Goal: Information Seeking & Learning: Learn about a topic

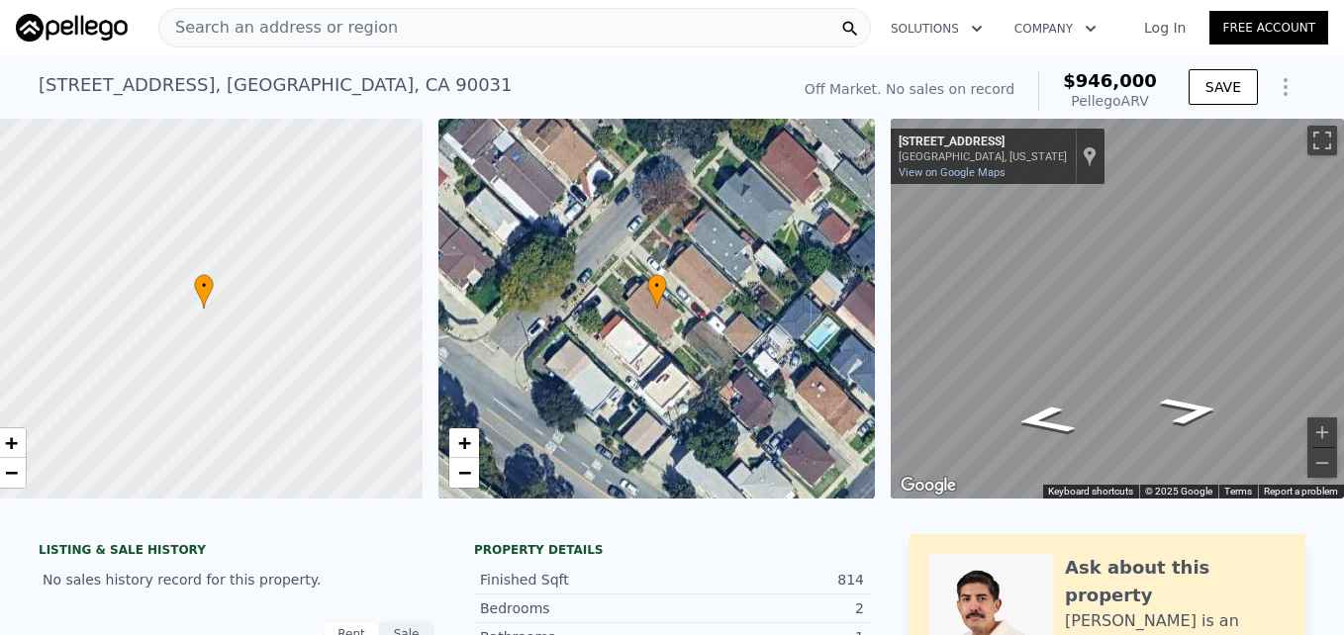
scroll to position [0, 8]
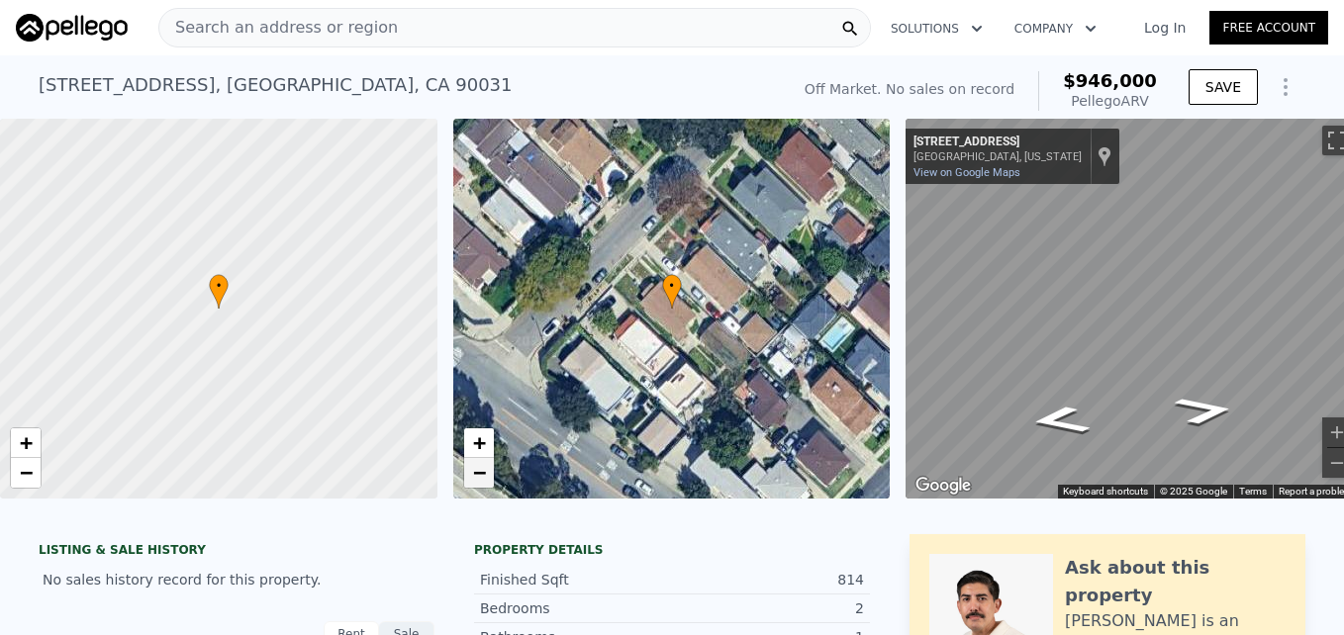
click at [483, 473] on span "−" at bounding box center [478, 472] width 13 height 25
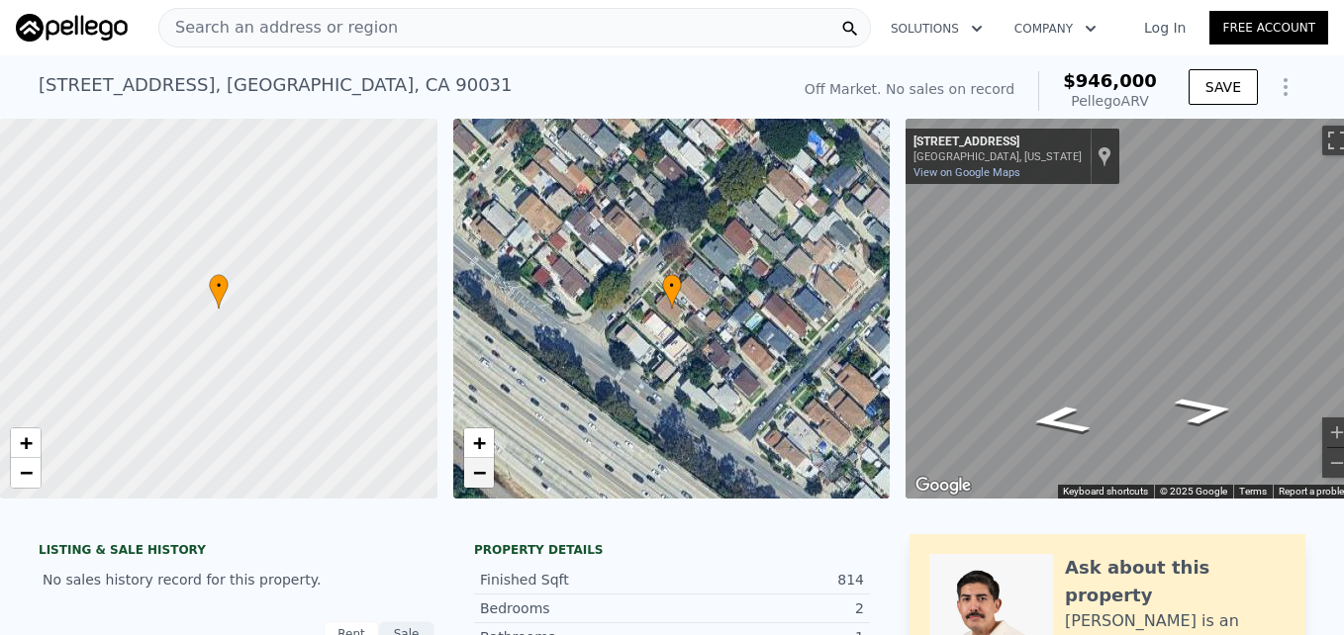
click at [483, 473] on span "−" at bounding box center [478, 472] width 13 height 25
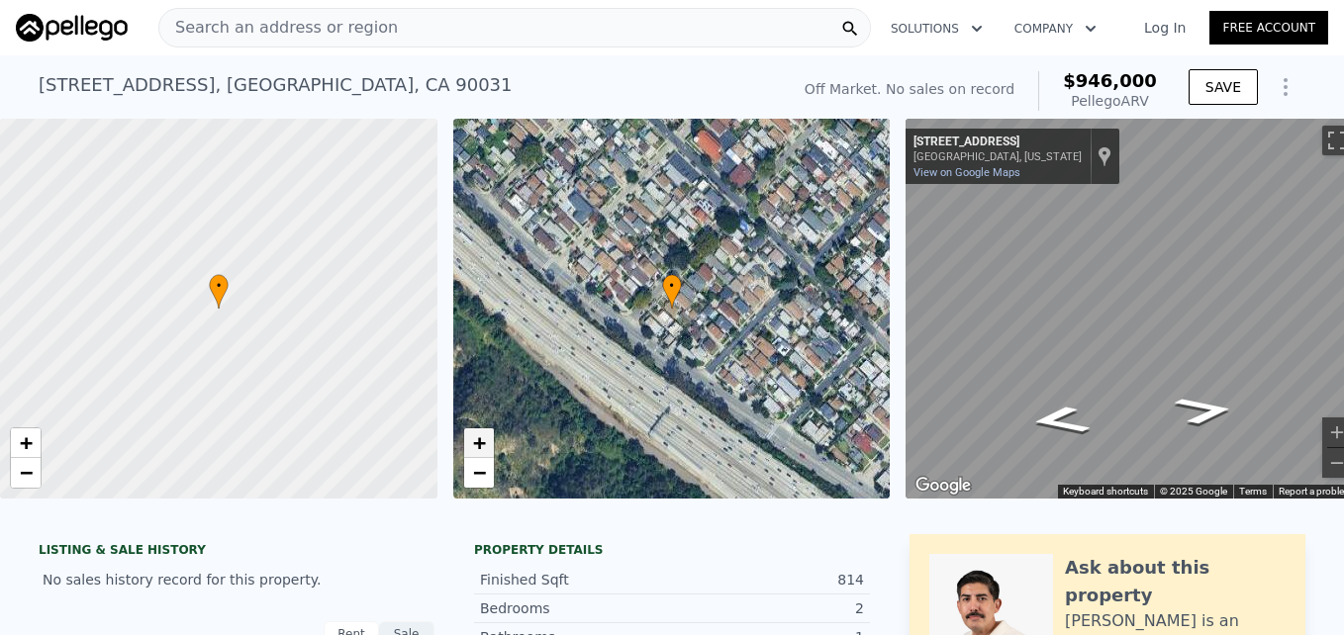
click at [479, 429] on link "+" at bounding box center [479, 444] width 30 height 30
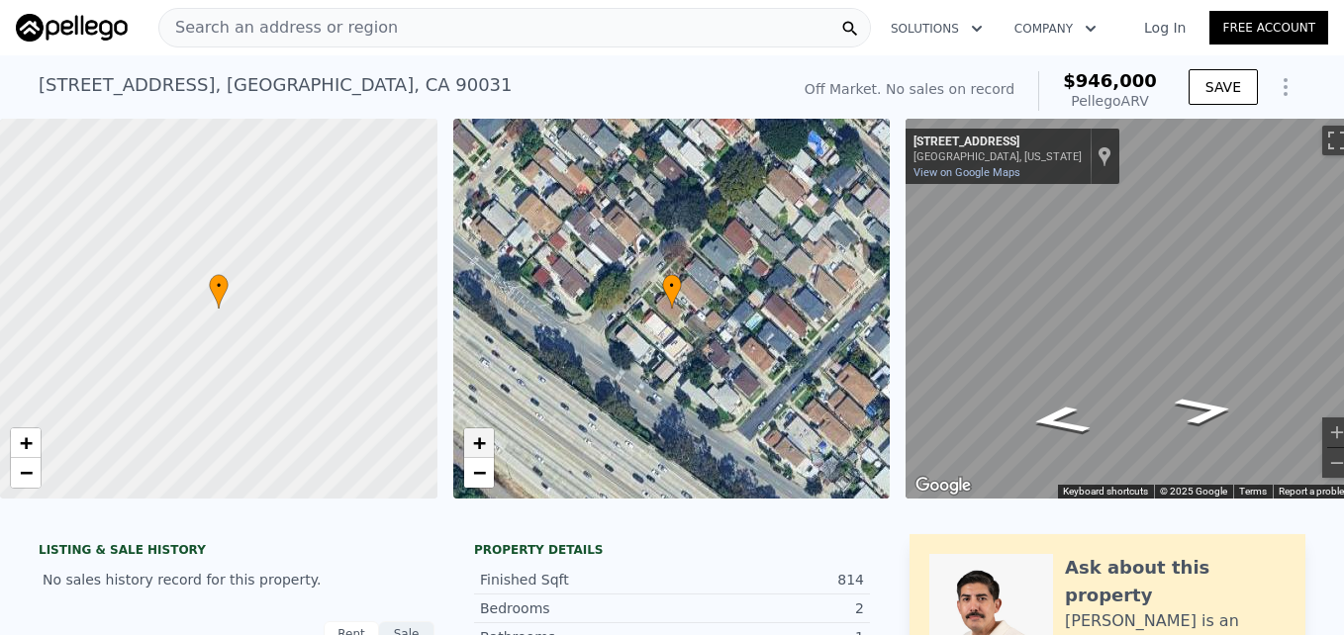
click at [480, 431] on link "+" at bounding box center [479, 444] width 30 height 30
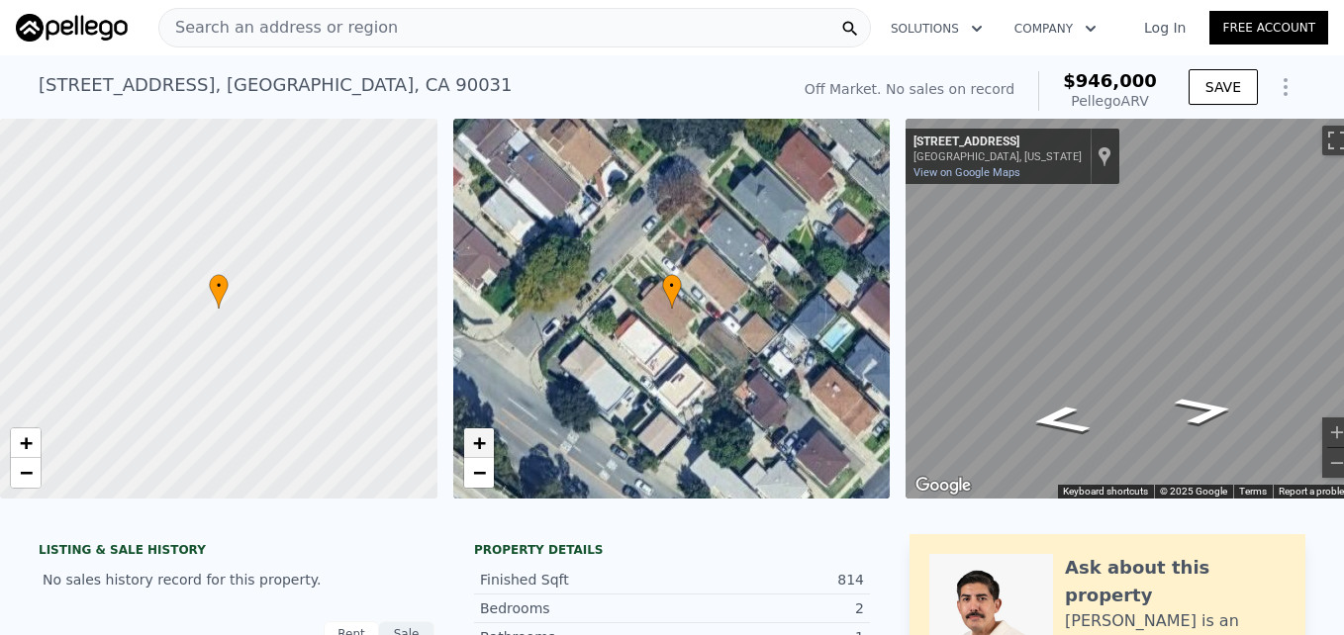
click at [480, 431] on link "+" at bounding box center [479, 444] width 30 height 30
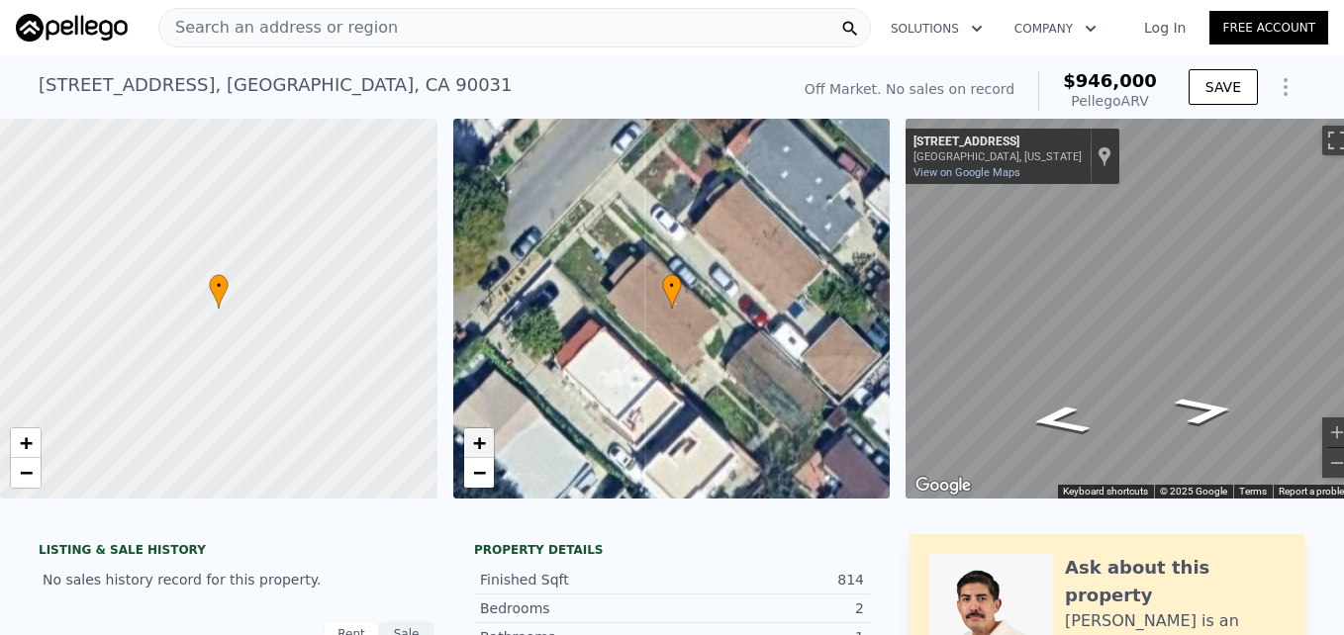
click at [480, 431] on link "+" at bounding box center [479, 444] width 30 height 30
click at [484, 467] on span "−" at bounding box center [478, 472] width 13 height 25
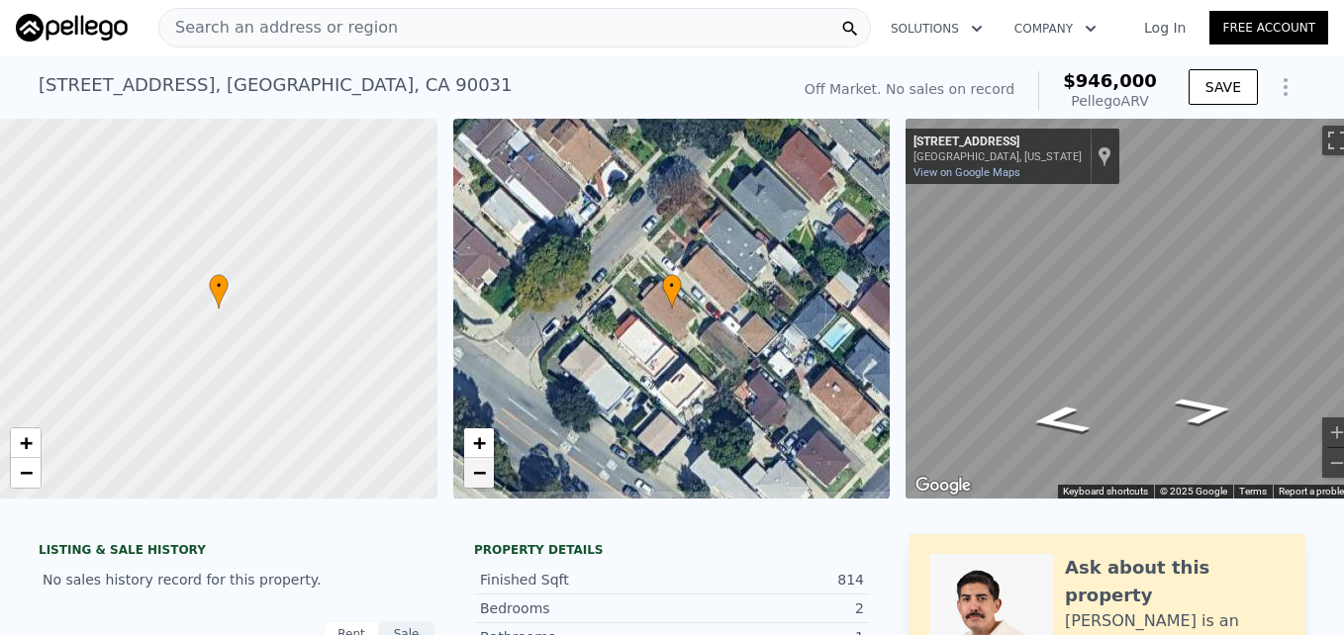
click at [484, 467] on span "−" at bounding box center [478, 472] width 13 height 25
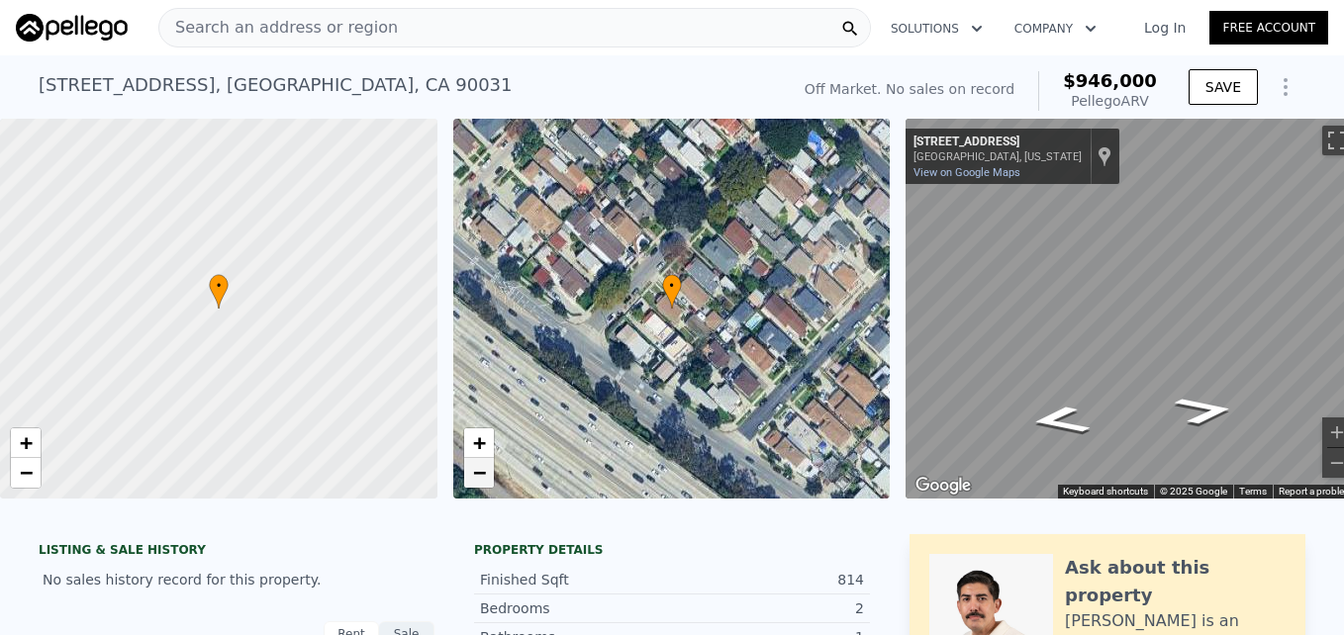
click at [484, 467] on span "−" at bounding box center [478, 472] width 13 height 25
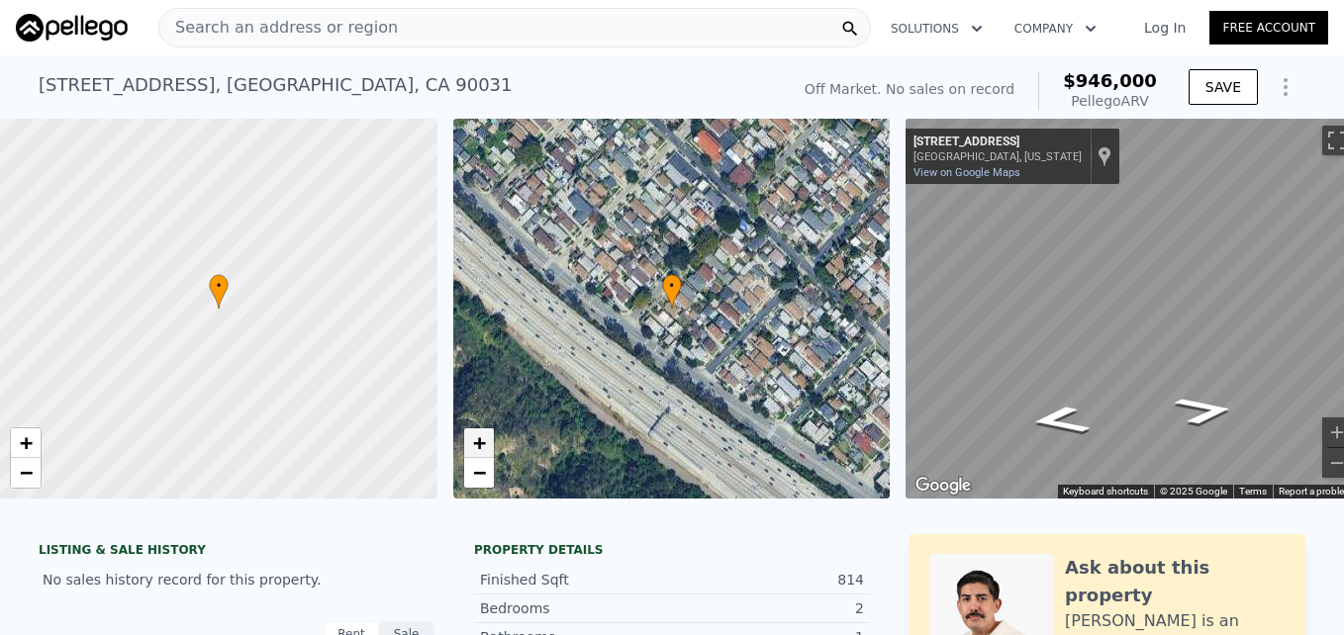
click at [489, 447] on link "+" at bounding box center [479, 444] width 30 height 30
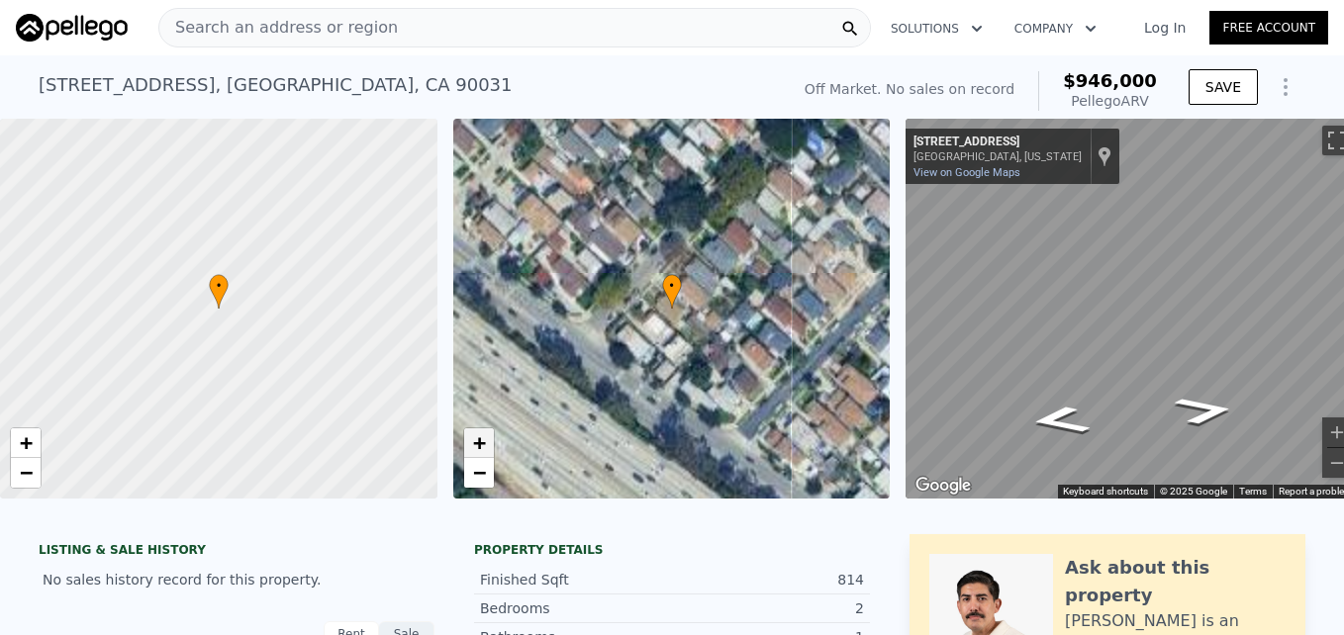
click at [489, 447] on link "+" at bounding box center [479, 444] width 30 height 30
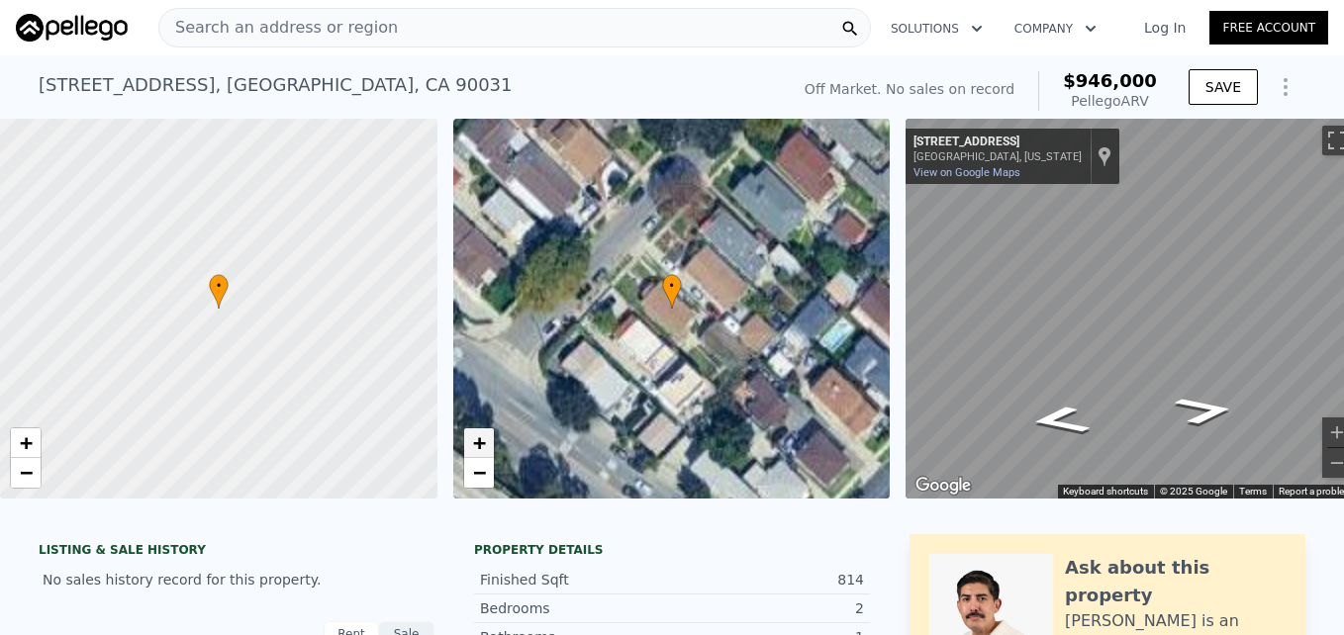
click at [489, 447] on link "+" at bounding box center [479, 444] width 30 height 30
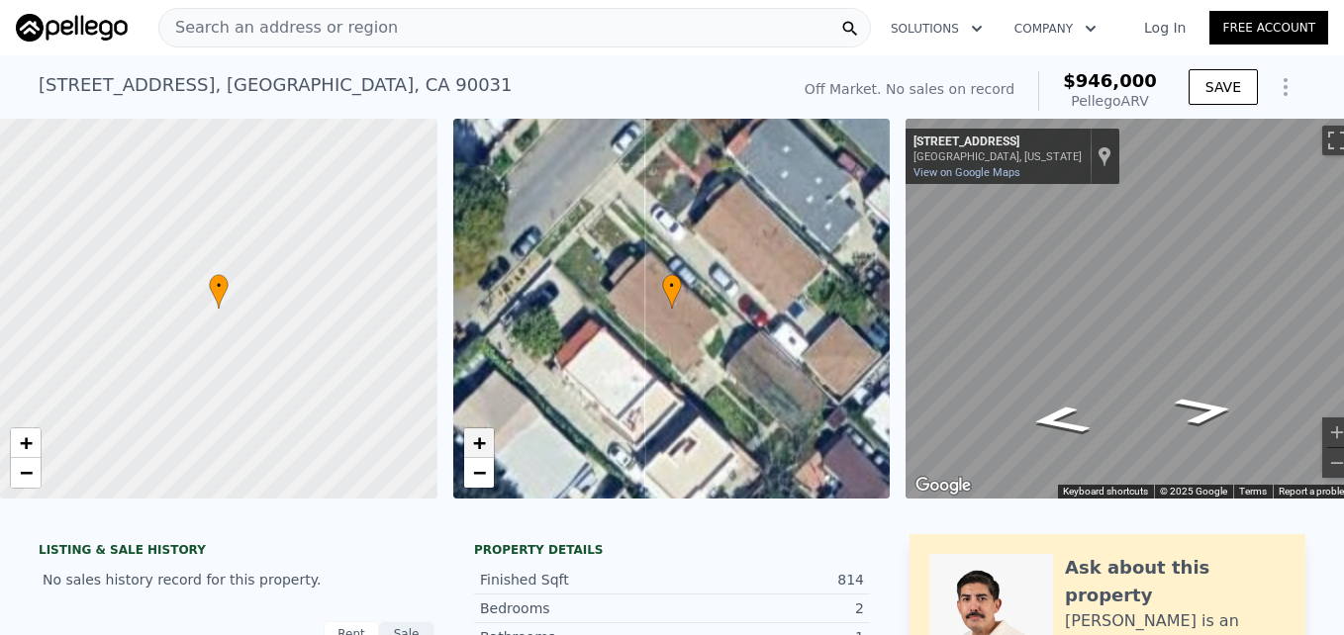
click at [489, 447] on link "+" at bounding box center [479, 444] width 30 height 30
click at [480, 472] on span "−" at bounding box center [478, 472] width 13 height 25
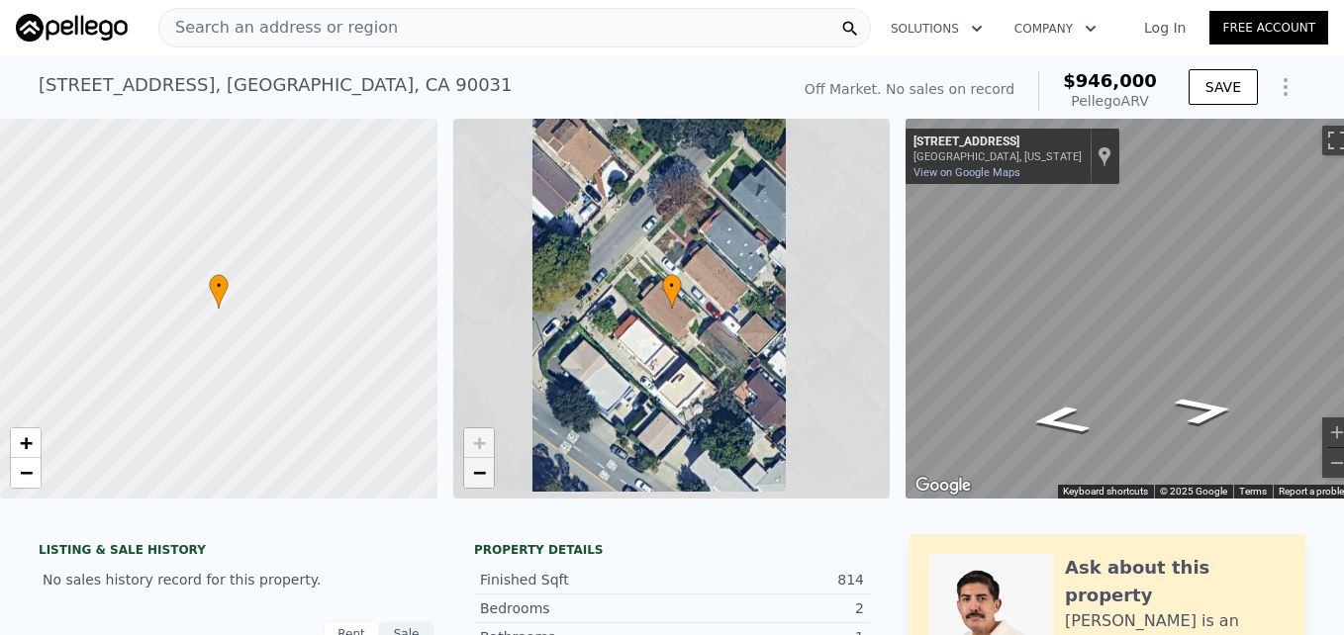
click at [480, 472] on span "−" at bounding box center [478, 472] width 13 height 25
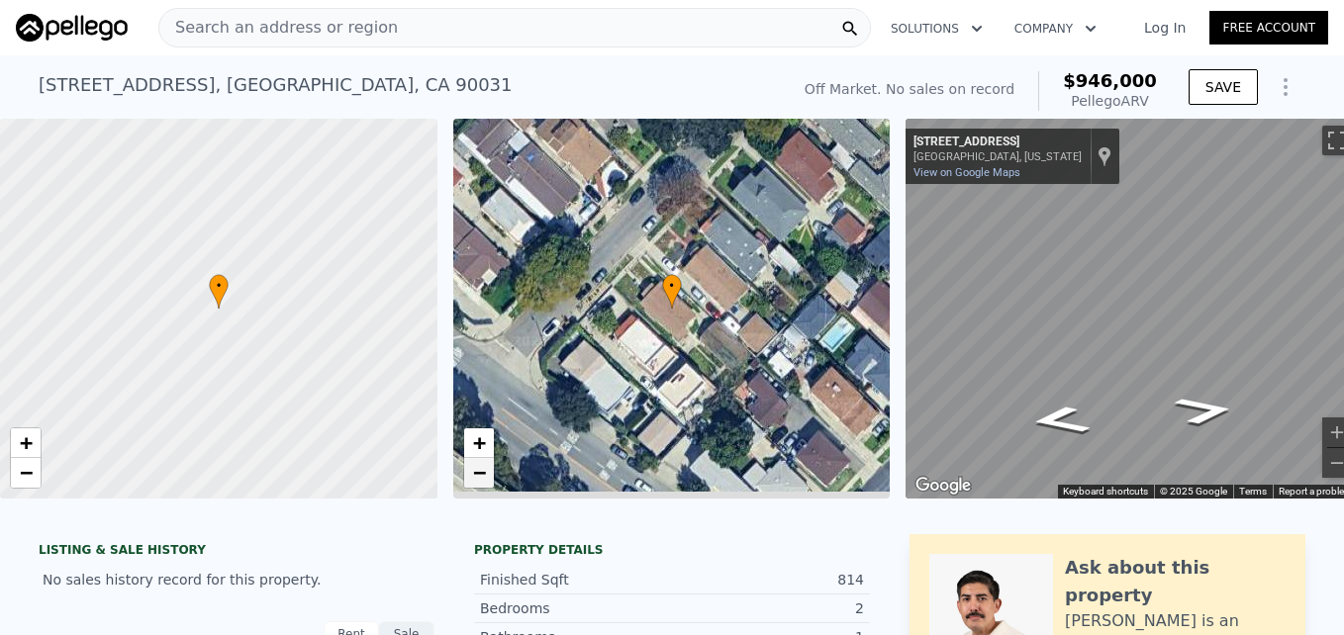
click at [480, 472] on span "−" at bounding box center [478, 472] width 13 height 25
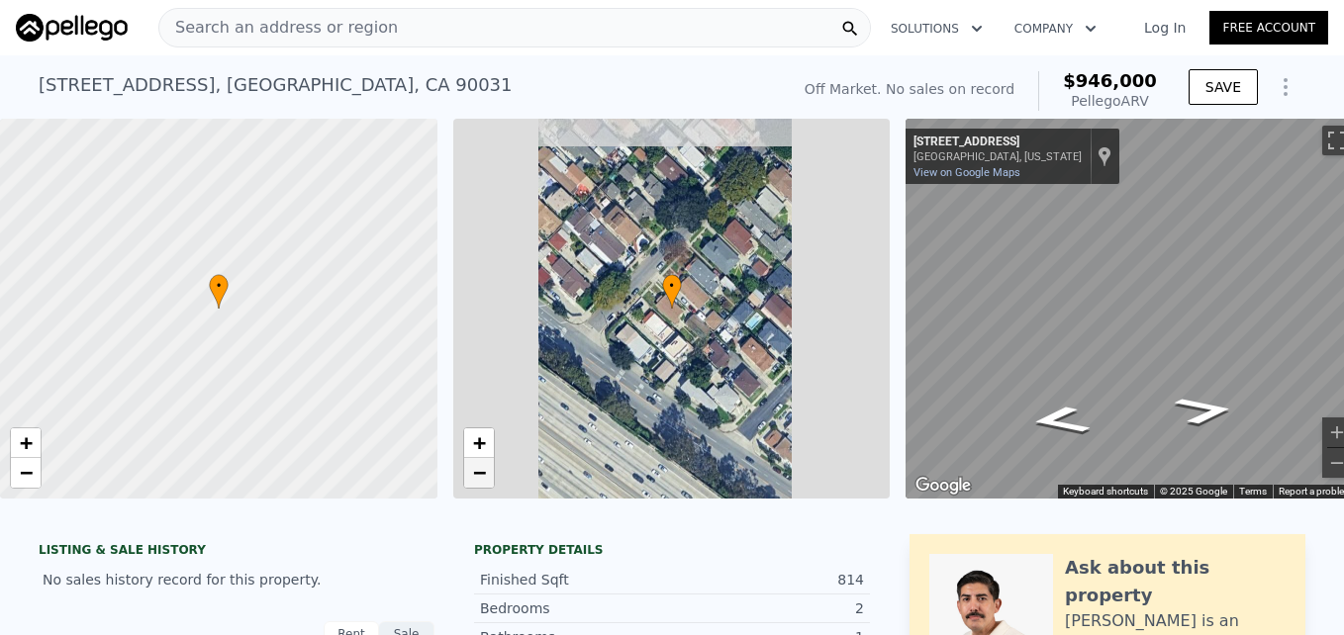
click at [480, 472] on span "−" at bounding box center [478, 472] width 13 height 25
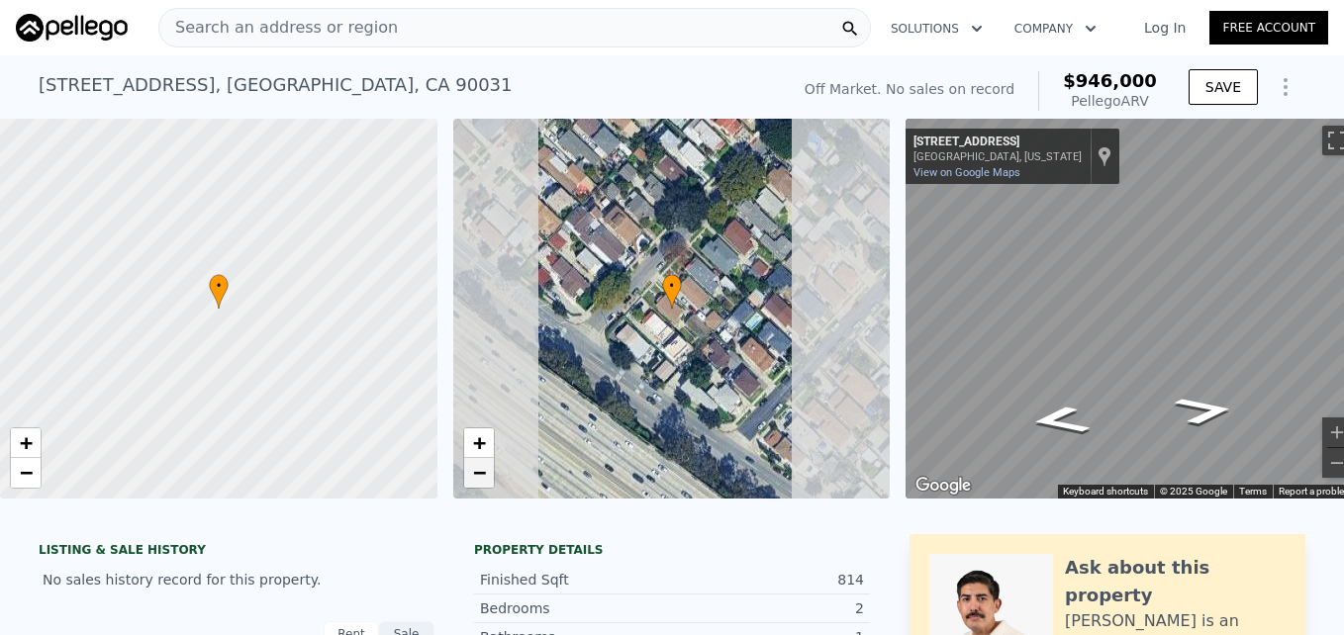
click at [480, 472] on span "−" at bounding box center [478, 472] width 13 height 25
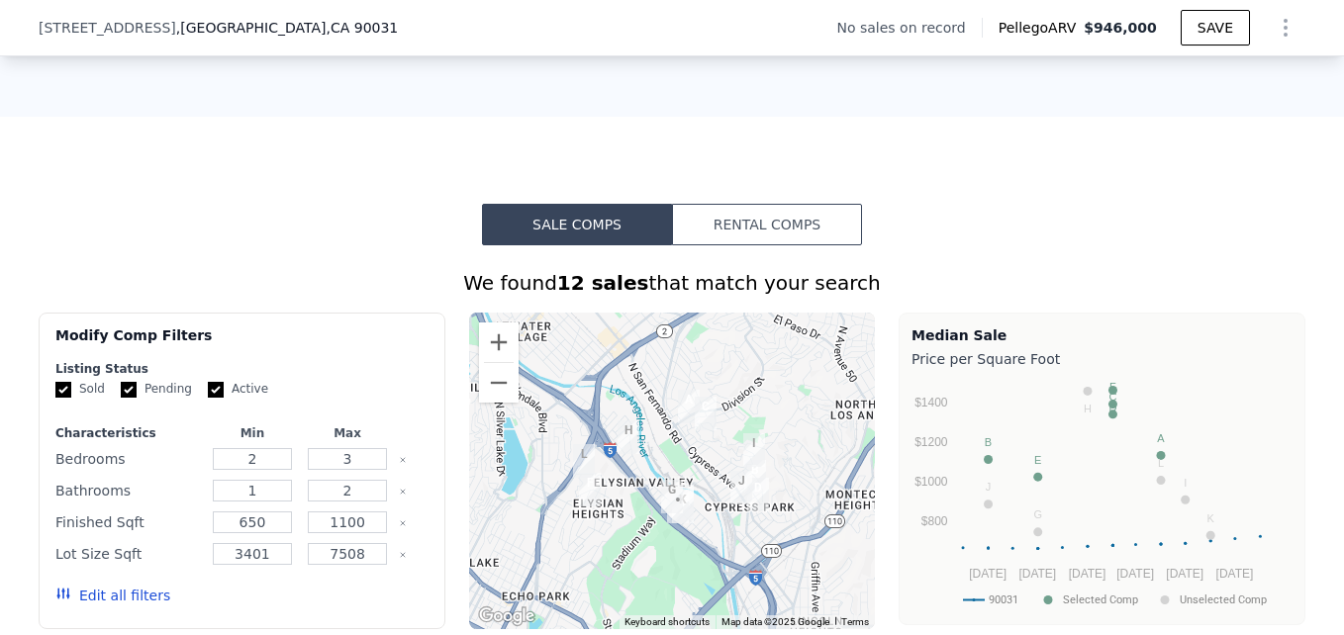
scroll to position [1402, 0]
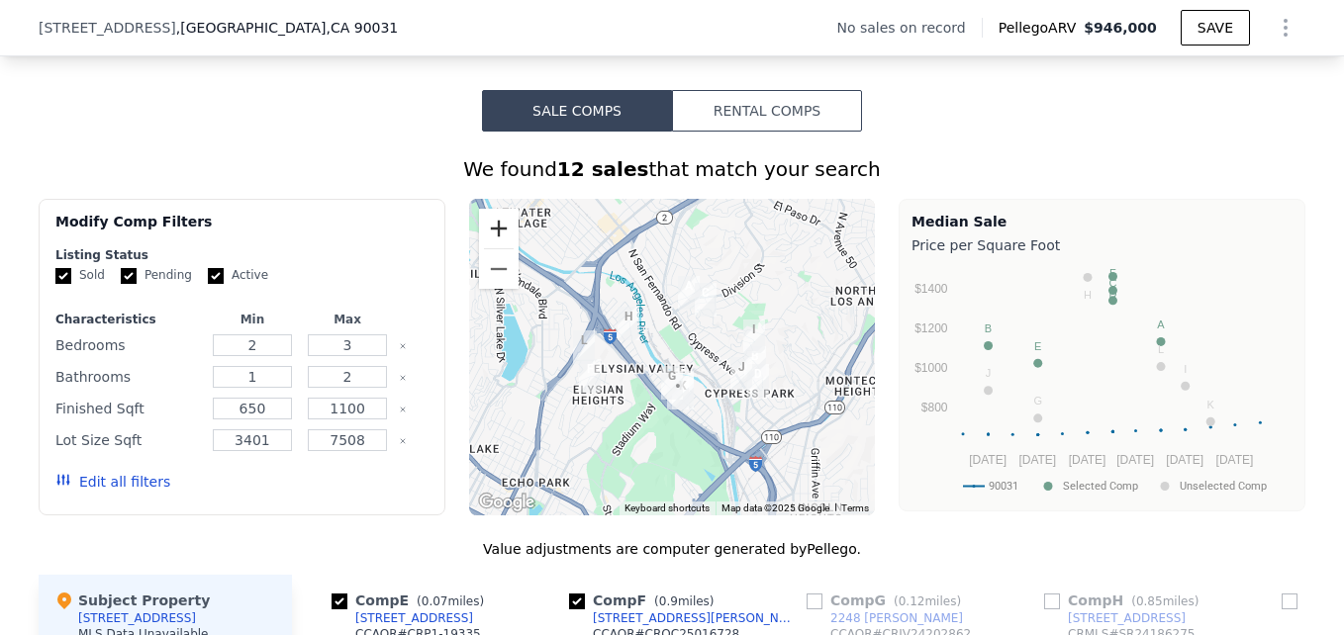
click at [481, 239] on button "Zoom in" at bounding box center [499, 229] width 40 height 40
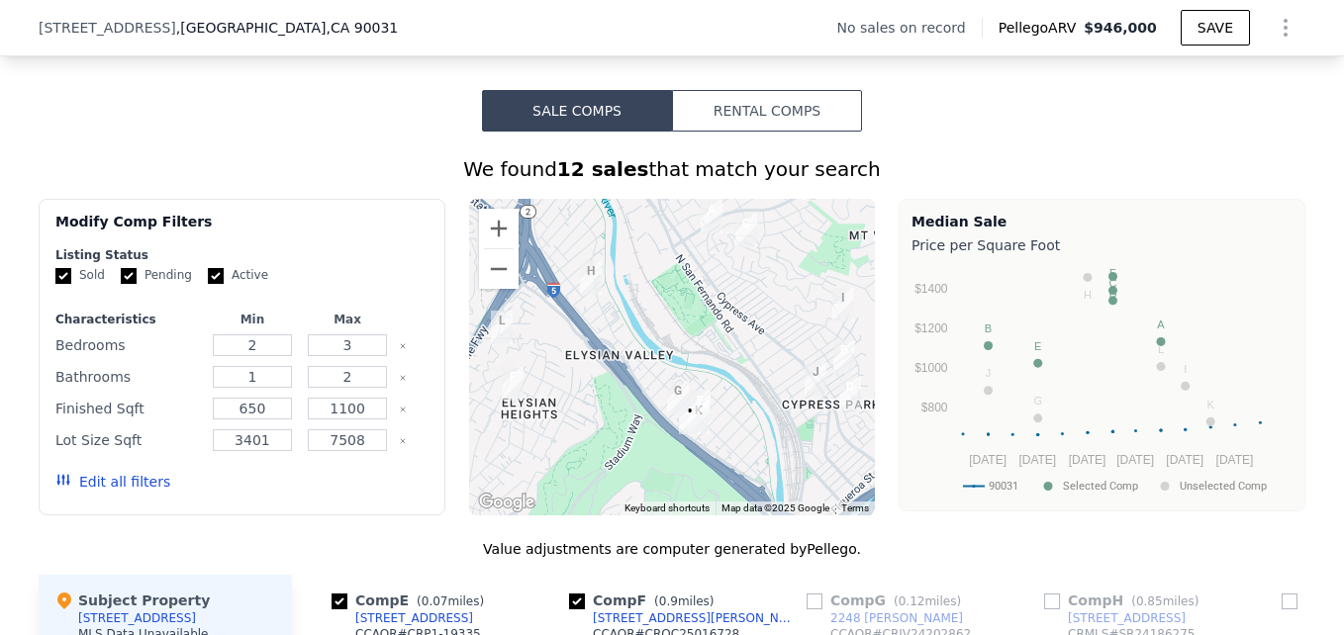
drag, startPoint x: 606, startPoint y: 379, endPoint x: 628, endPoint y: 337, distance: 47.4
click at [628, 337] on div at bounding box center [672, 357] width 407 height 317
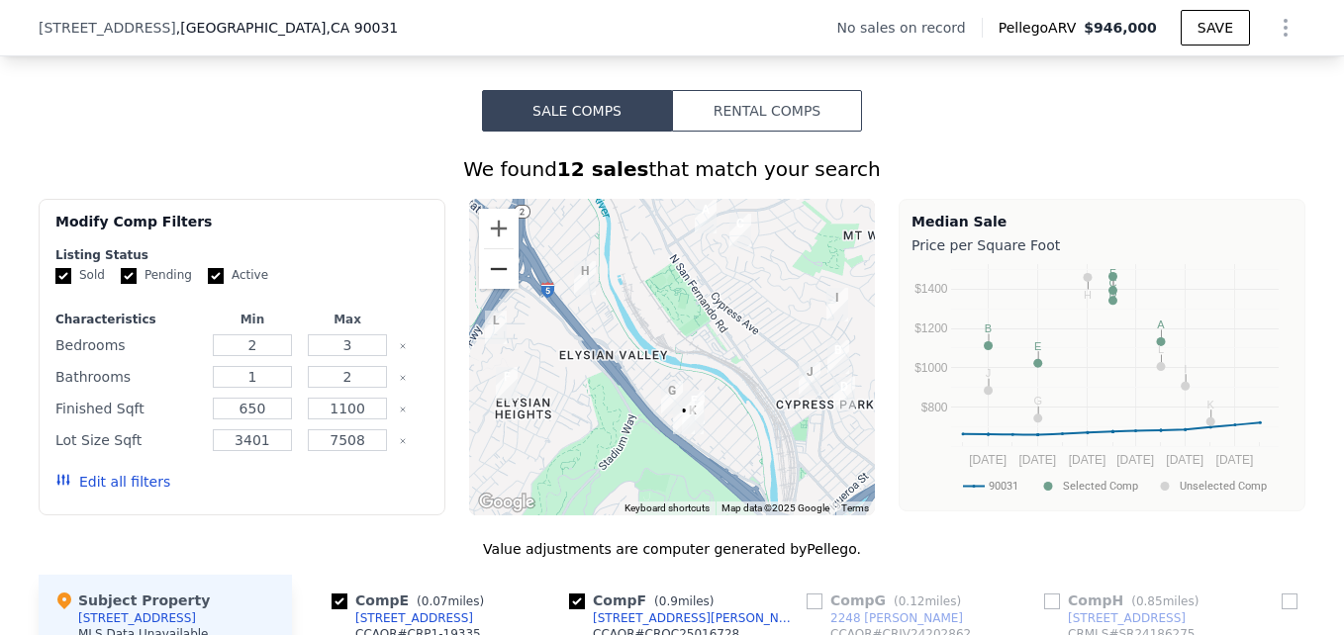
click at [496, 289] on button "Zoom out" at bounding box center [499, 269] width 40 height 40
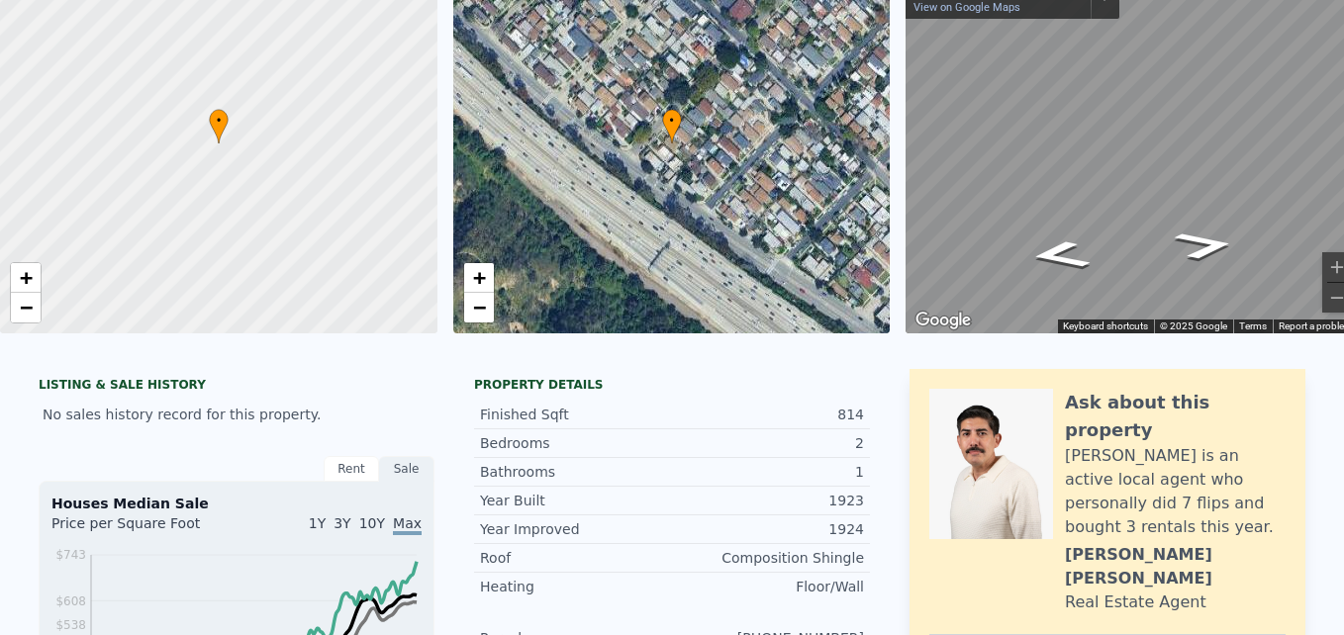
scroll to position [51, 0]
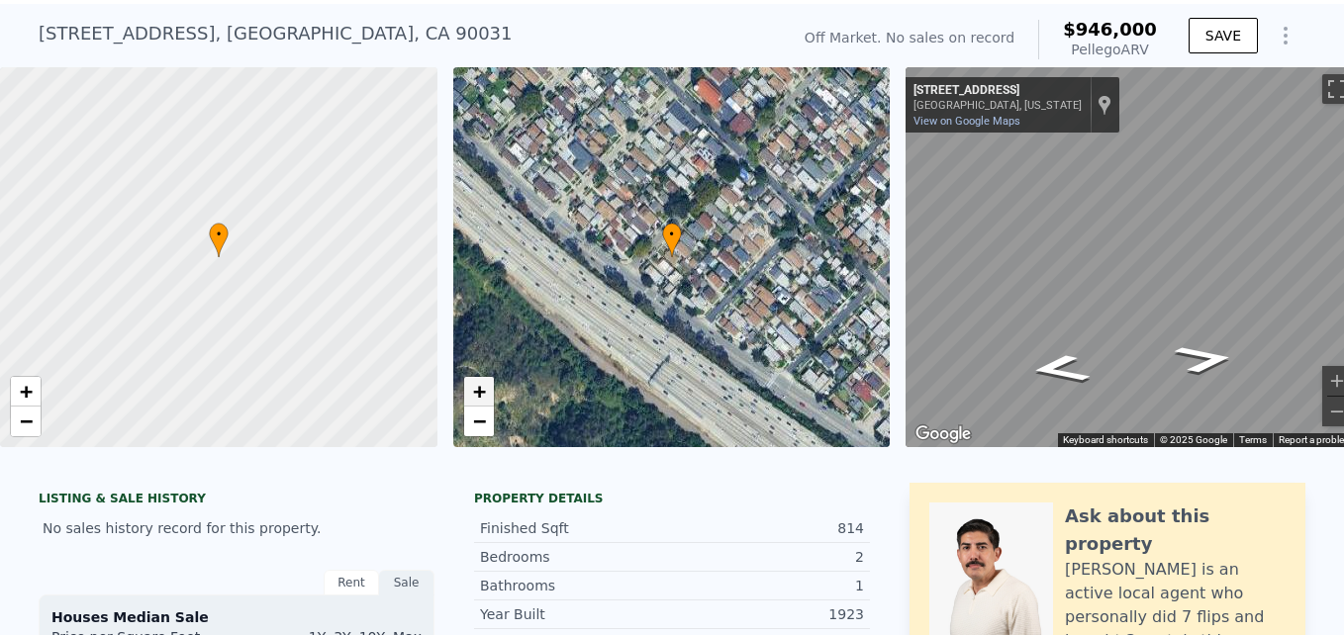
click at [490, 400] on link "+" at bounding box center [479, 392] width 30 height 30
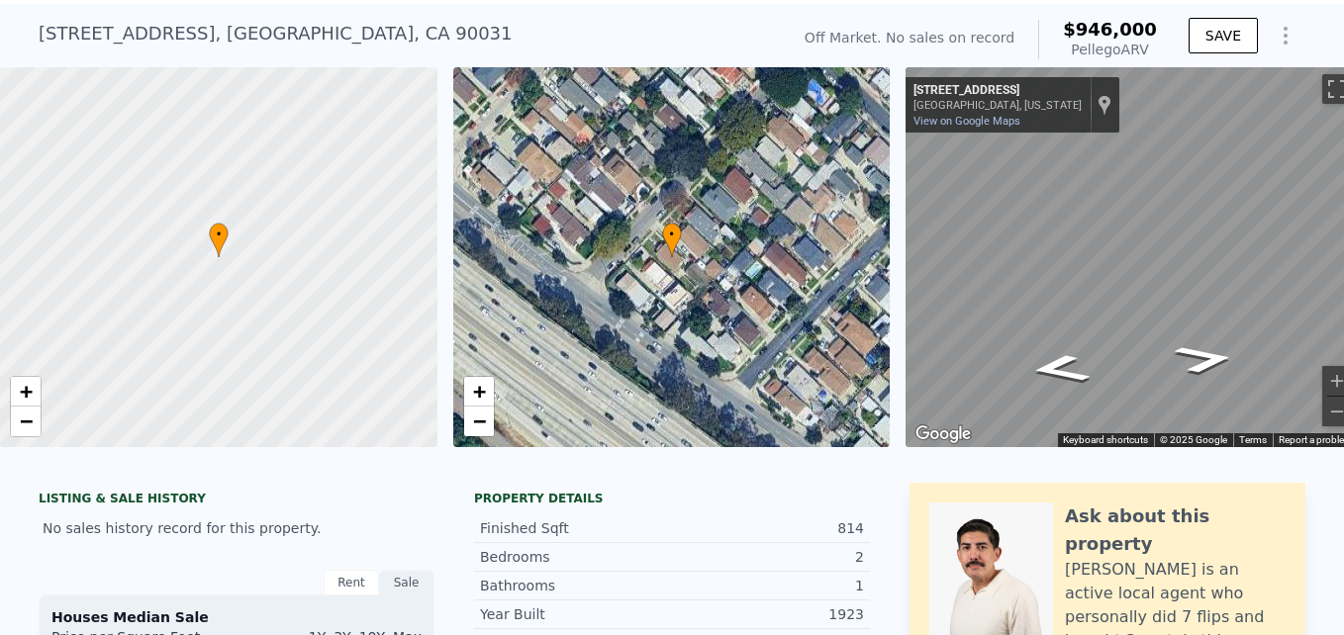
scroll to position [0, 0]
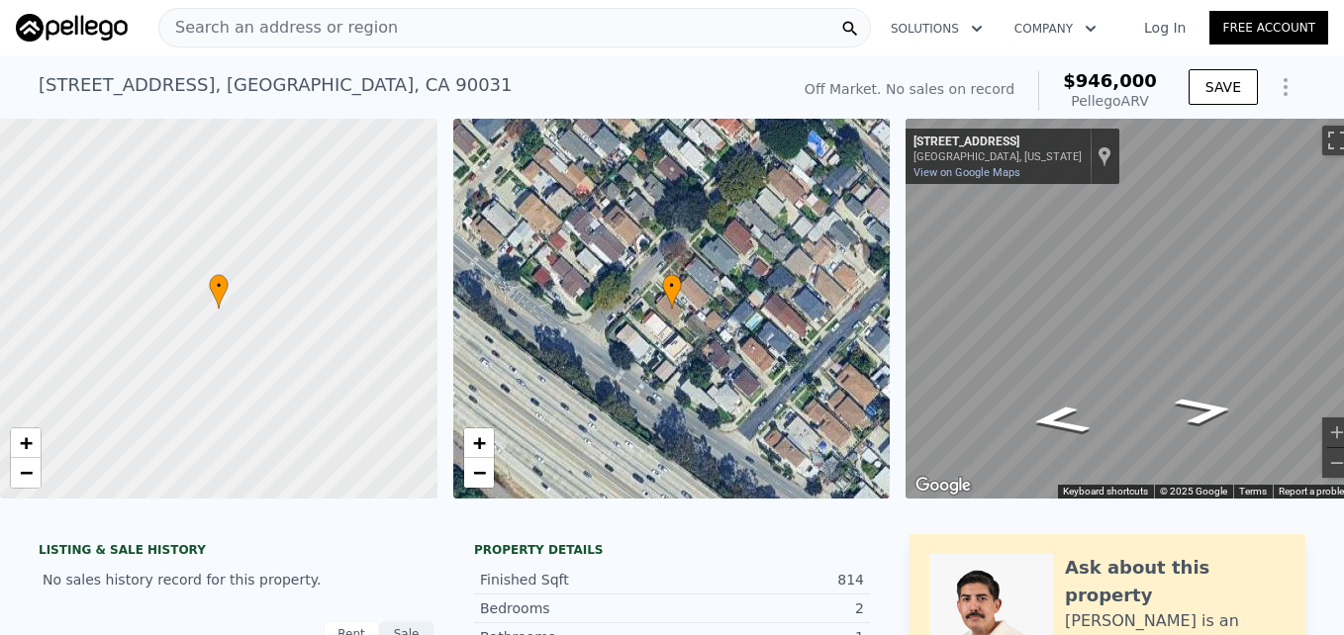
click at [270, 25] on span "Search an address or region" at bounding box center [278, 28] width 239 height 24
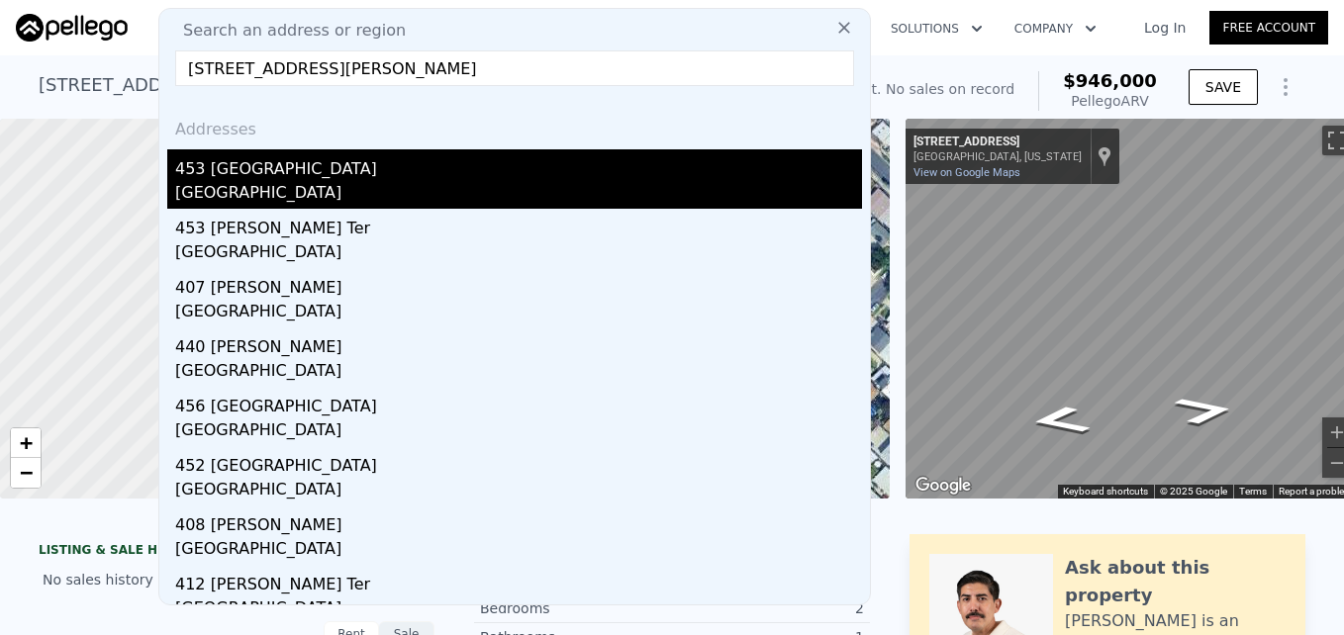
type input "[STREET_ADDRESS][PERSON_NAME]"
click at [276, 181] on div "[GEOGRAPHIC_DATA]" at bounding box center [518, 195] width 687 height 28
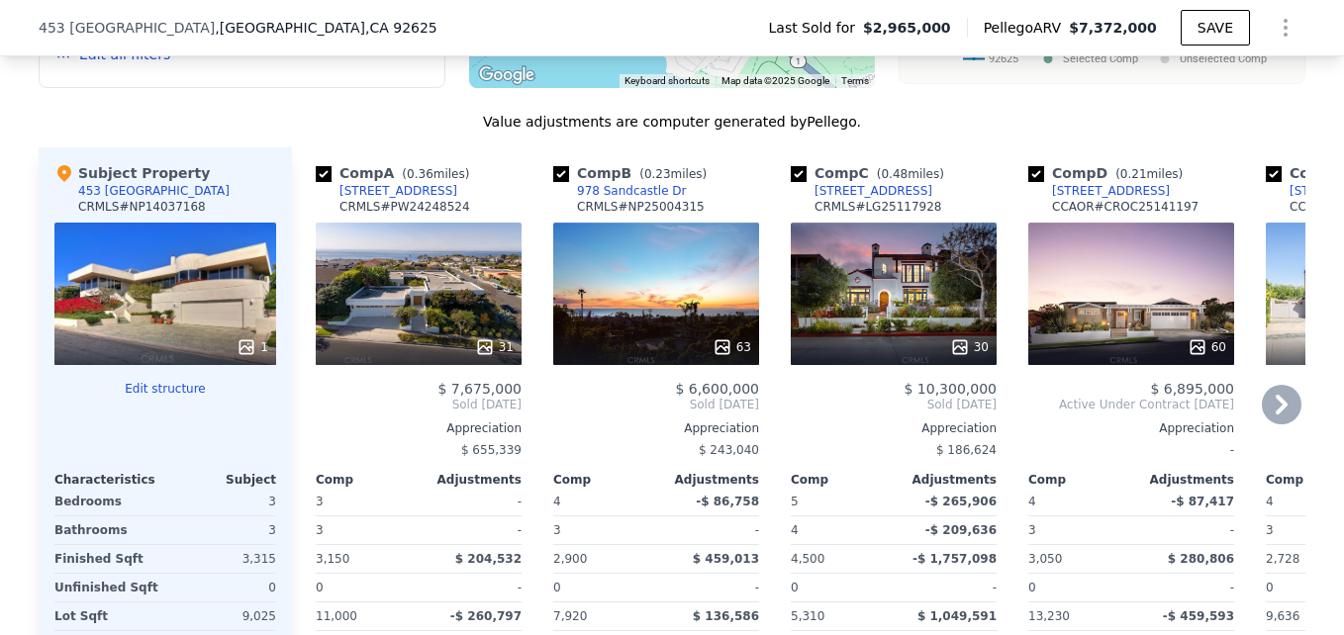
scroll to position [1858, 0]
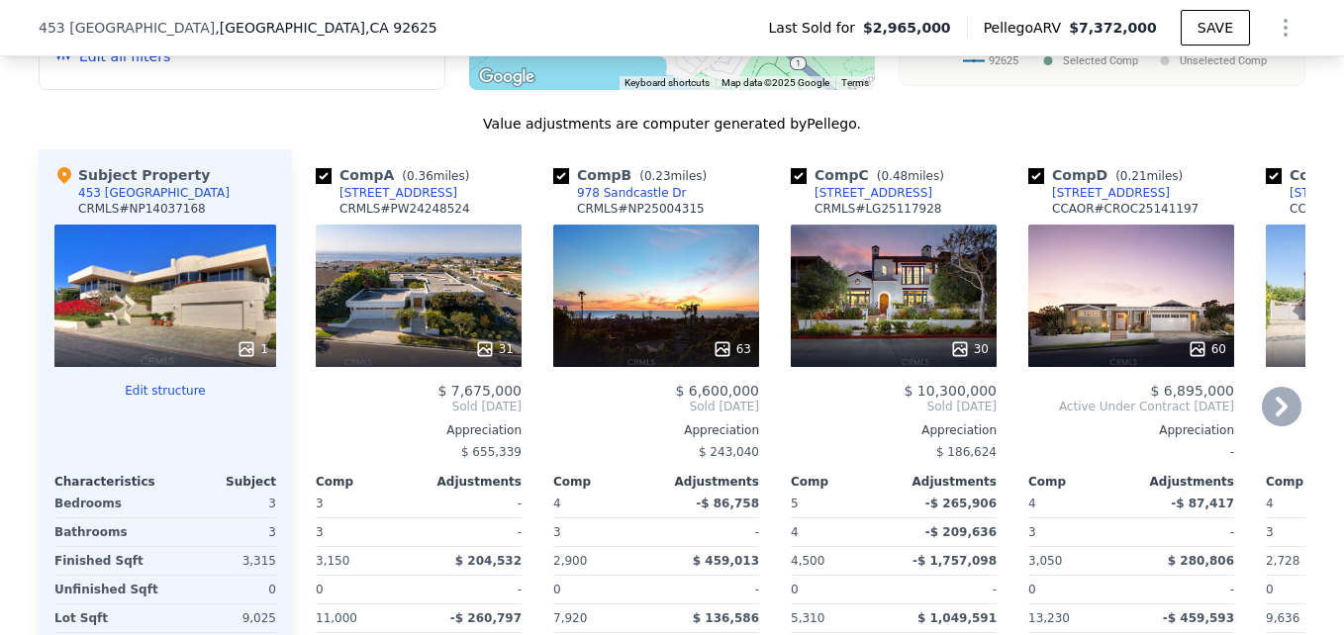
click at [645, 259] on div "63" at bounding box center [656, 296] width 206 height 143
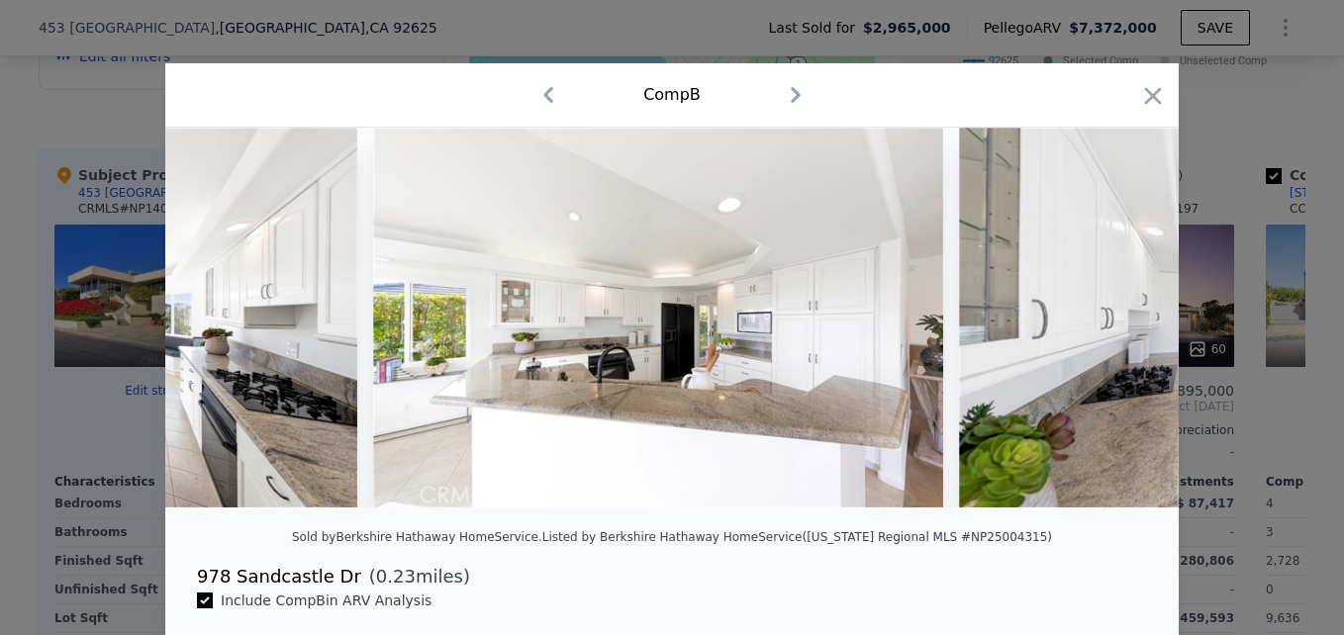
scroll to position [0, 23274]
click at [1156, 90] on icon "button" at bounding box center [1153, 96] width 28 height 28
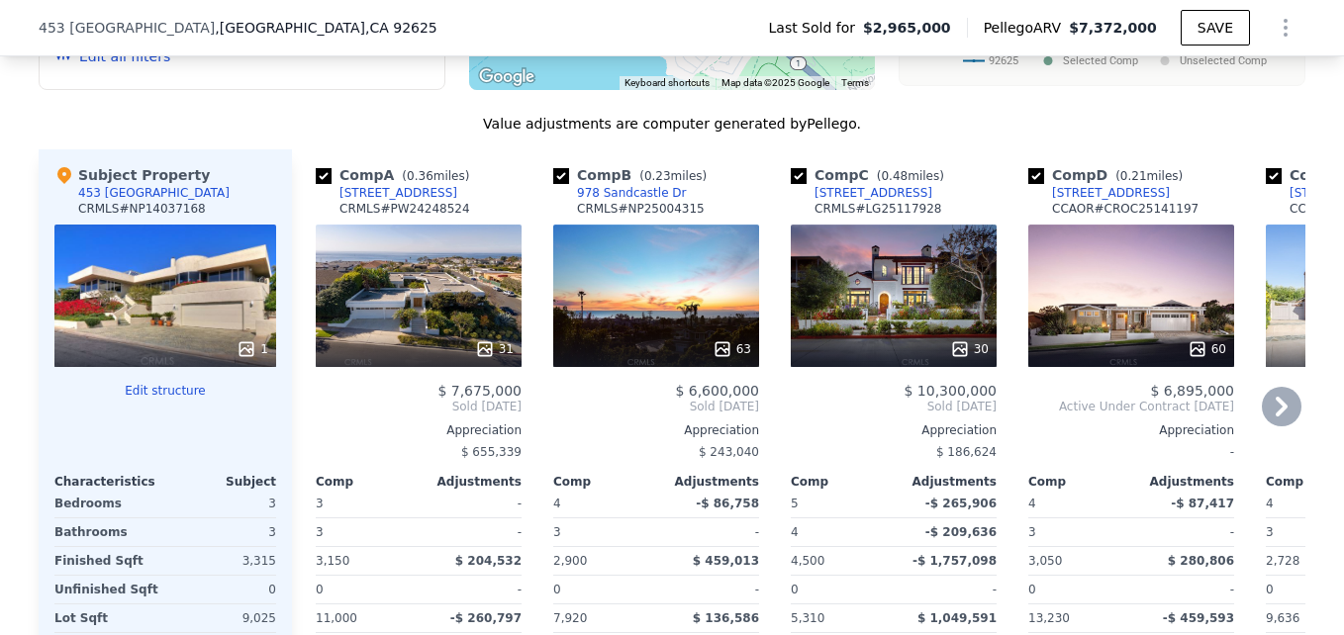
click at [408, 254] on div "31" at bounding box center [419, 296] width 206 height 143
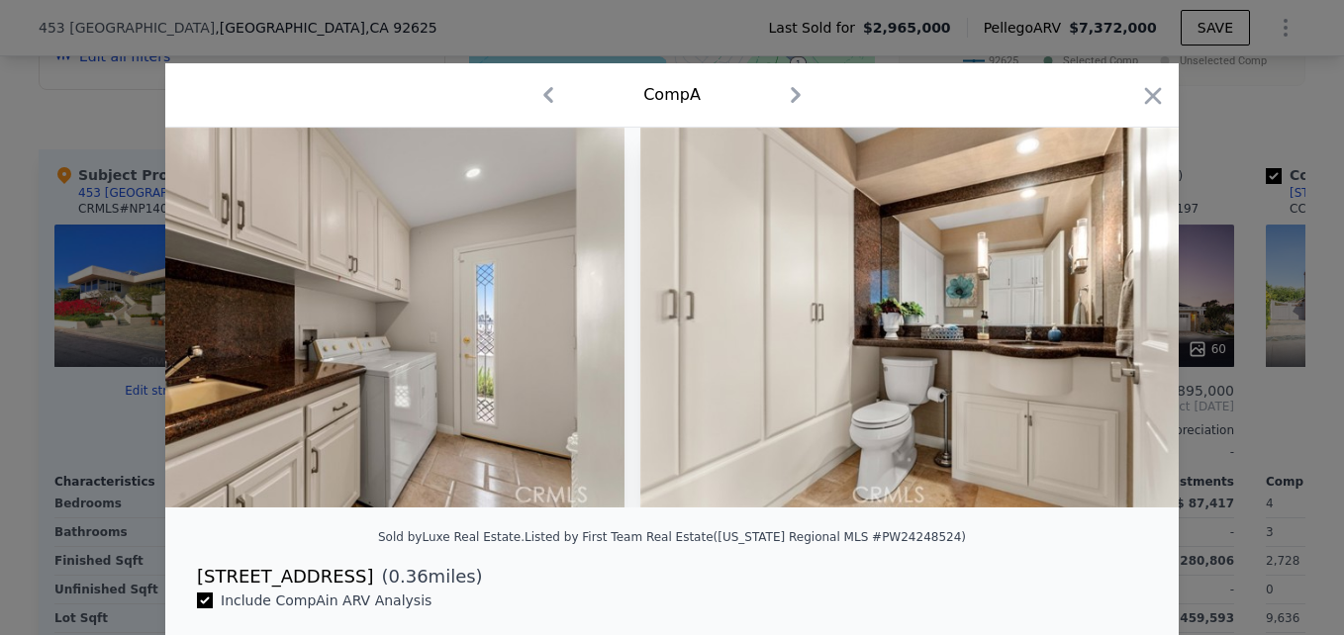
scroll to position [0, 13043]
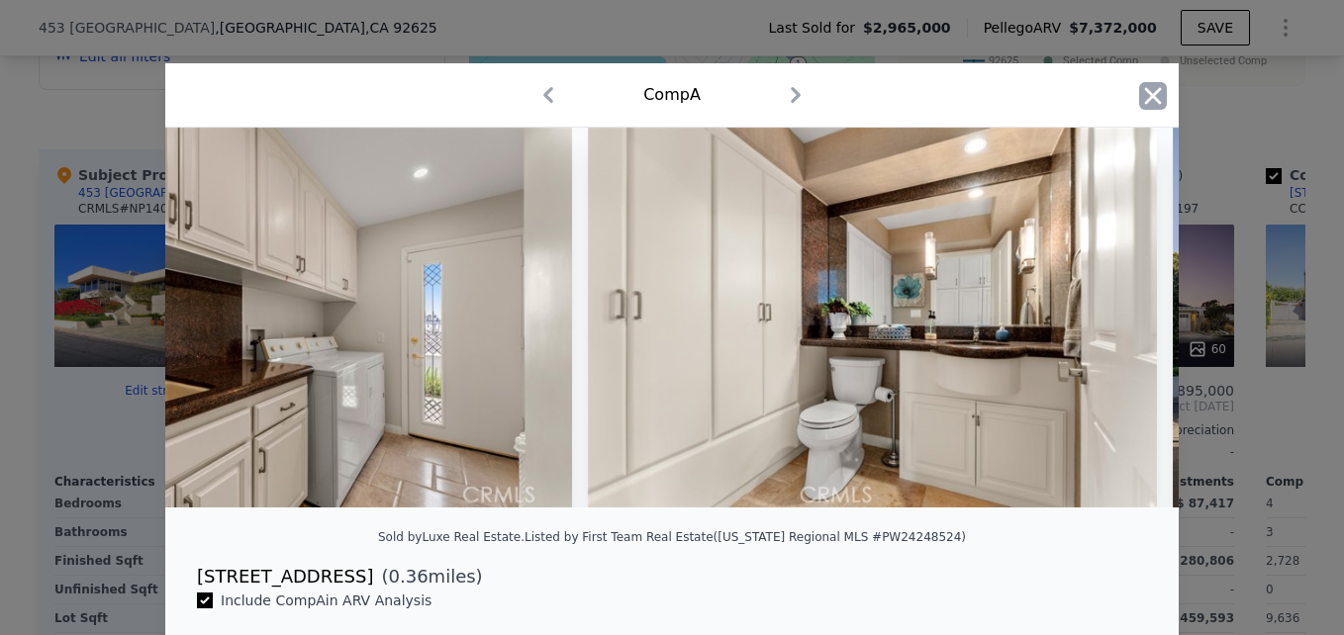
click at [1145, 95] on icon "button" at bounding box center [1153, 95] width 17 height 17
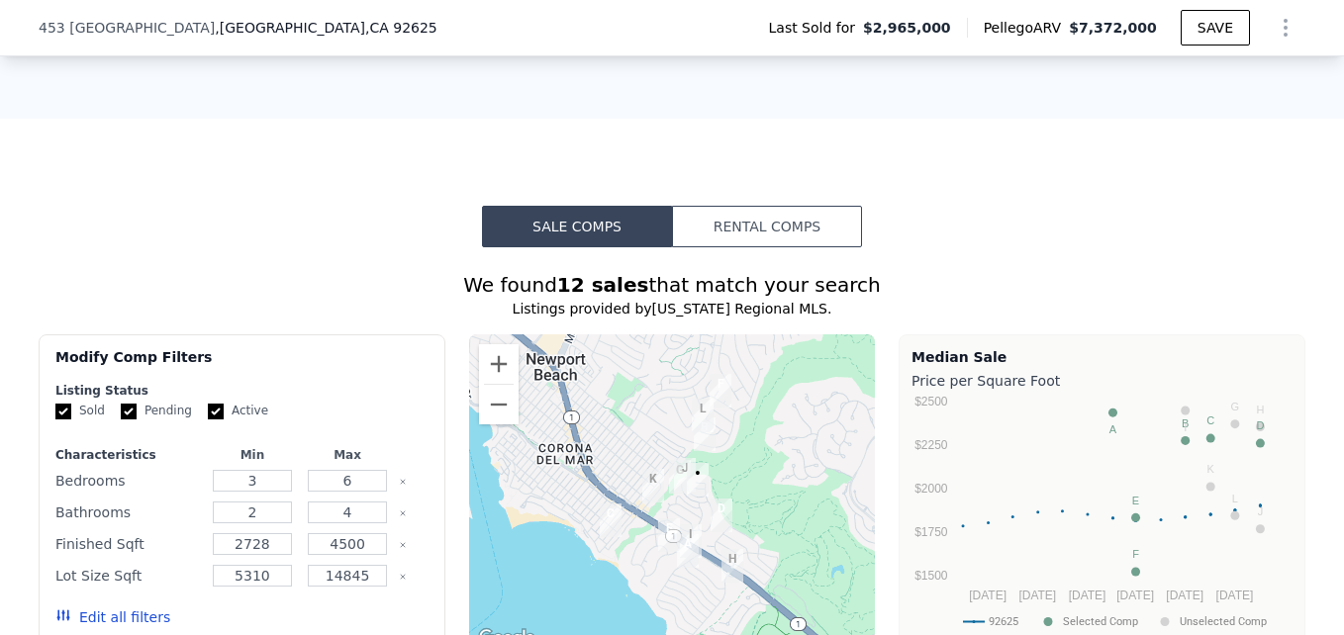
scroll to position [1296, 0]
click at [498, 345] on button "Zoom in" at bounding box center [499, 365] width 40 height 40
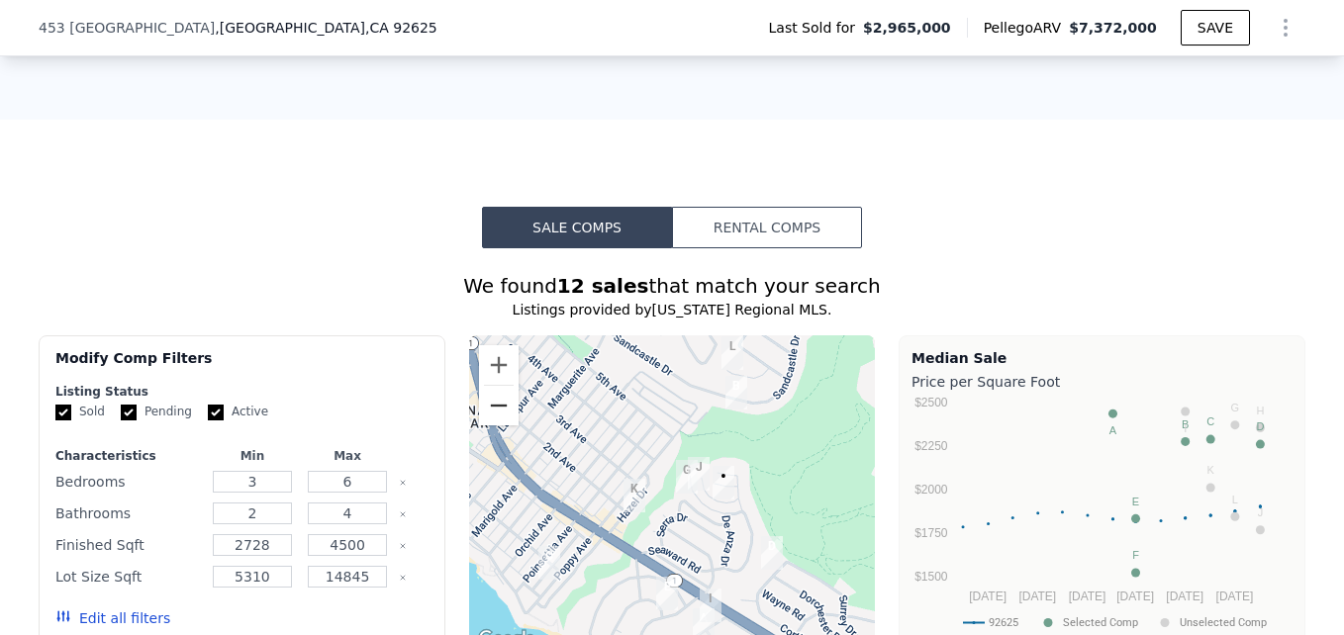
click at [492, 386] on button "Zoom out" at bounding box center [499, 406] width 40 height 40
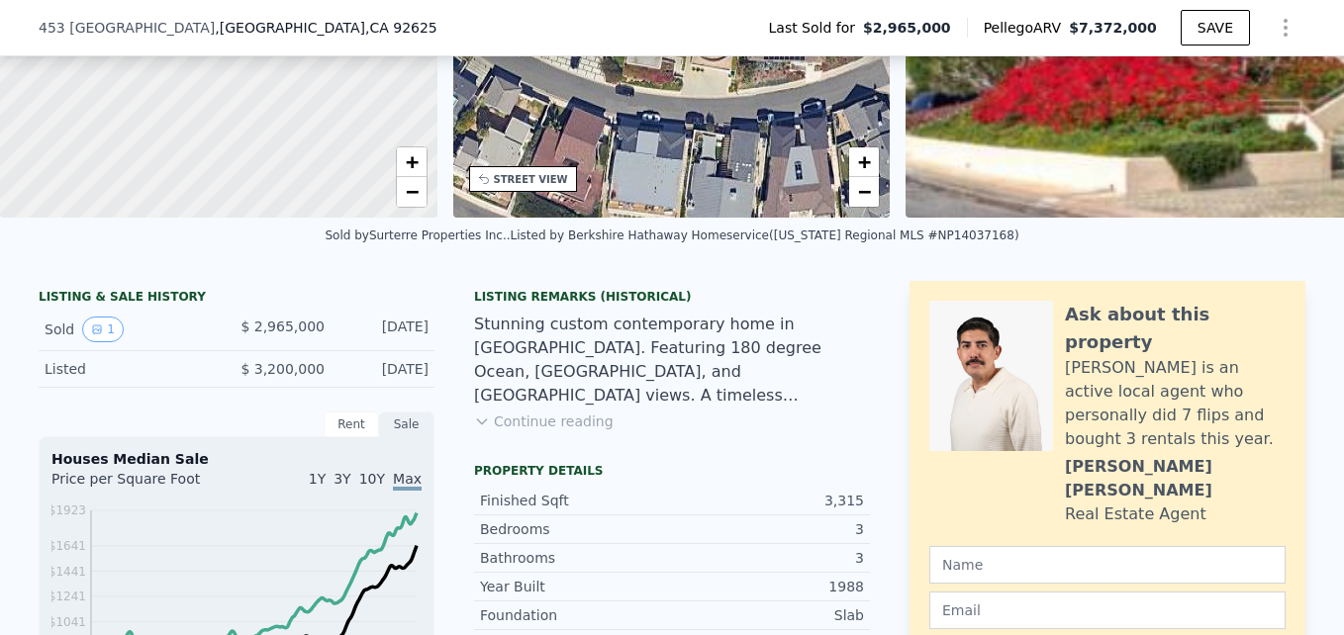
scroll to position [0, 0]
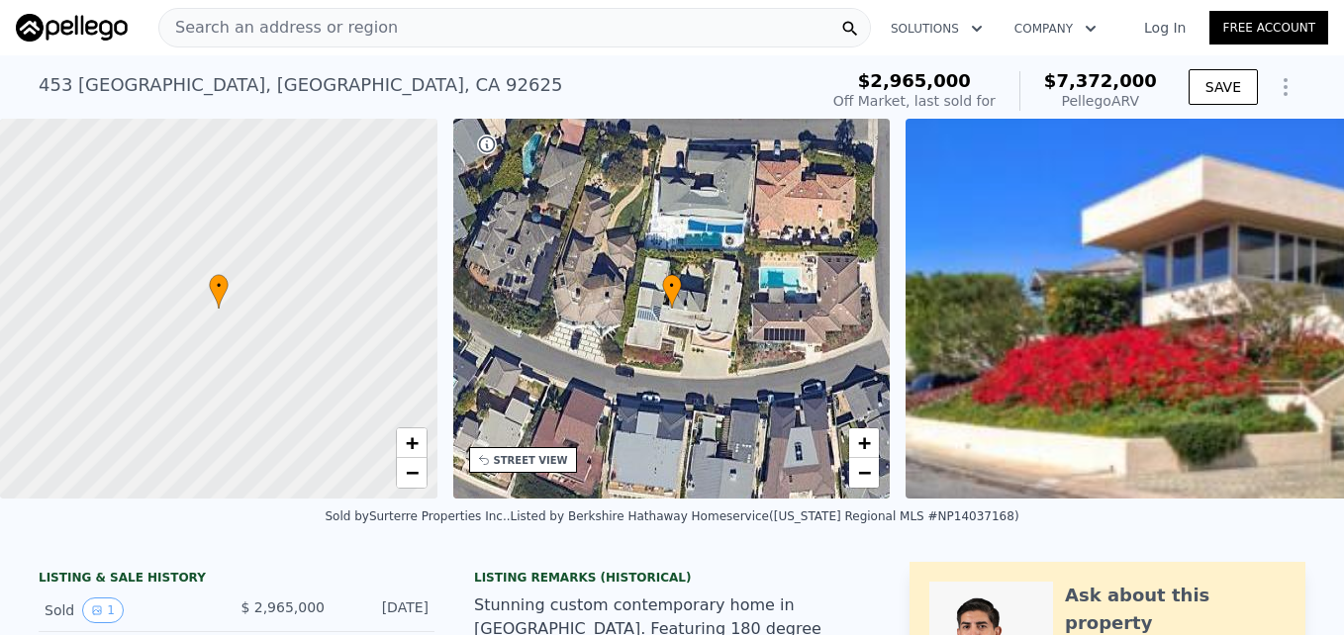
click at [301, 23] on span "Search an address or region" at bounding box center [278, 28] width 239 height 24
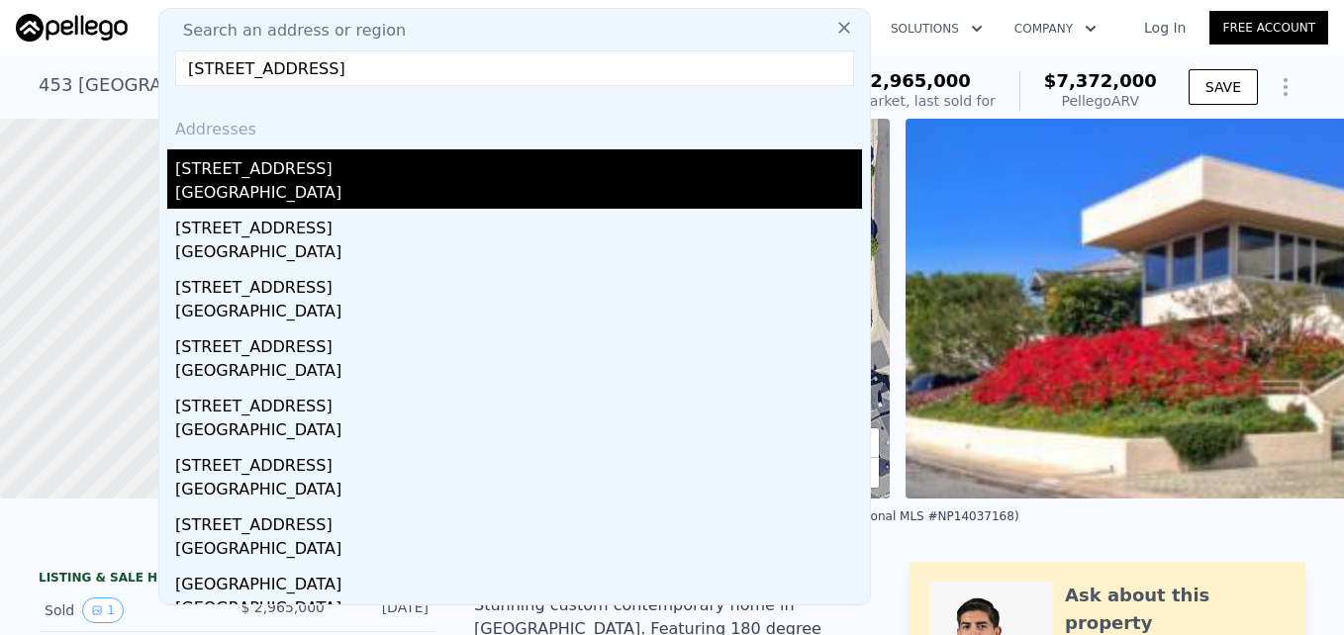
type input "[STREET_ADDRESS]"
click at [387, 184] on div "[GEOGRAPHIC_DATA]" at bounding box center [518, 195] width 687 height 28
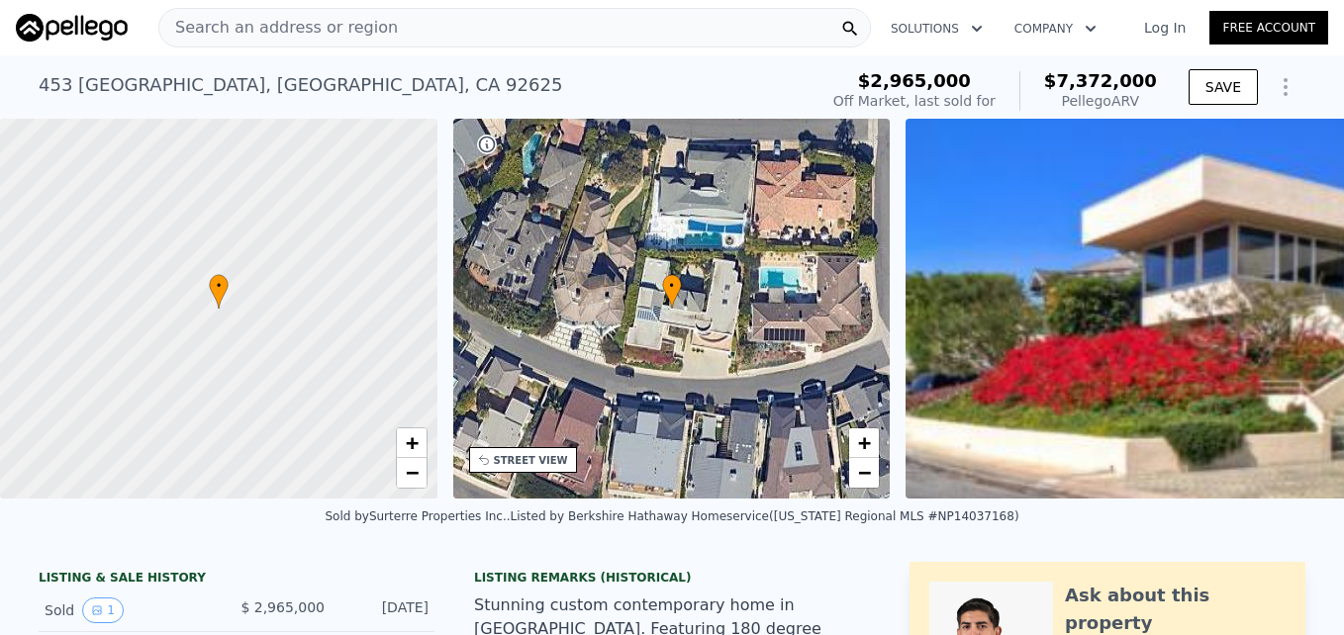
type input "4"
type input "1"
type input "2"
type input "914"
type input "1332"
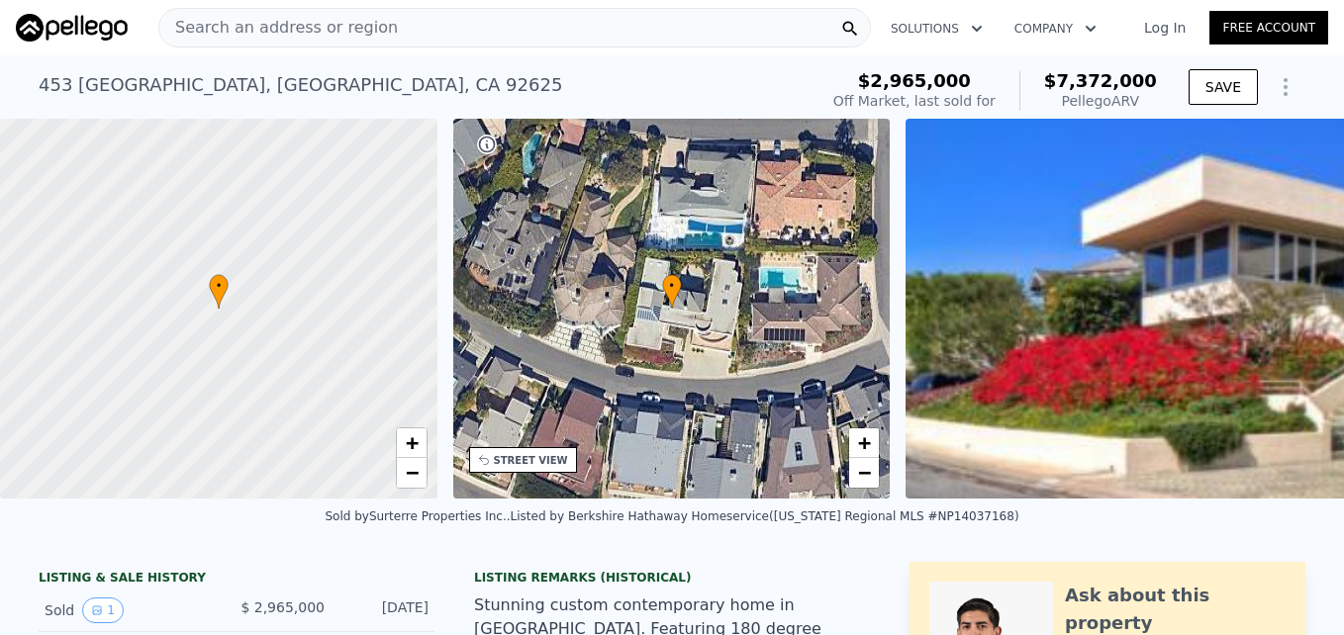
type input "6100"
type input "7776"
type input "$ 990,000"
type input "6"
type input "-$ 79,989"
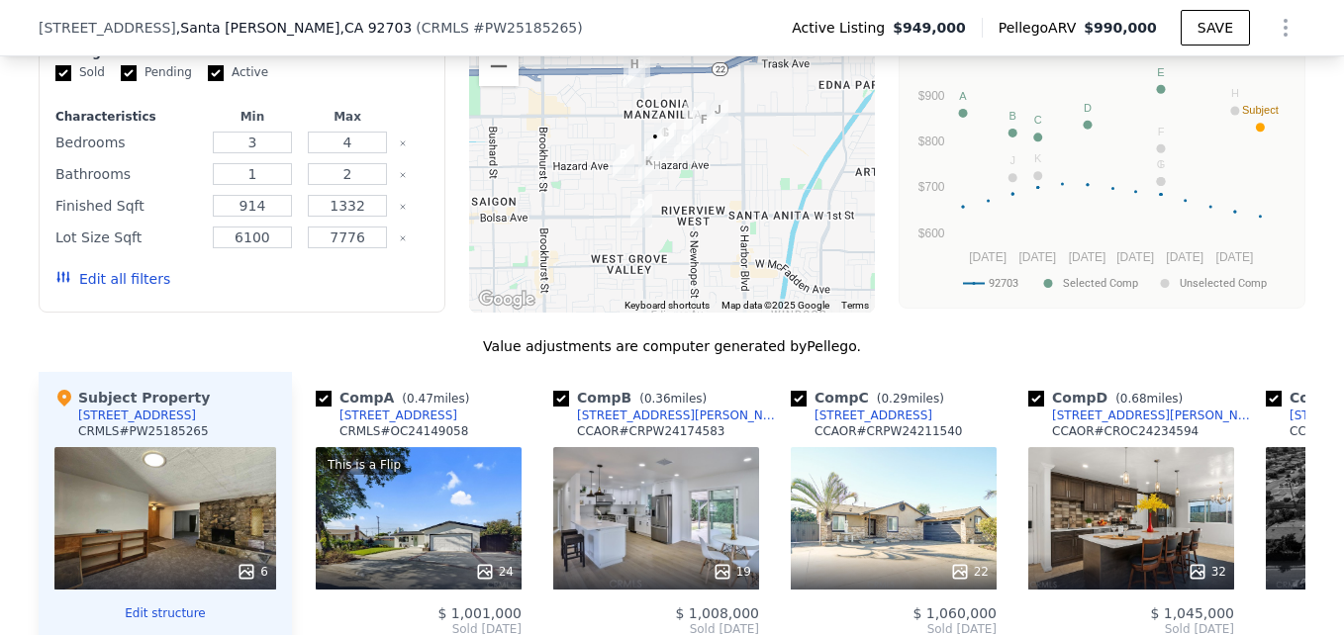
scroll to position [1703, 0]
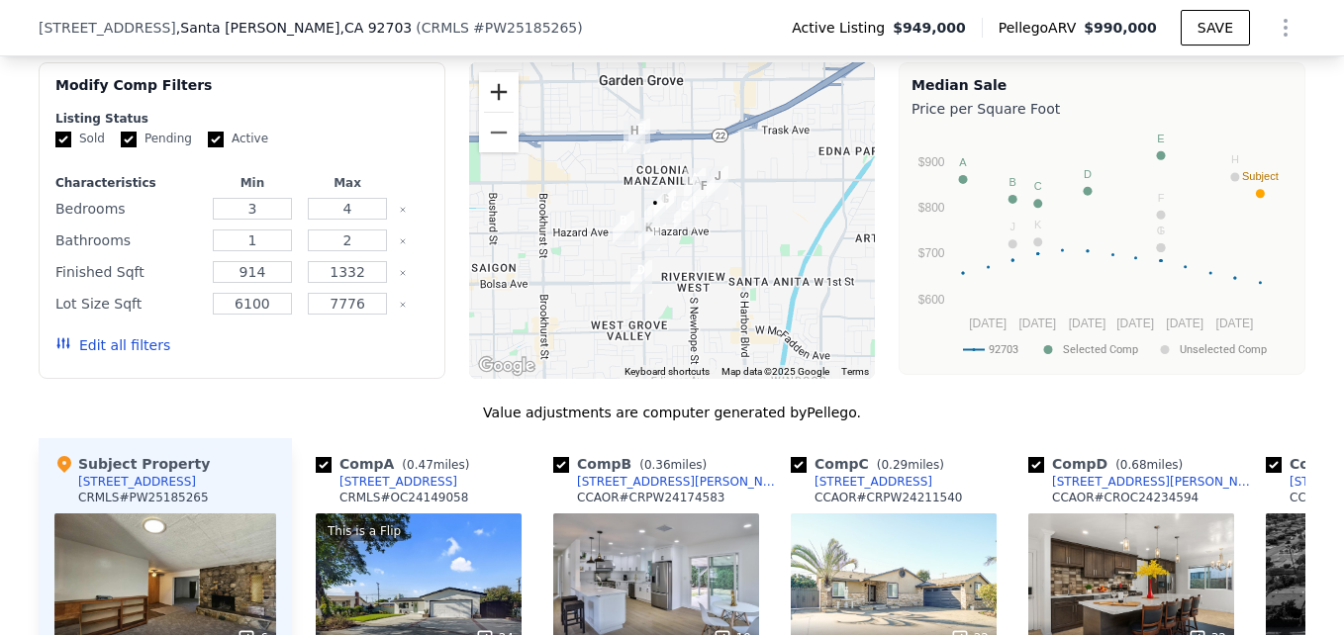
click at [479, 98] on button "Zoom in" at bounding box center [499, 92] width 40 height 40
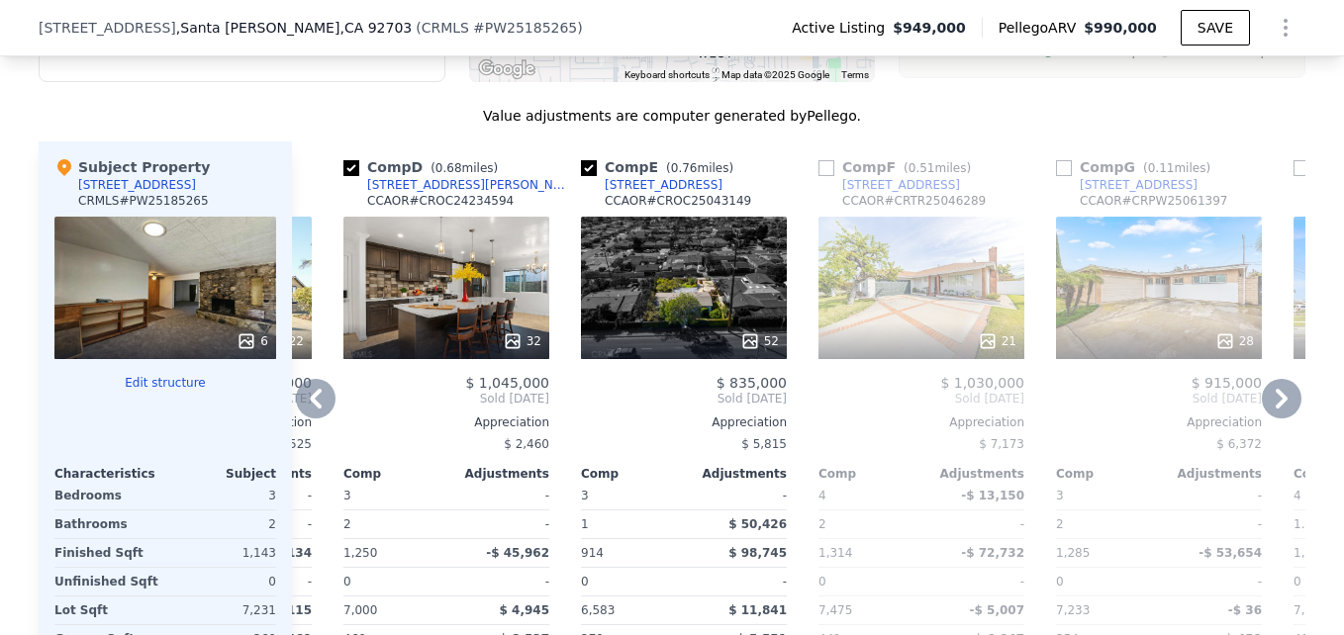
scroll to position [2001, 0]
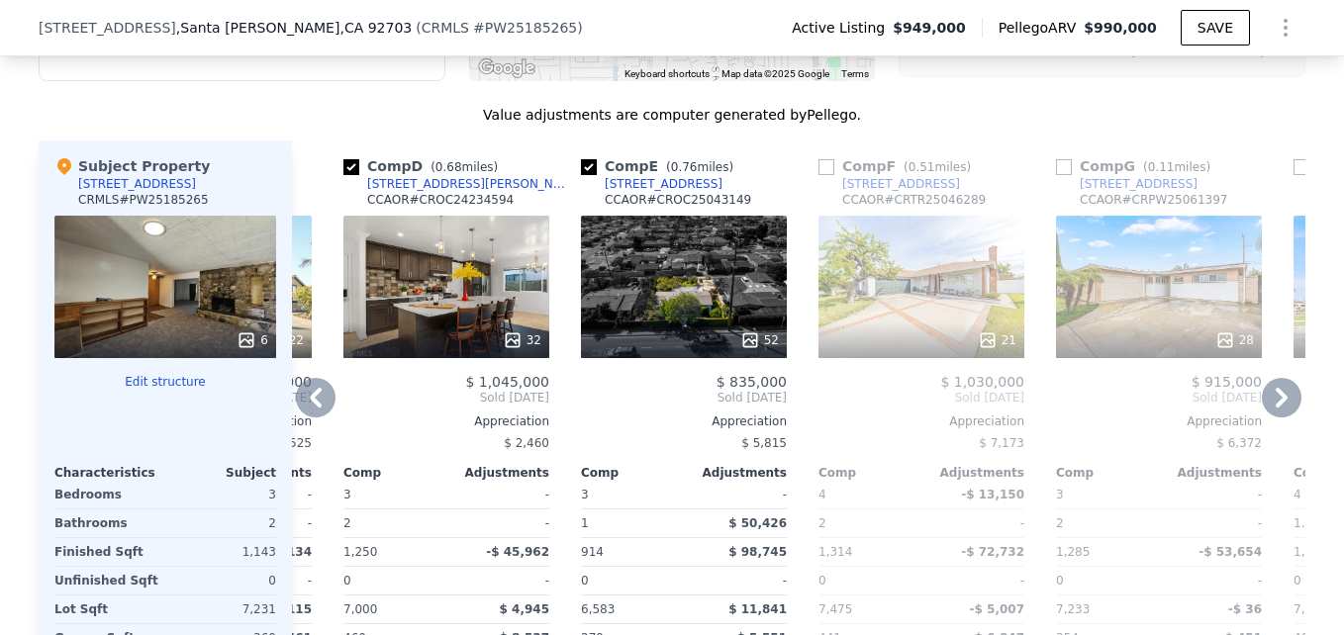
click at [464, 241] on div "32" at bounding box center [446, 287] width 206 height 143
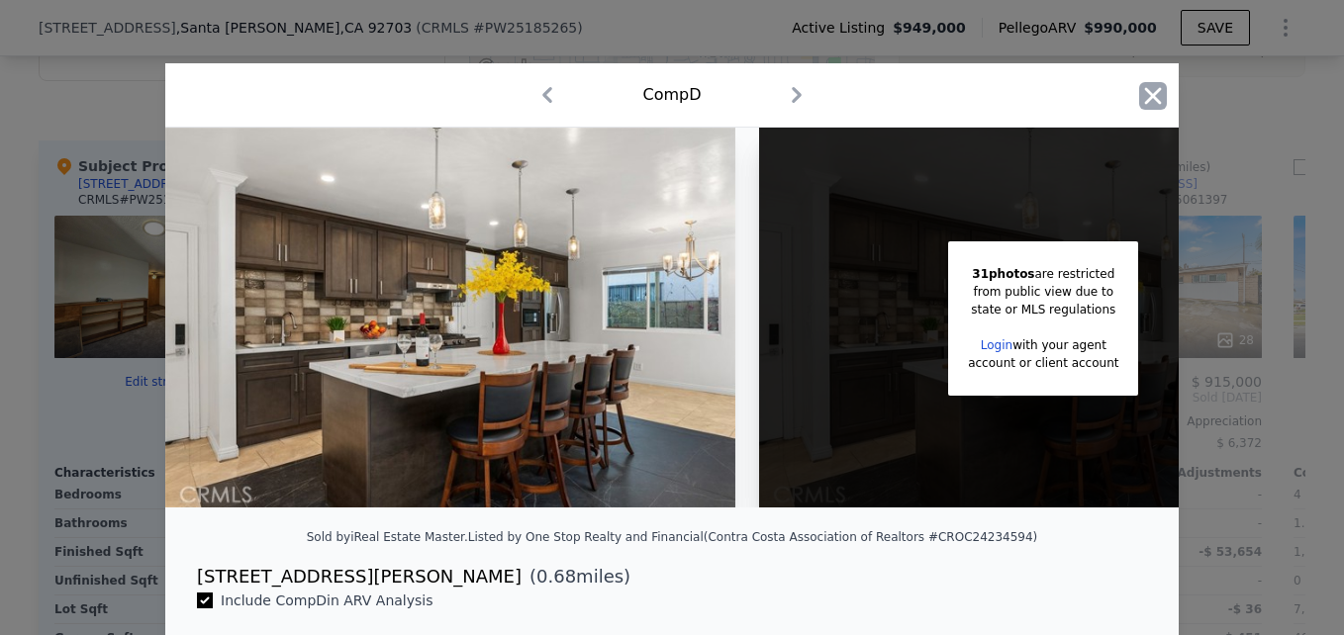
click at [1157, 96] on icon "button" at bounding box center [1153, 96] width 28 height 28
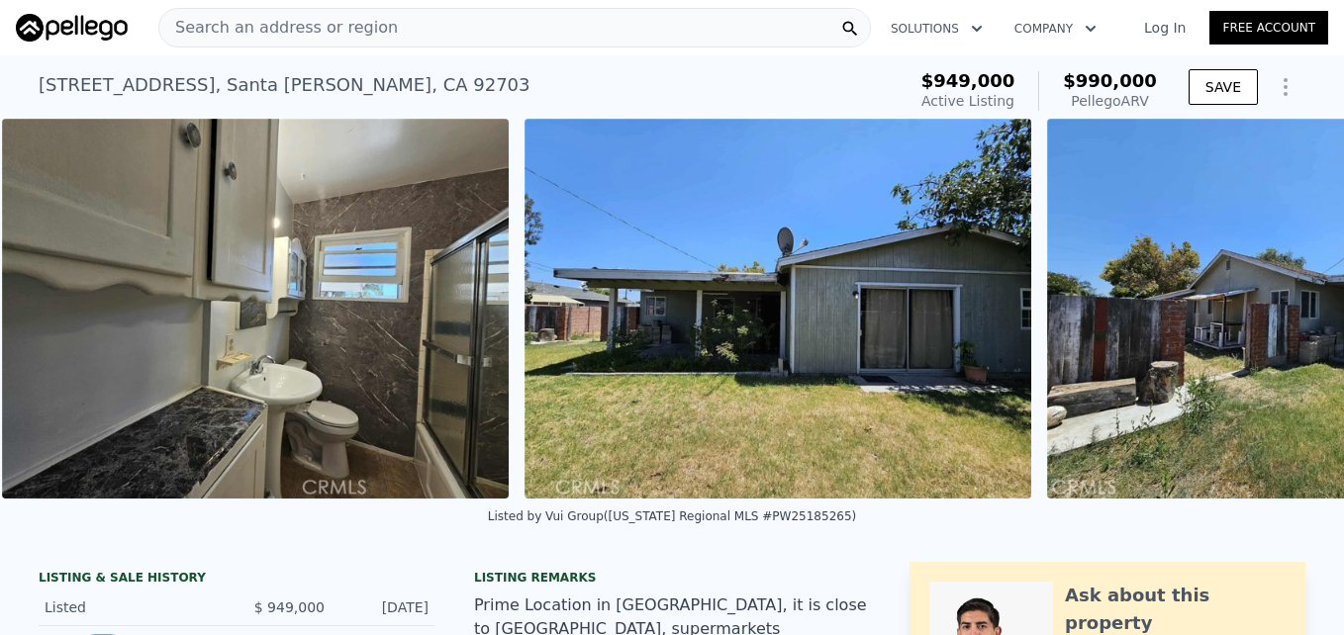
scroll to position [0, 2473]
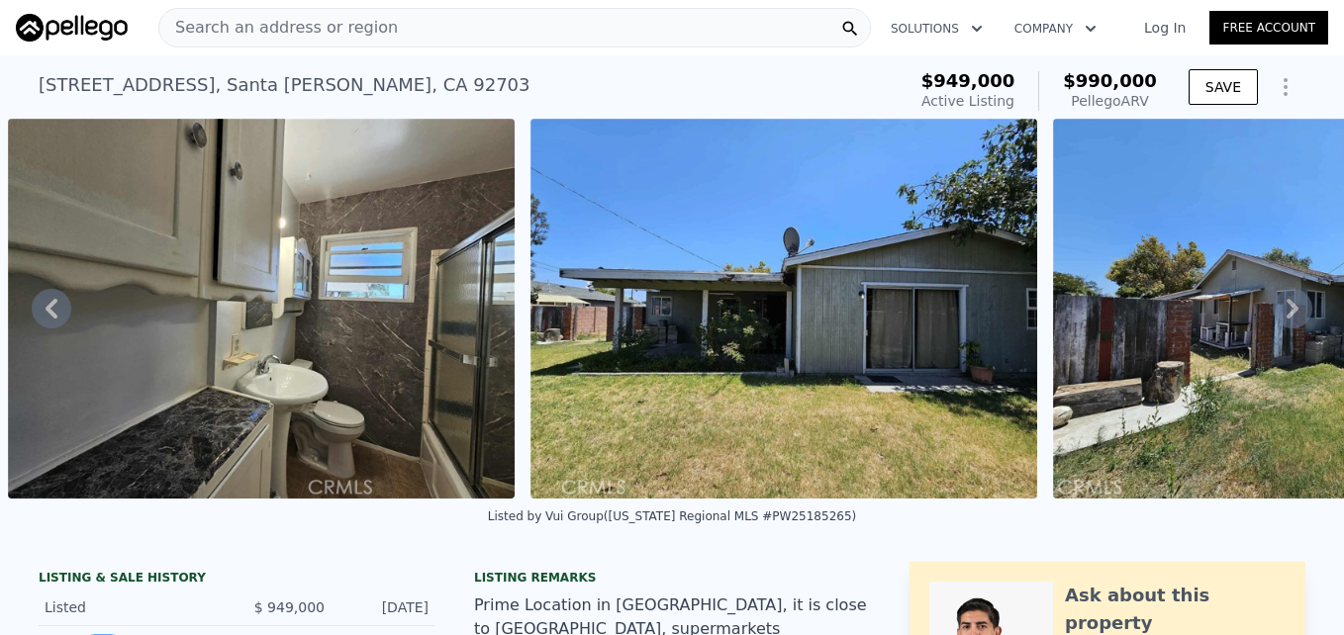
click at [269, 38] on span "Search an address or region" at bounding box center [278, 28] width 239 height 24
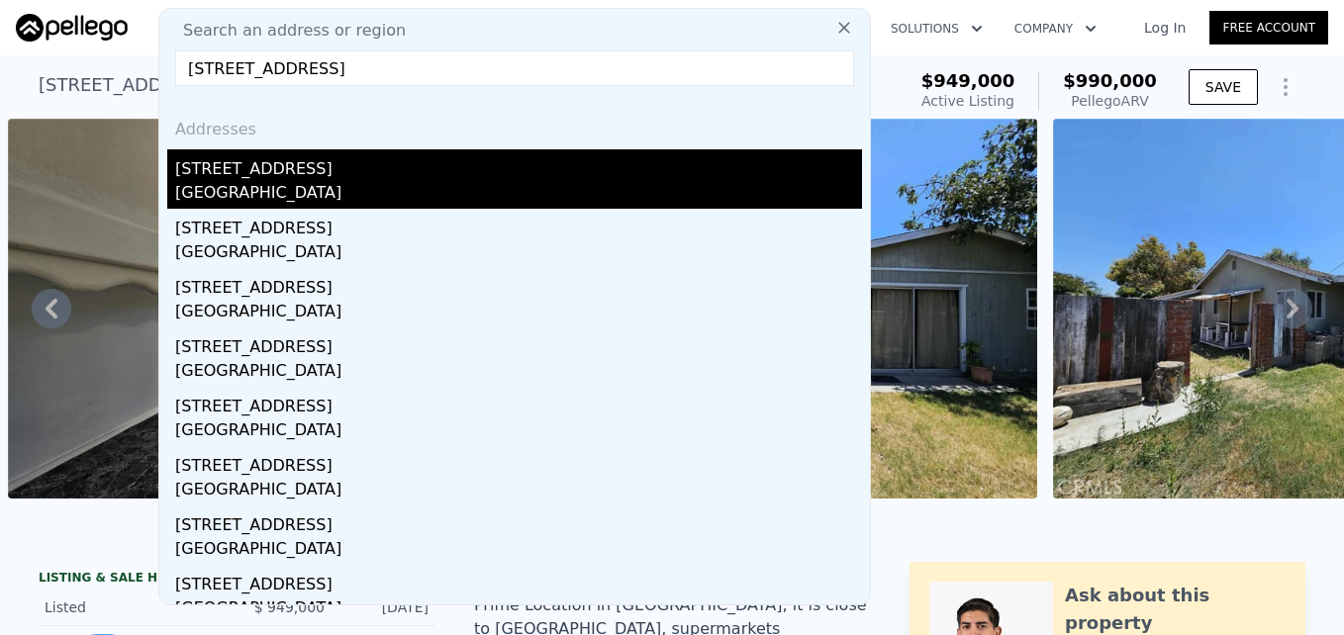
type input "[STREET_ADDRESS]"
click at [307, 171] on div "[STREET_ADDRESS]" at bounding box center [518, 165] width 687 height 32
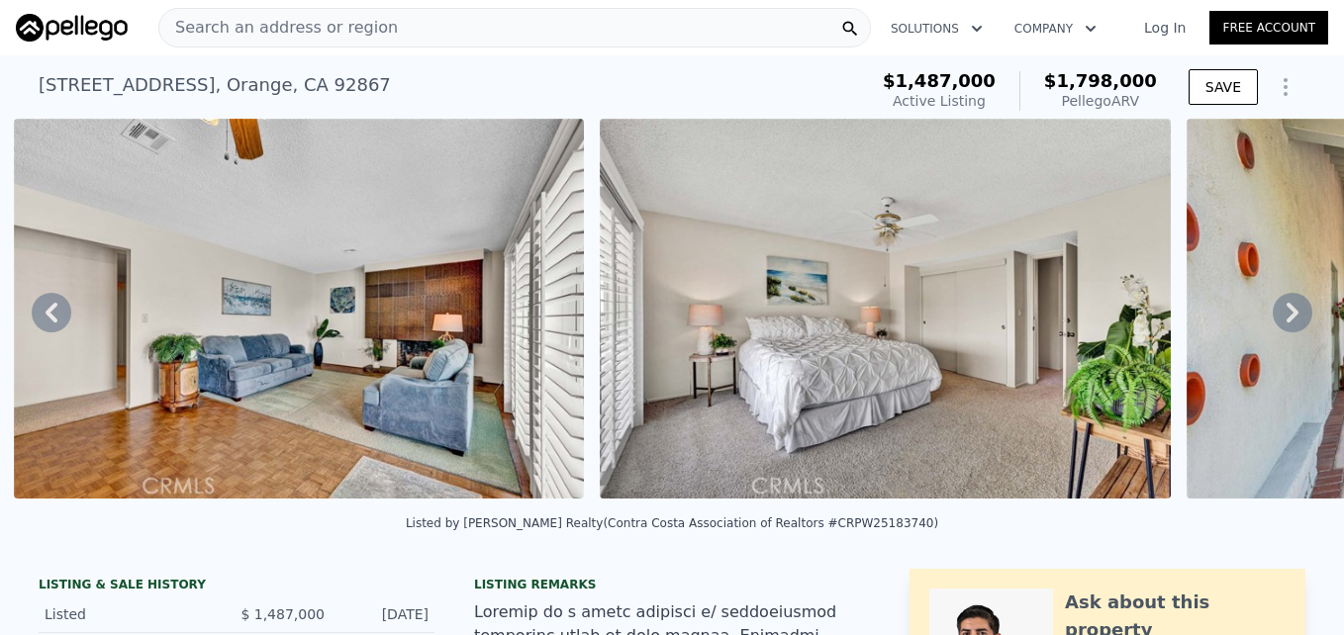
scroll to position [0, 18081]
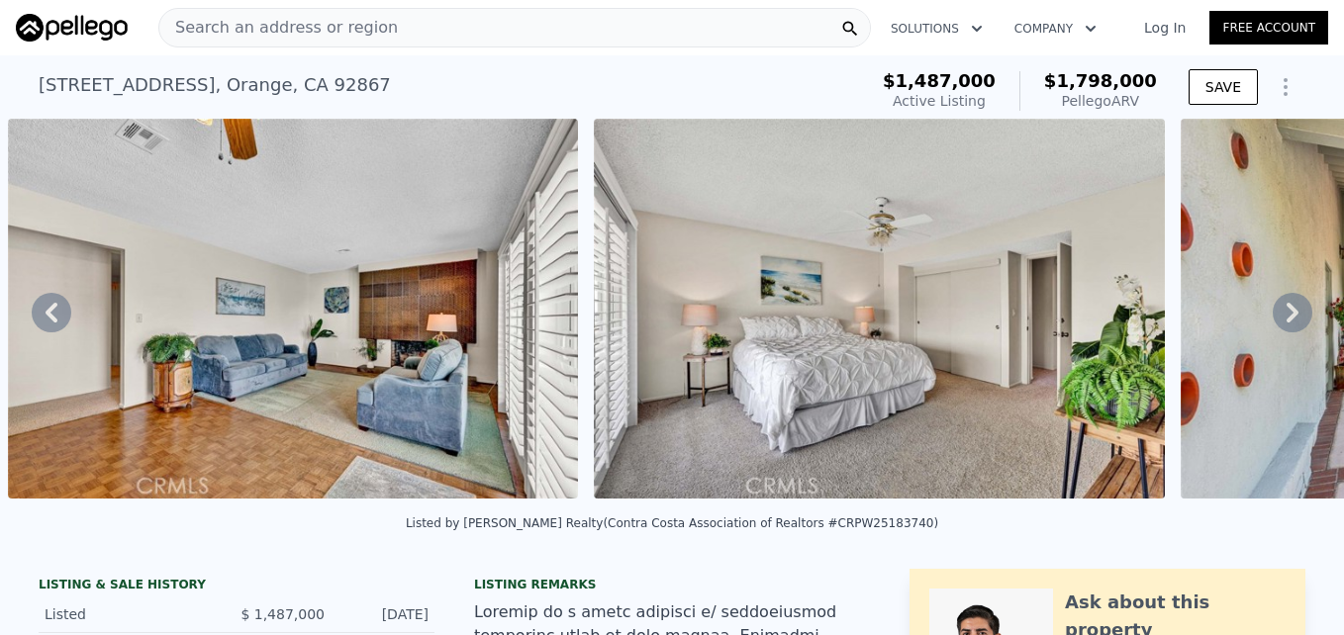
click at [347, 21] on span "Search an address or region" at bounding box center [278, 28] width 239 height 24
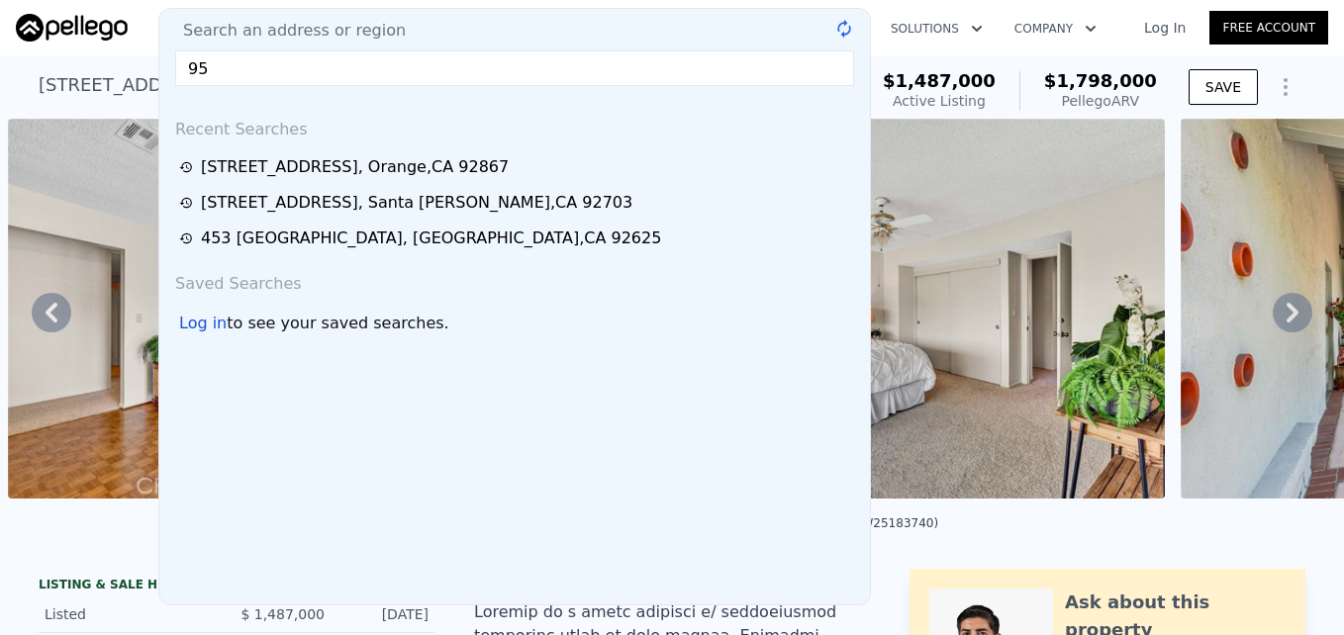
type input "9"
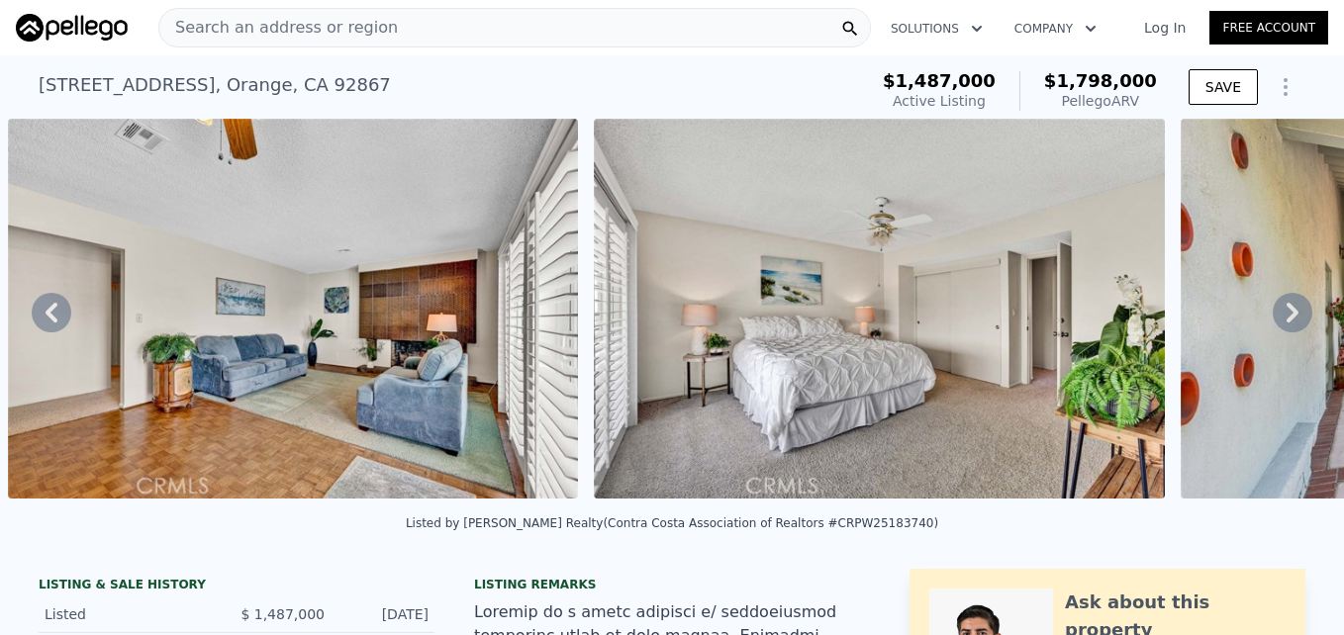
click at [152, 19] on div at bounding box center [87, 28] width 143 height 28
drag, startPoint x: 329, startPoint y: 22, endPoint x: 263, endPoint y: 37, distance: 67.0
click at [263, 37] on span "Search an address or region" at bounding box center [278, 28] width 239 height 24
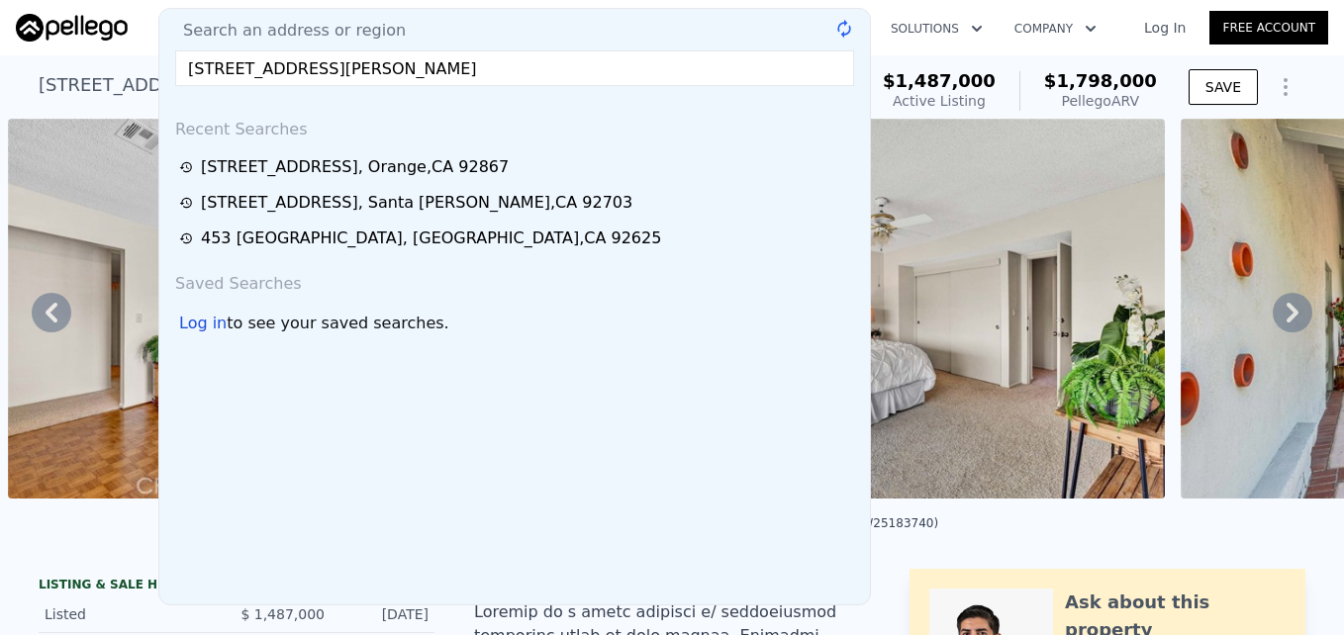
type input "[STREET_ADDRESS][PERSON_NAME]"
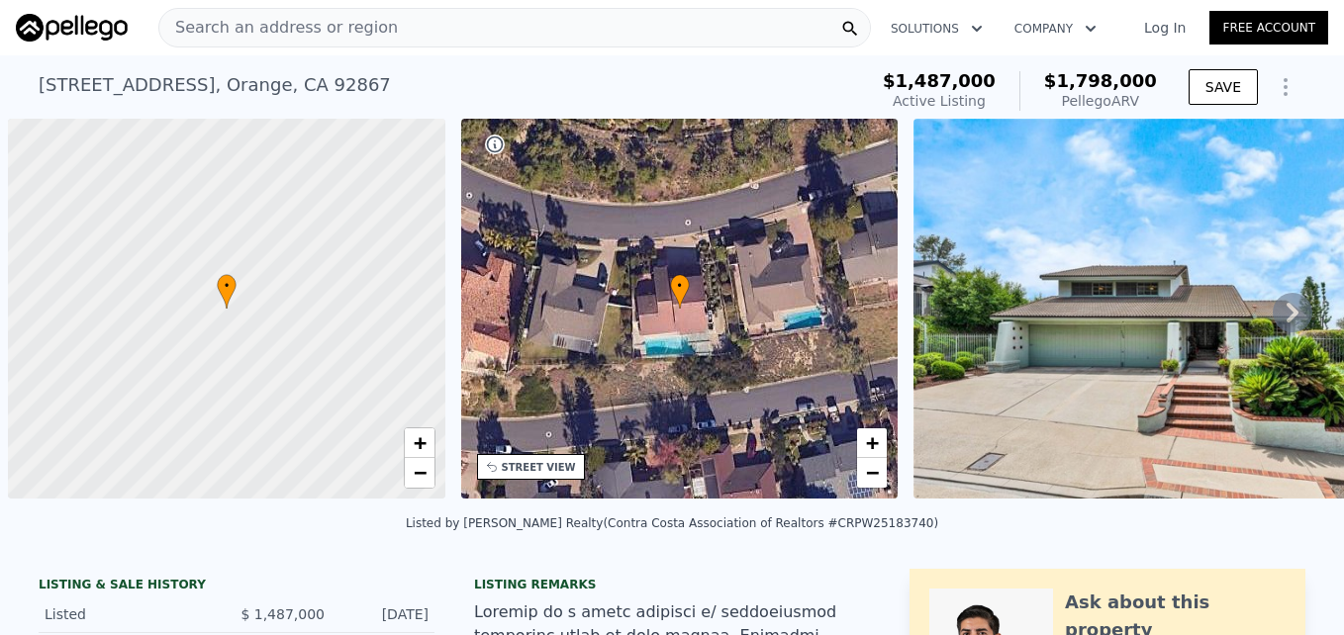
scroll to position [0, 8]
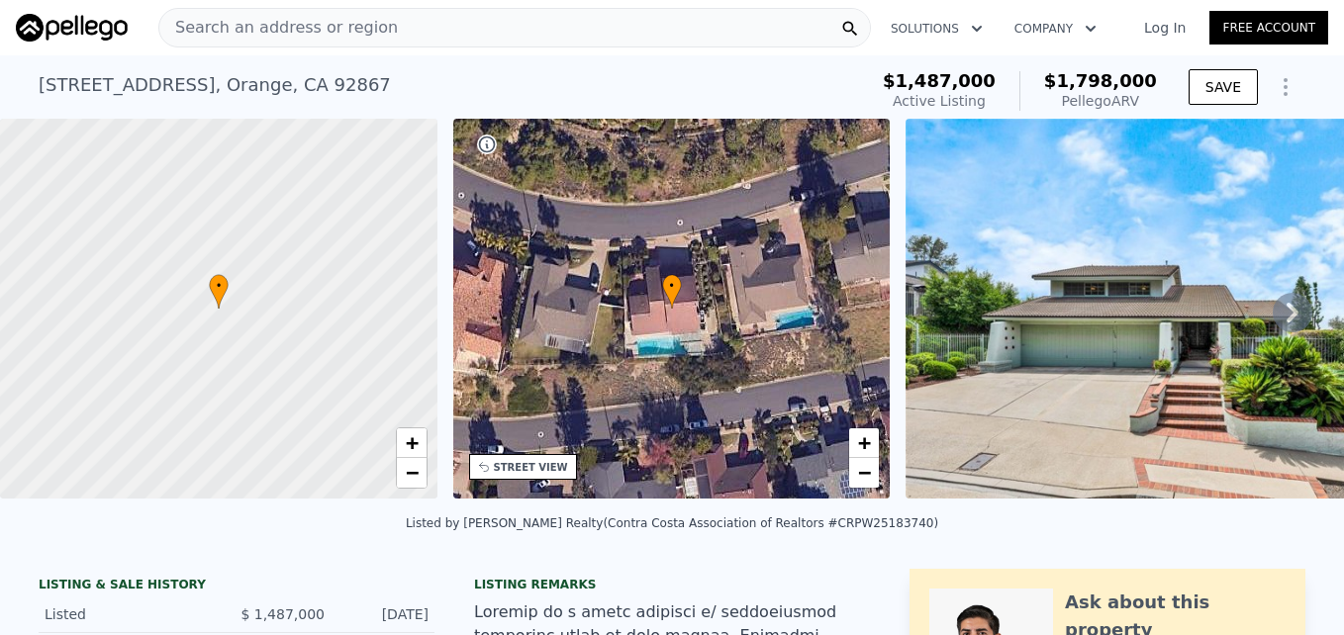
click at [341, 33] on span "Search an address or region" at bounding box center [278, 28] width 239 height 24
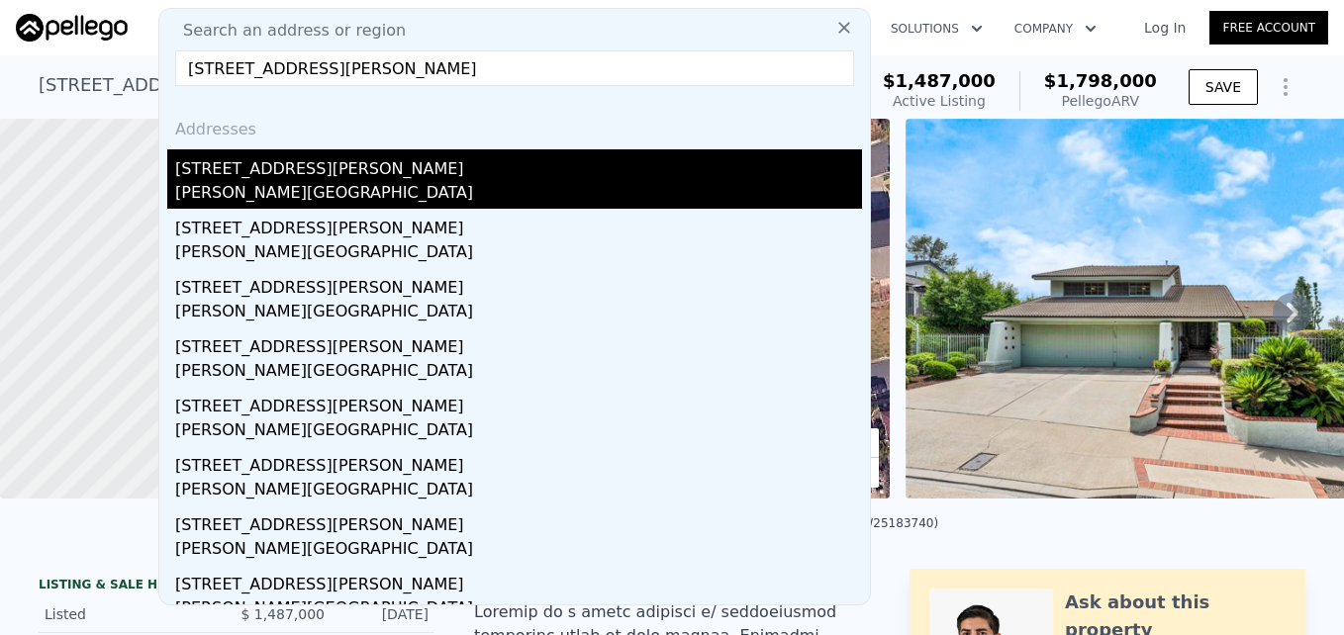
type input "[STREET_ADDRESS][PERSON_NAME]"
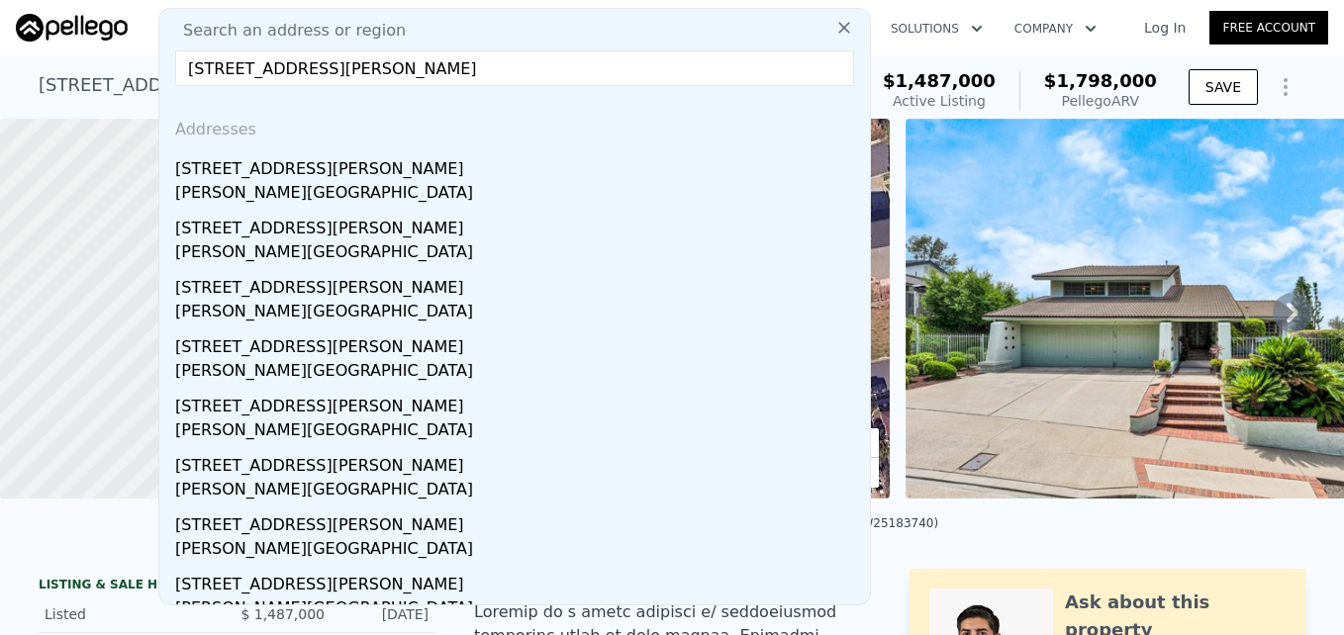
drag, startPoint x: 319, startPoint y: 181, endPoint x: 215, endPoint y: 241, distance: 120.2
click at [319, 181] on div "[PERSON_NAME][GEOGRAPHIC_DATA]" at bounding box center [518, 195] width 687 height 28
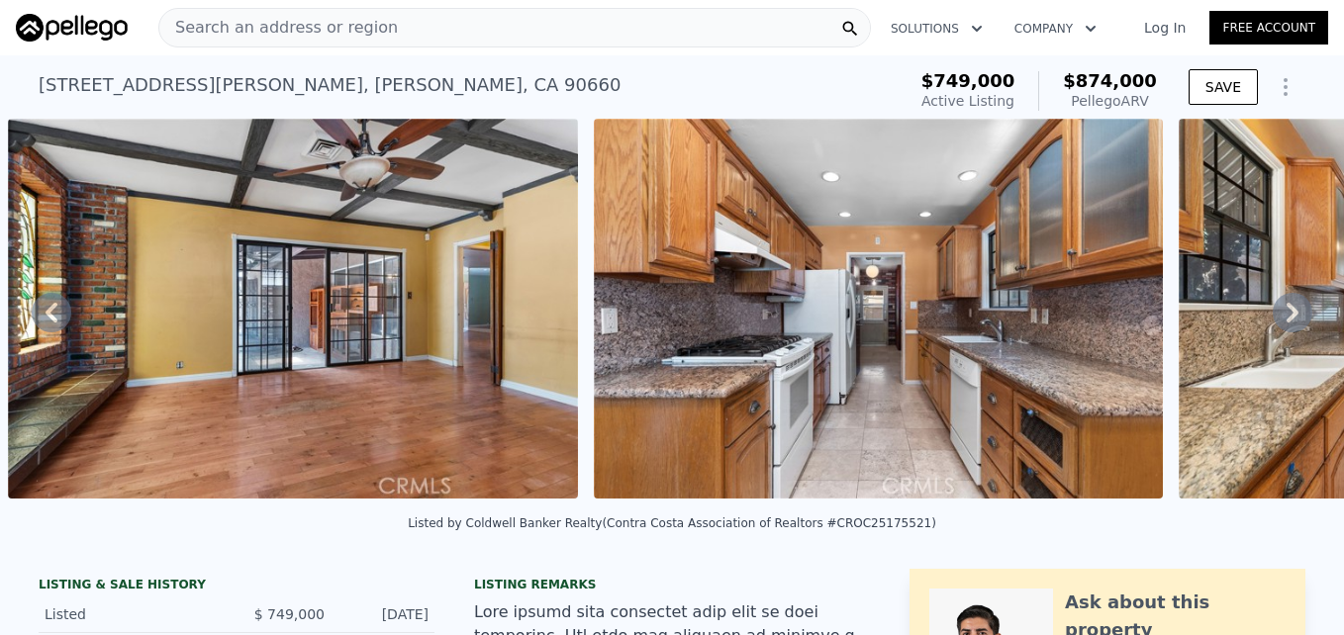
click at [246, 22] on span "Search an address or region" at bounding box center [278, 28] width 239 height 24
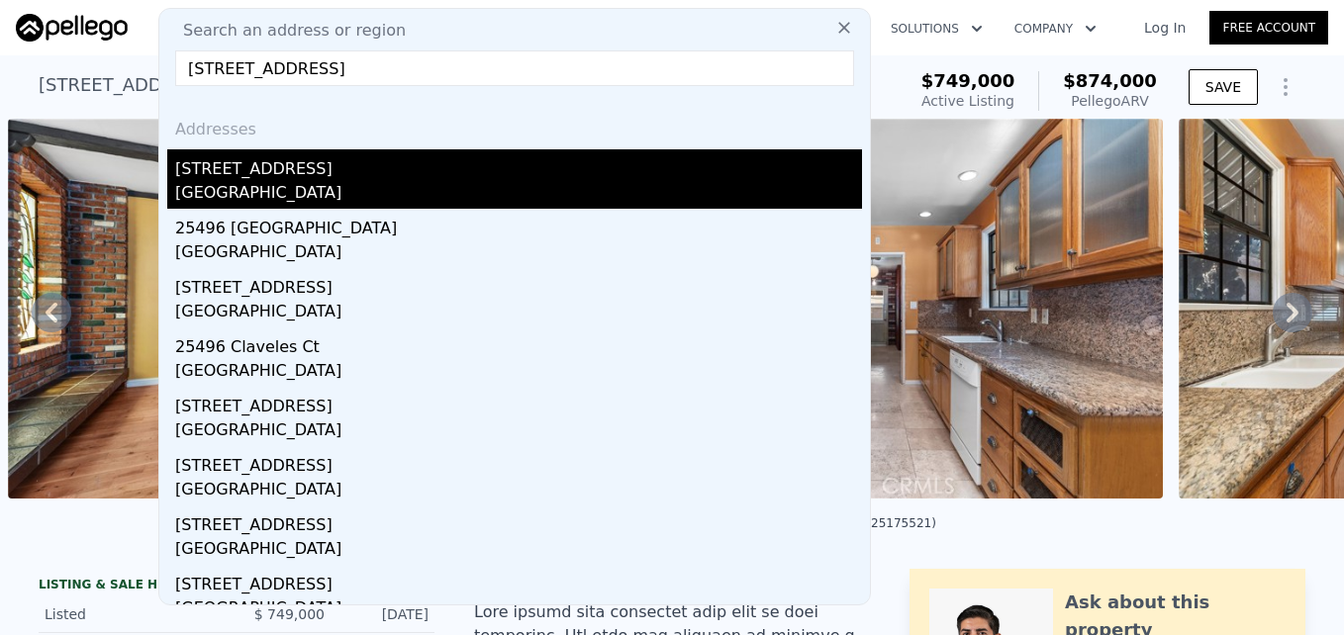
type input "[STREET_ADDRESS]"
click at [360, 180] on div "[STREET_ADDRESS]" at bounding box center [518, 165] width 687 height 32
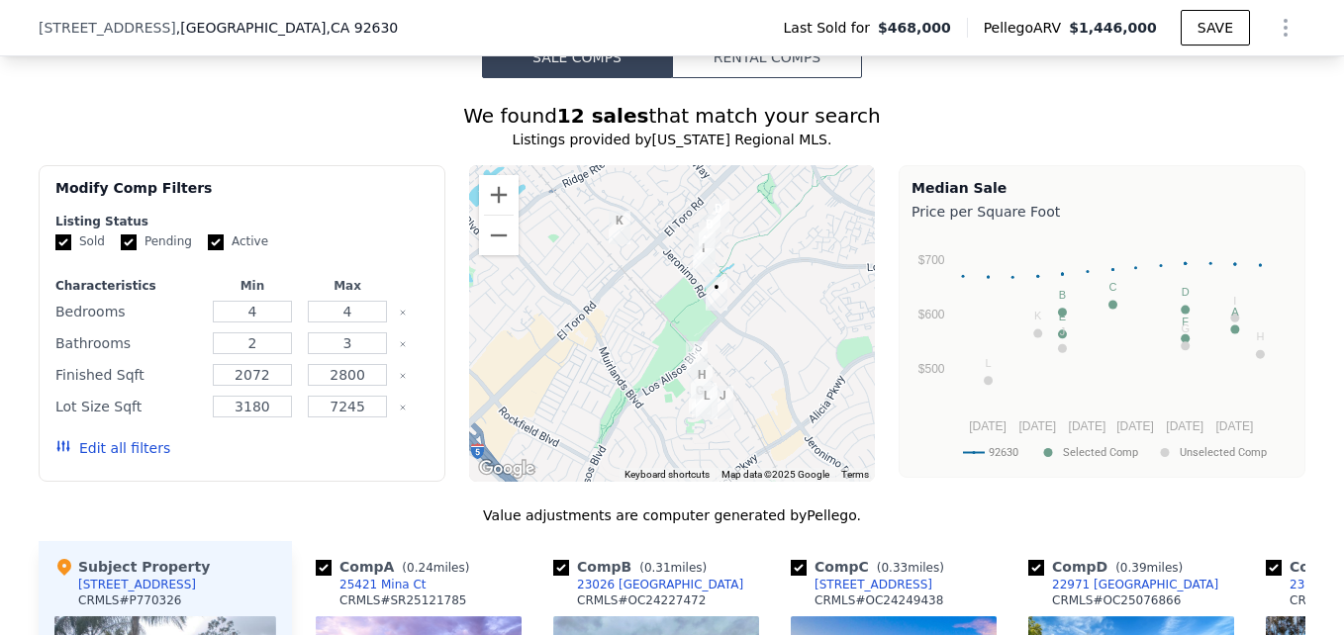
scroll to position [1579, 0]
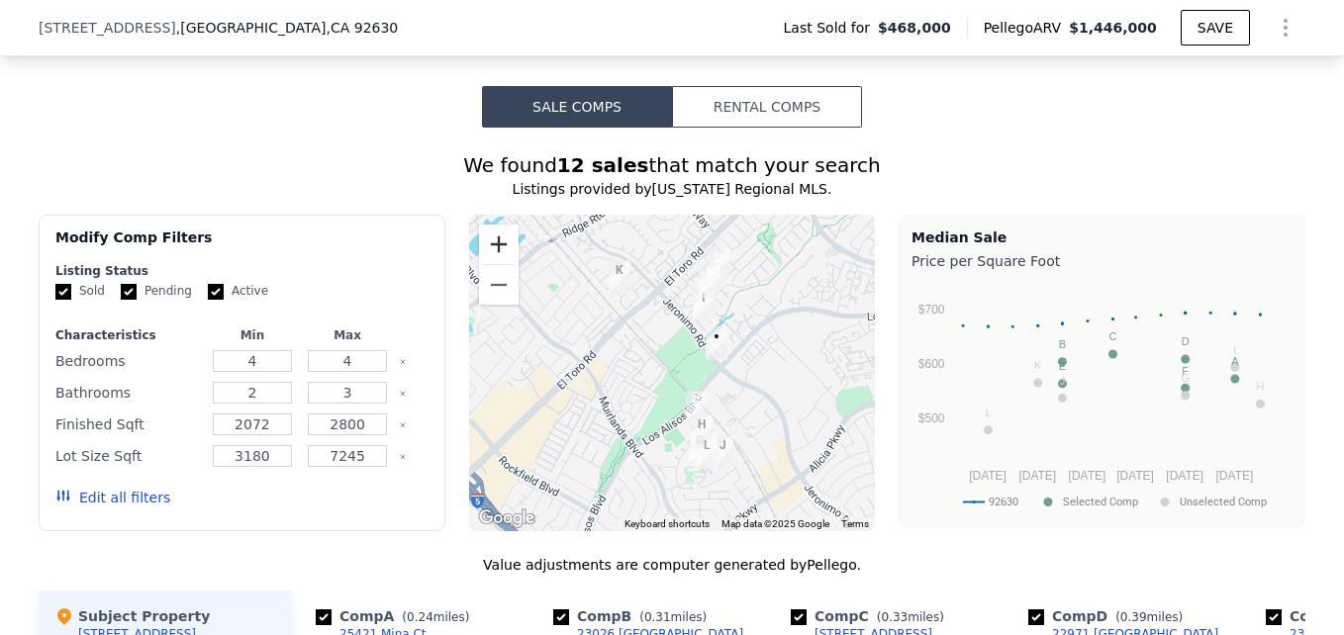
click at [490, 263] on button "Zoom in" at bounding box center [499, 245] width 40 height 40
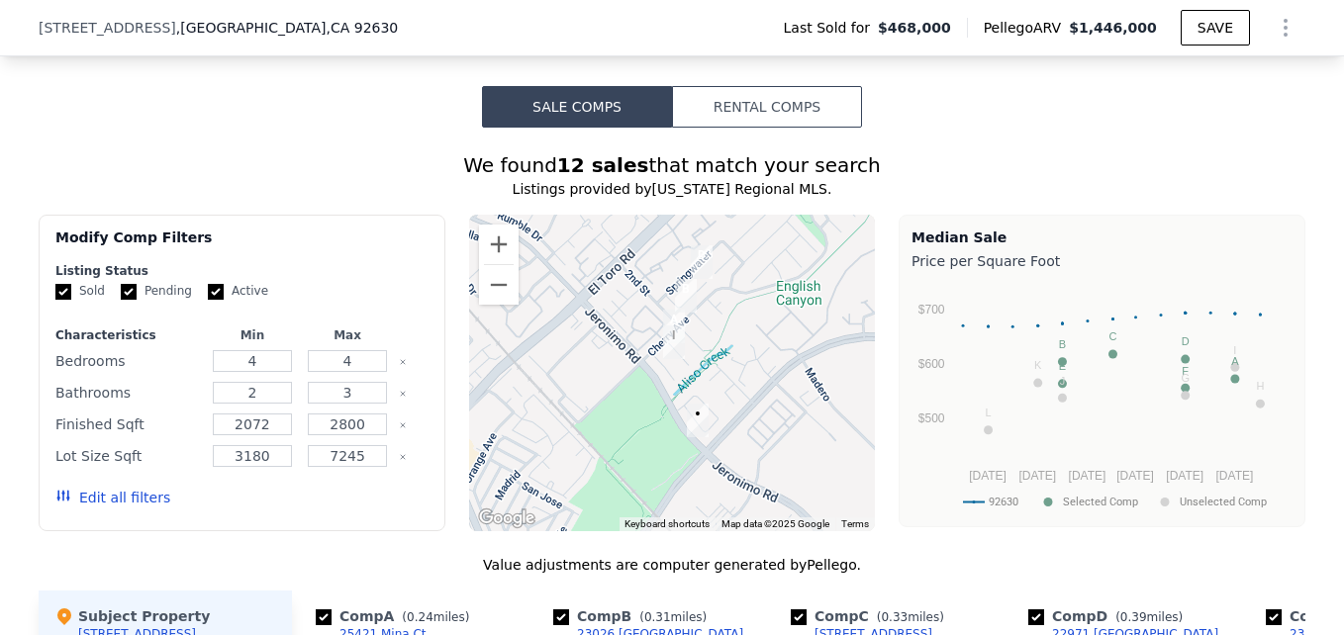
drag, startPoint x: 798, startPoint y: 306, endPoint x: 724, endPoint y: 412, distance: 128.8
click at [724, 412] on div at bounding box center [672, 373] width 407 height 317
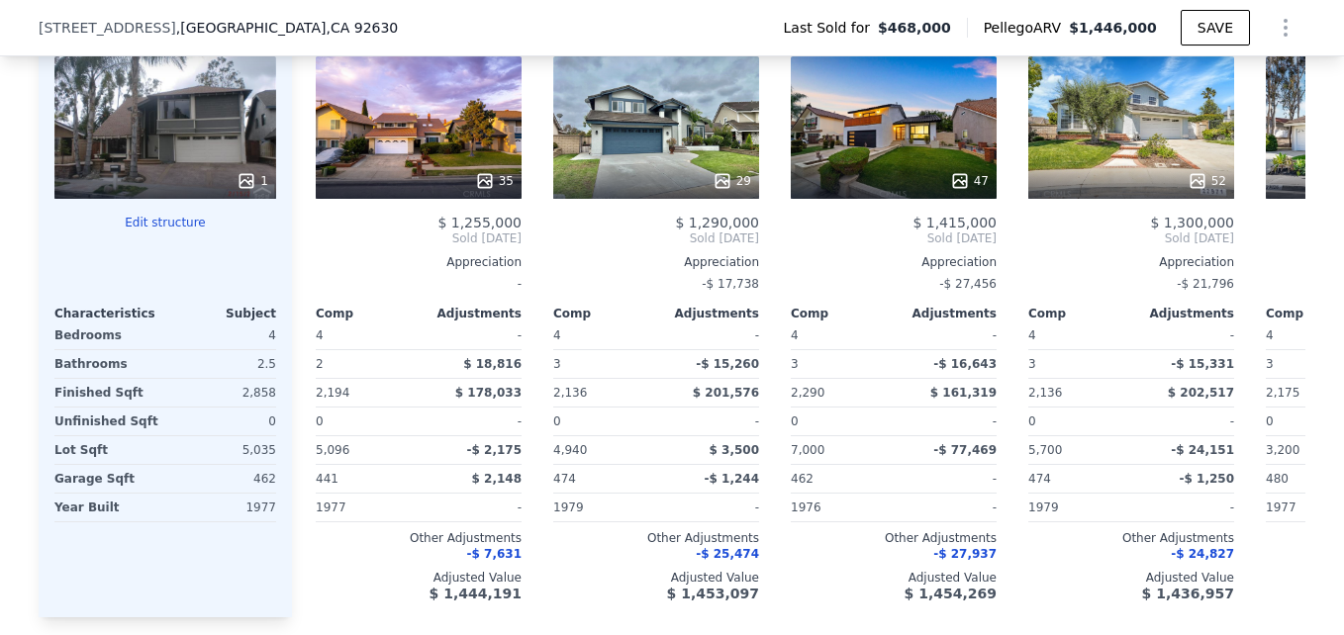
scroll to position [2189, 0]
click at [818, 190] on div "47" at bounding box center [894, 180] width 189 height 20
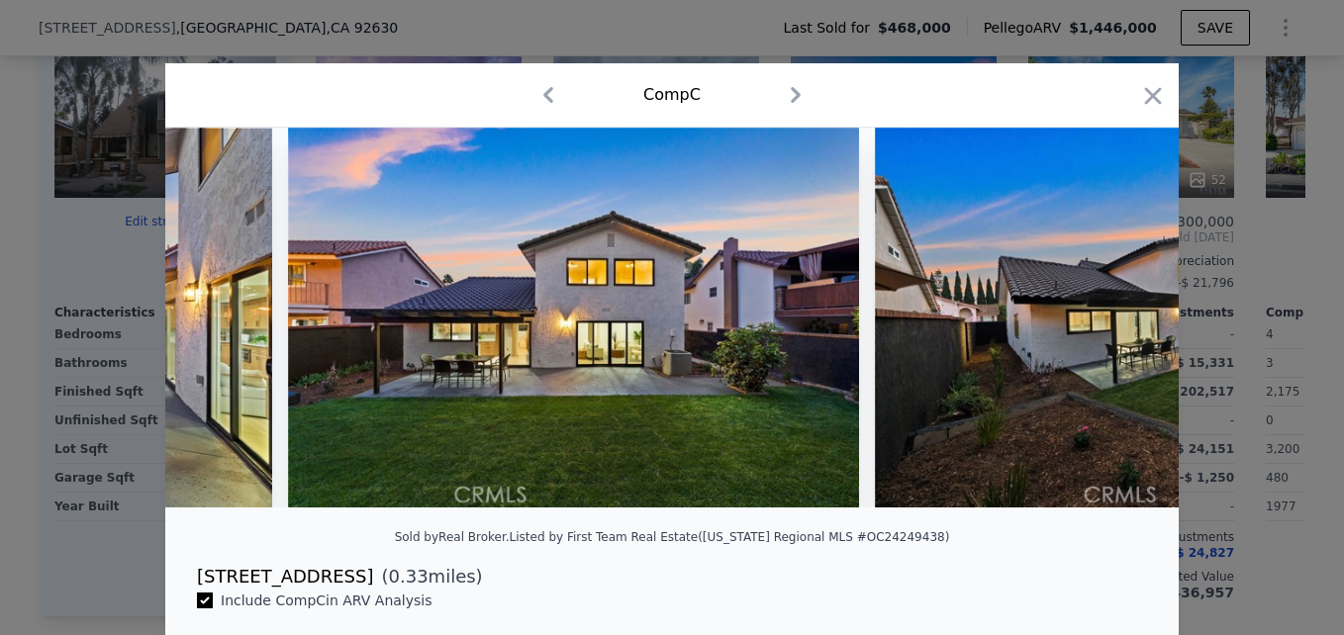
scroll to position [0, 25116]
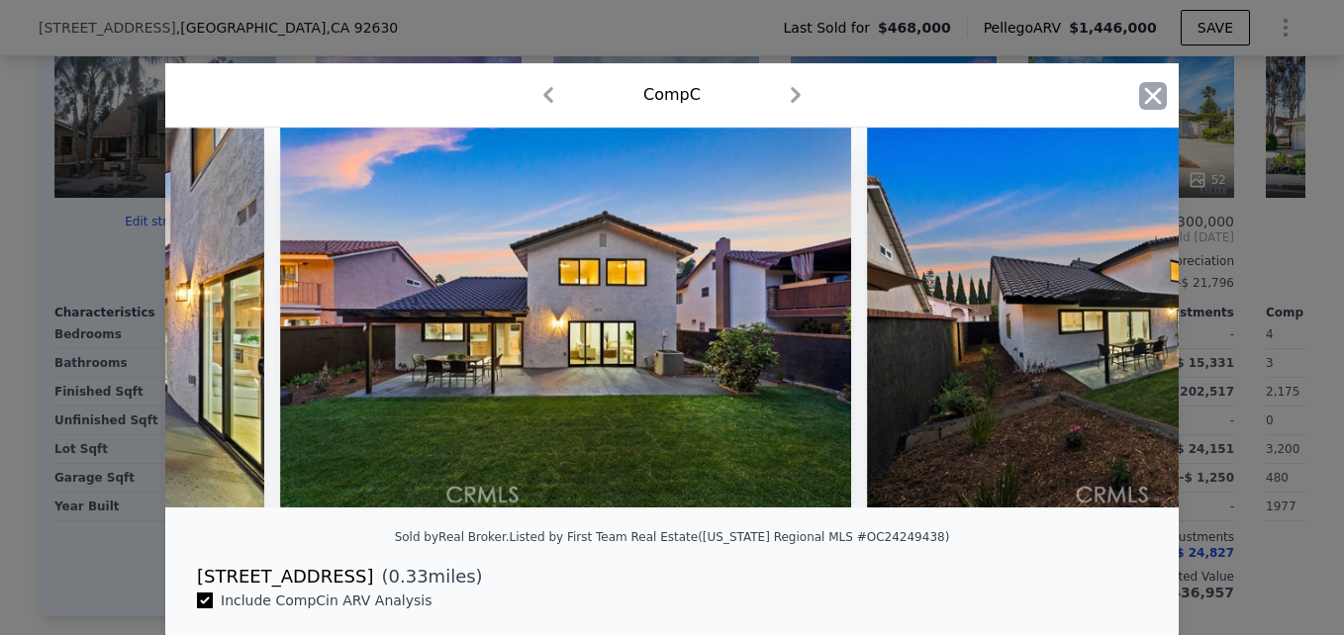
click at [1154, 95] on icon "button" at bounding box center [1153, 96] width 28 height 28
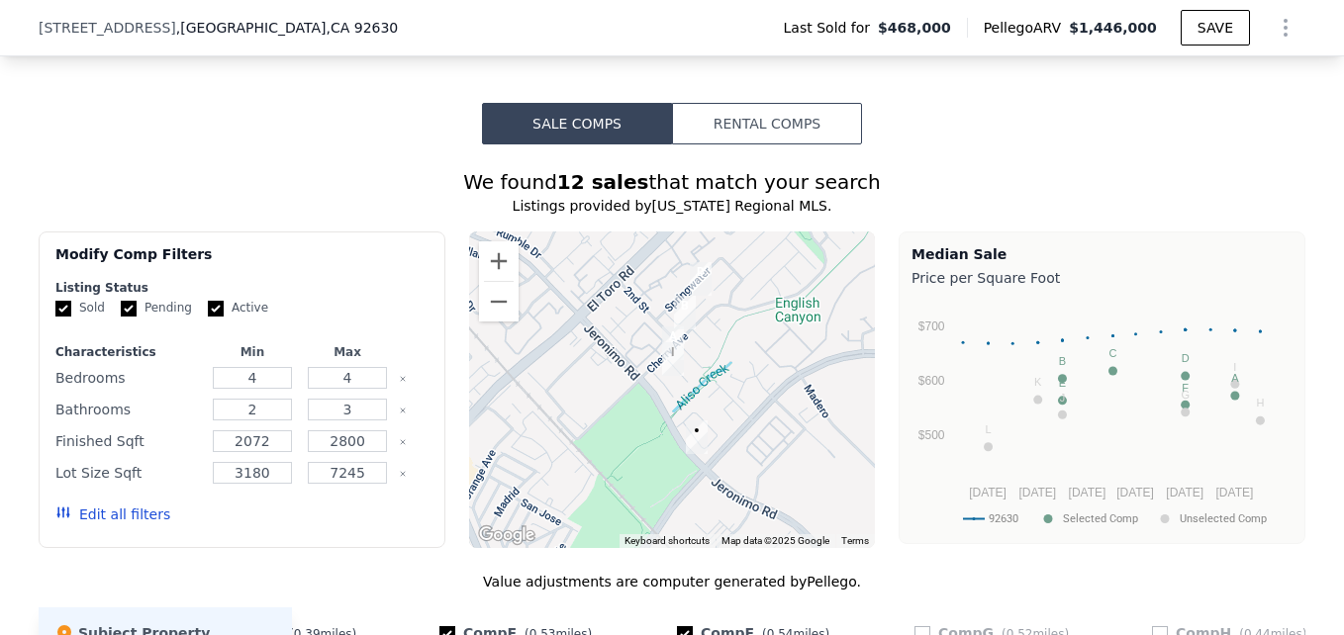
scroll to position [1561, 0]
click at [481, 278] on button "Zoom in" at bounding box center [499, 262] width 40 height 40
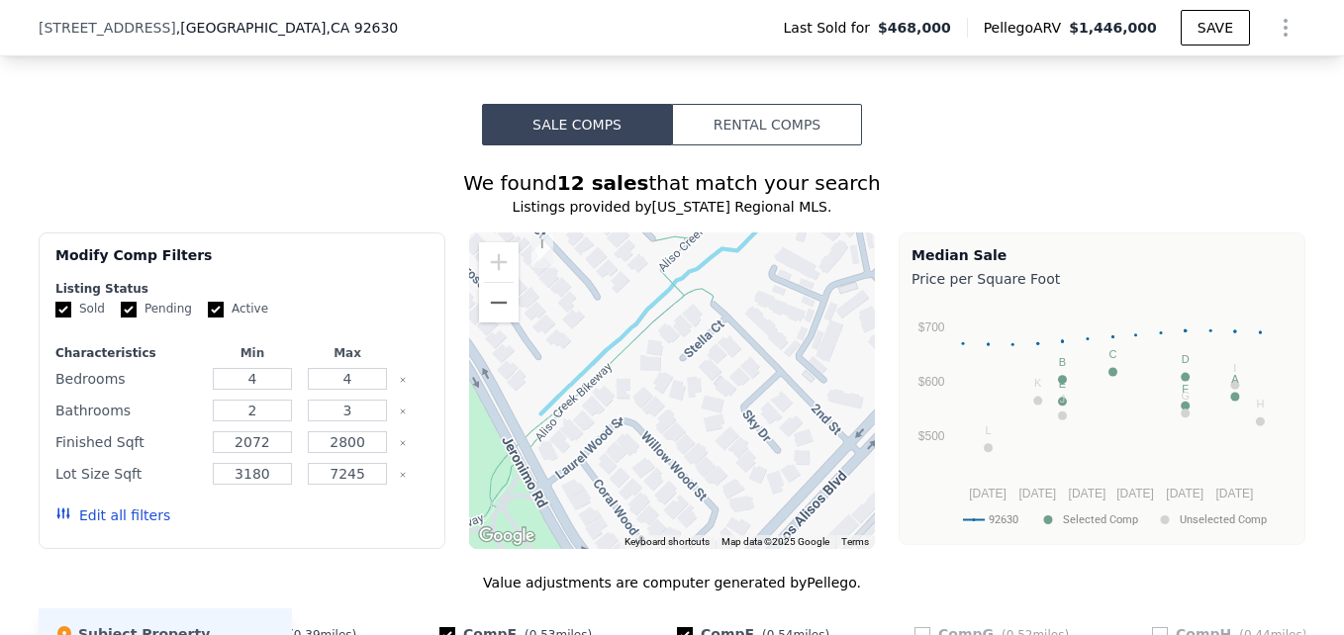
drag, startPoint x: 681, startPoint y: 405, endPoint x: 523, endPoint y: 336, distance: 172.8
click at [523, 336] on div at bounding box center [672, 391] width 407 height 317
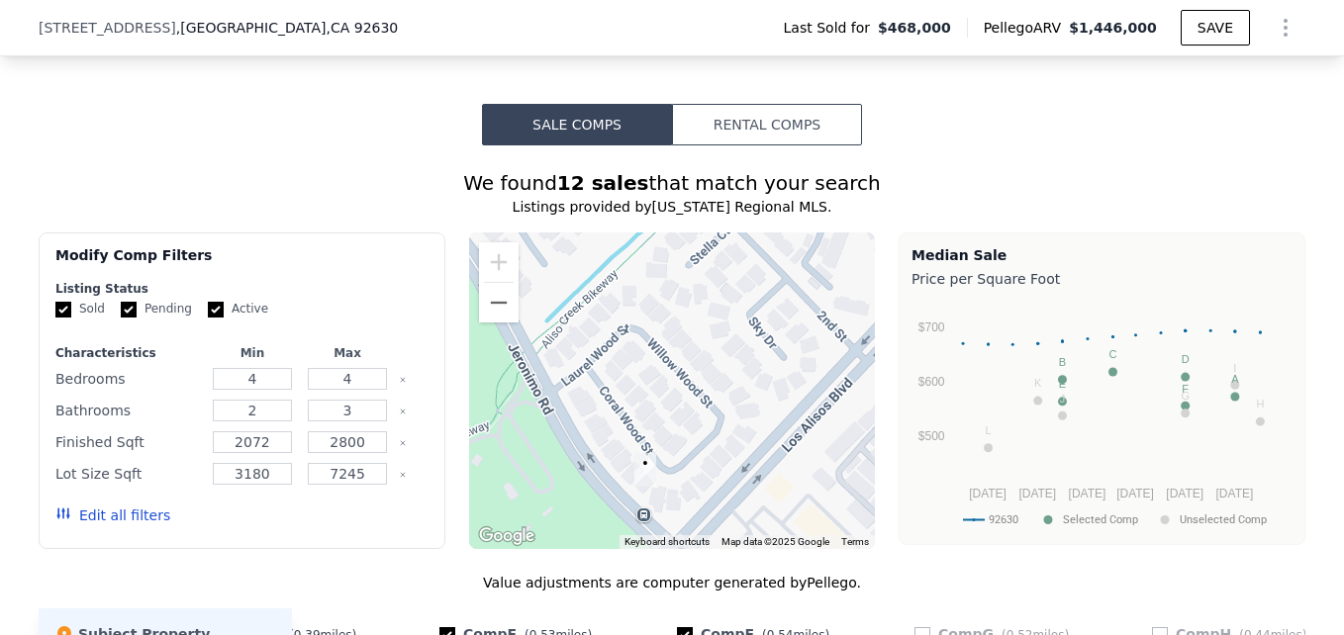
drag, startPoint x: 616, startPoint y: 449, endPoint x: 615, endPoint y: 288, distance: 161.3
click at [615, 288] on div at bounding box center [672, 391] width 407 height 317
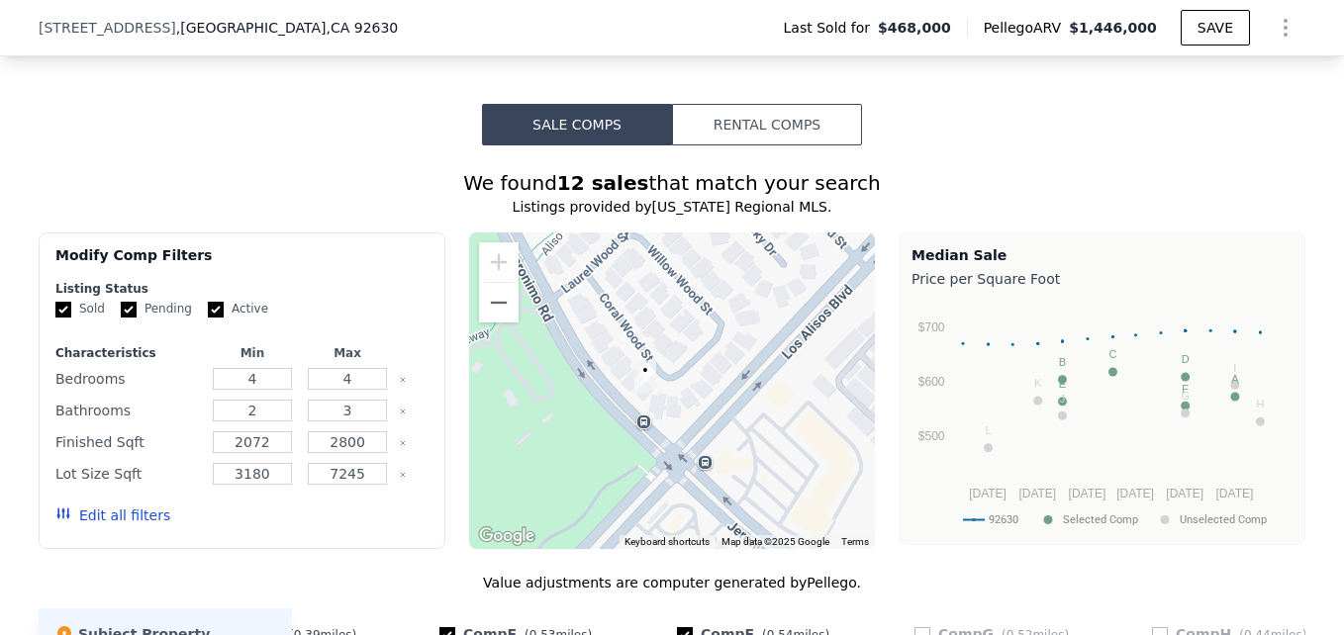
drag, startPoint x: 664, startPoint y: 442, endPoint x: 663, endPoint y: 340, distance: 101.9
click at [663, 340] on div at bounding box center [672, 391] width 407 height 317
click at [504, 323] on button "Zoom out" at bounding box center [499, 303] width 40 height 40
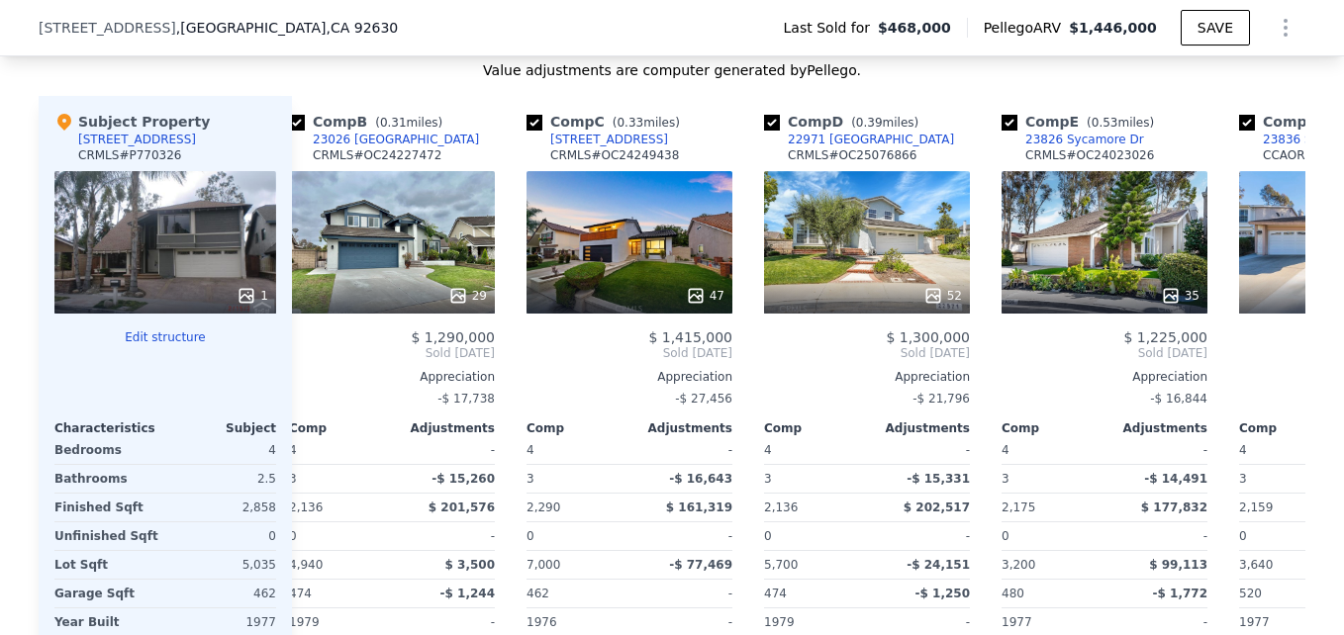
scroll to position [0, 266]
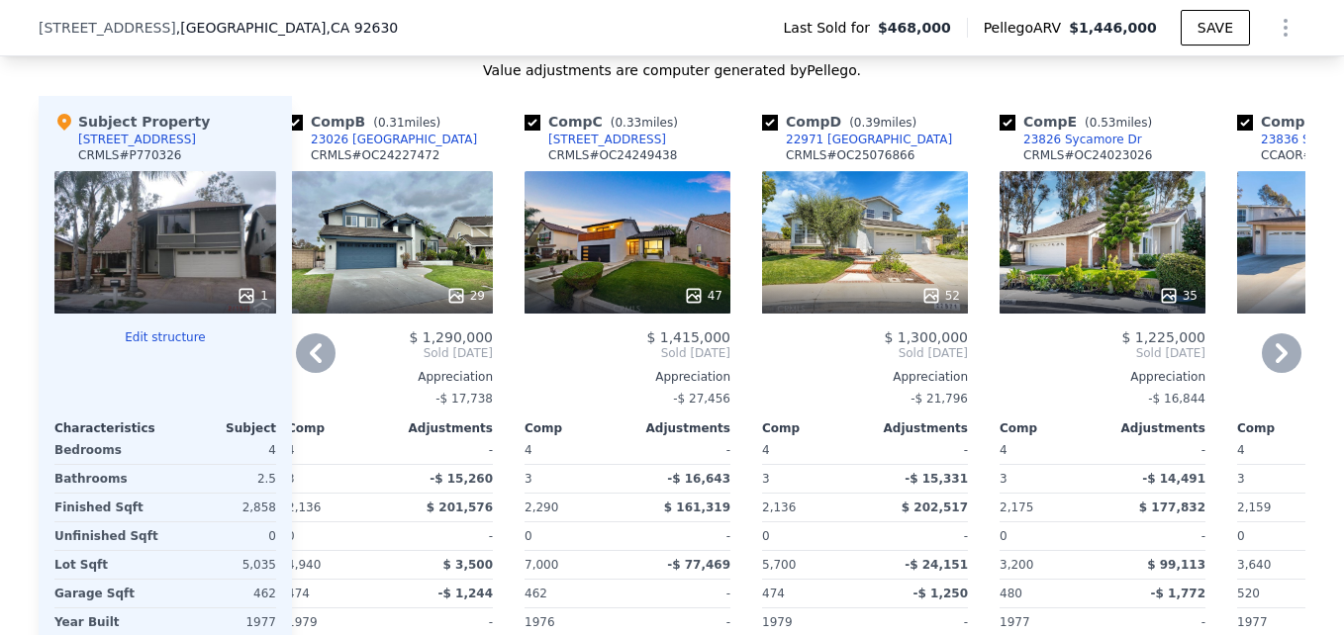
click at [636, 261] on div "47" at bounding box center [628, 242] width 206 height 143
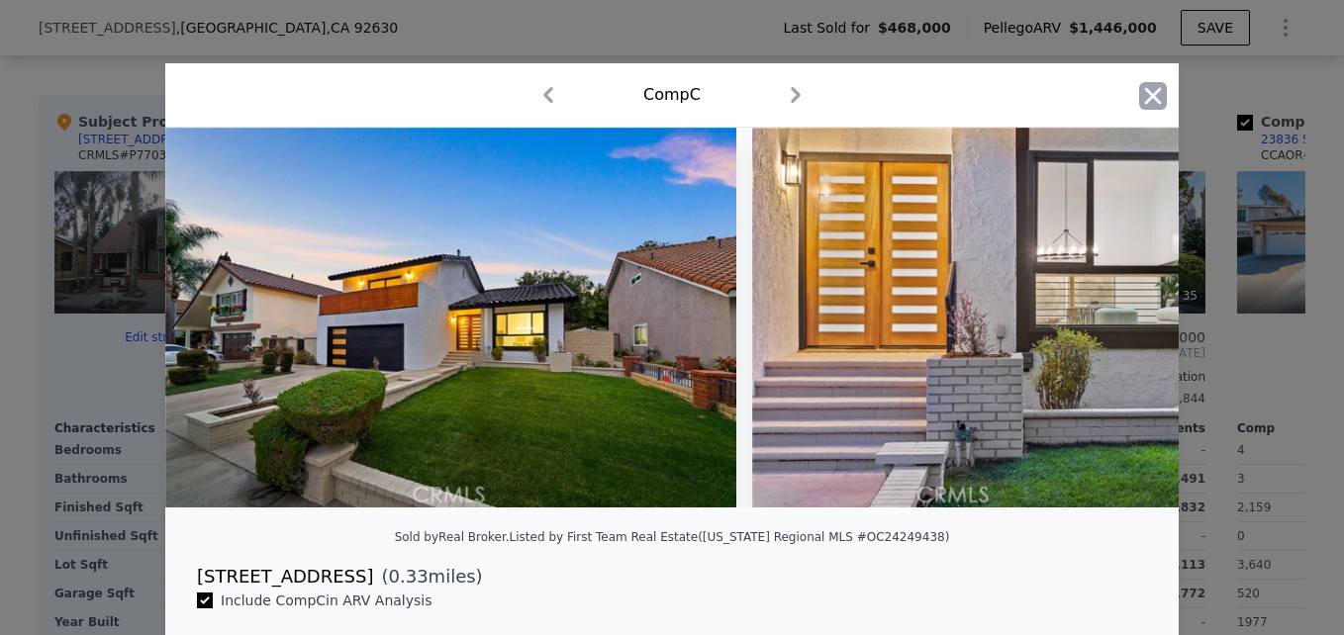
click at [1146, 95] on icon "button" at bounding box center [1153, 95] width 17 height 17
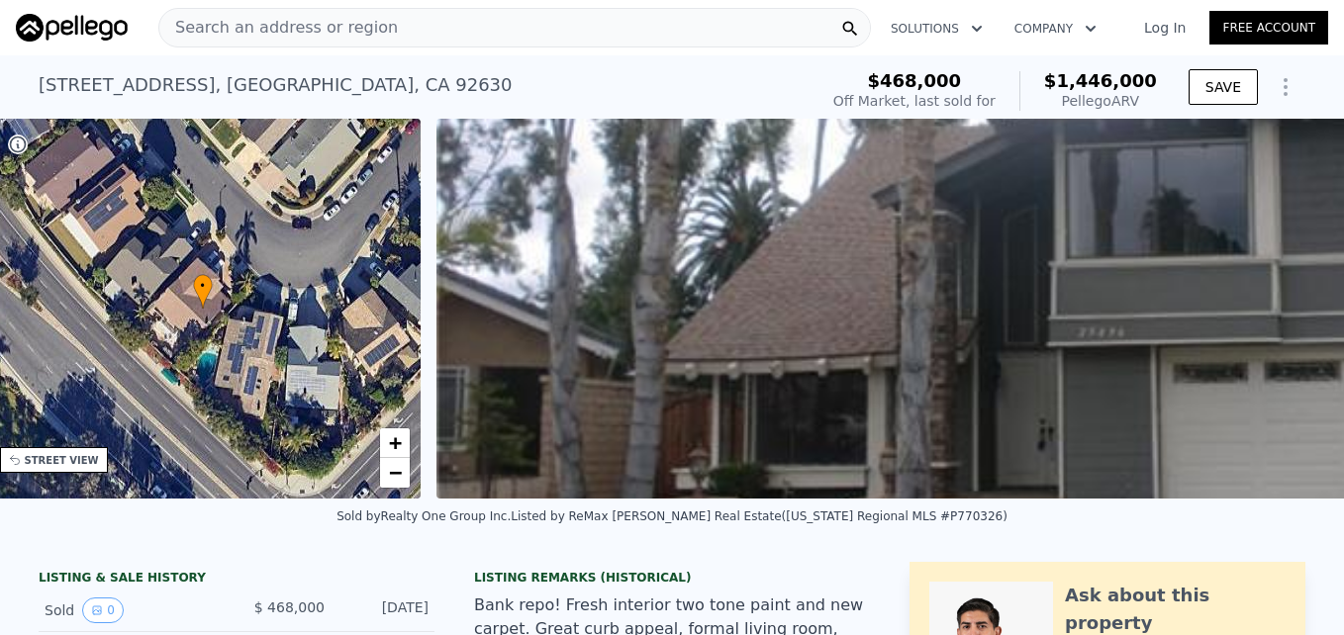
scroll to position [0, 461]
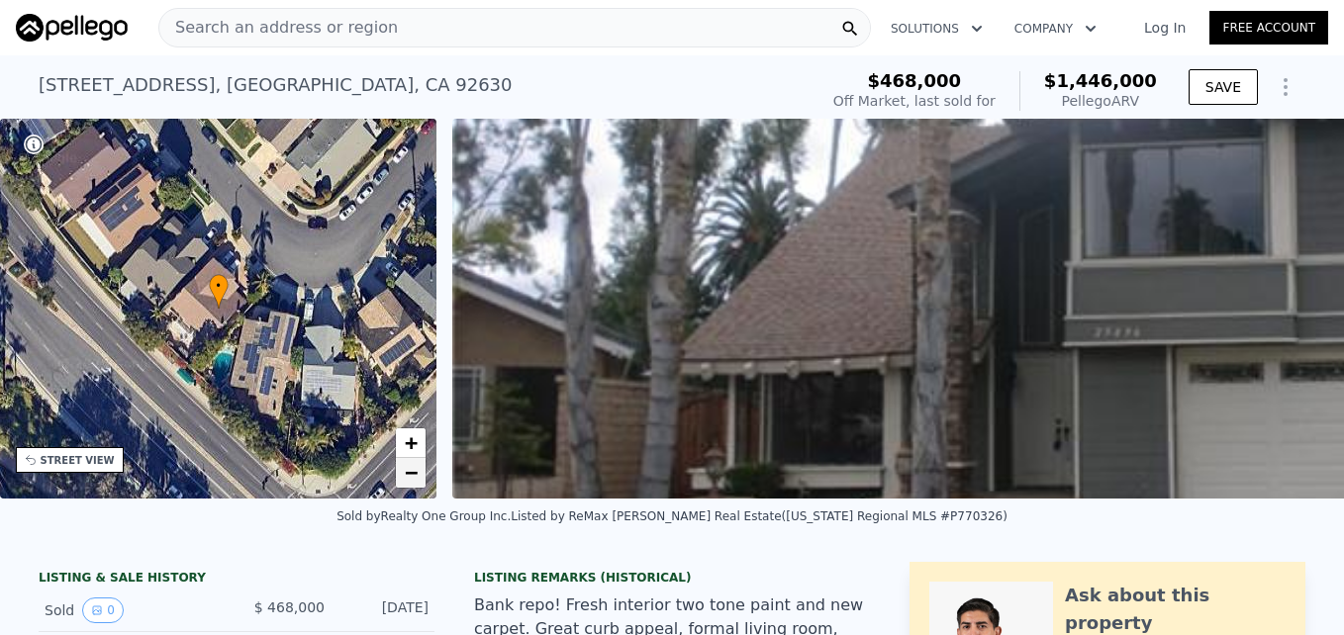
click at [411, 470] on span "−" at bounding box center [411, 472] width 13 height 25
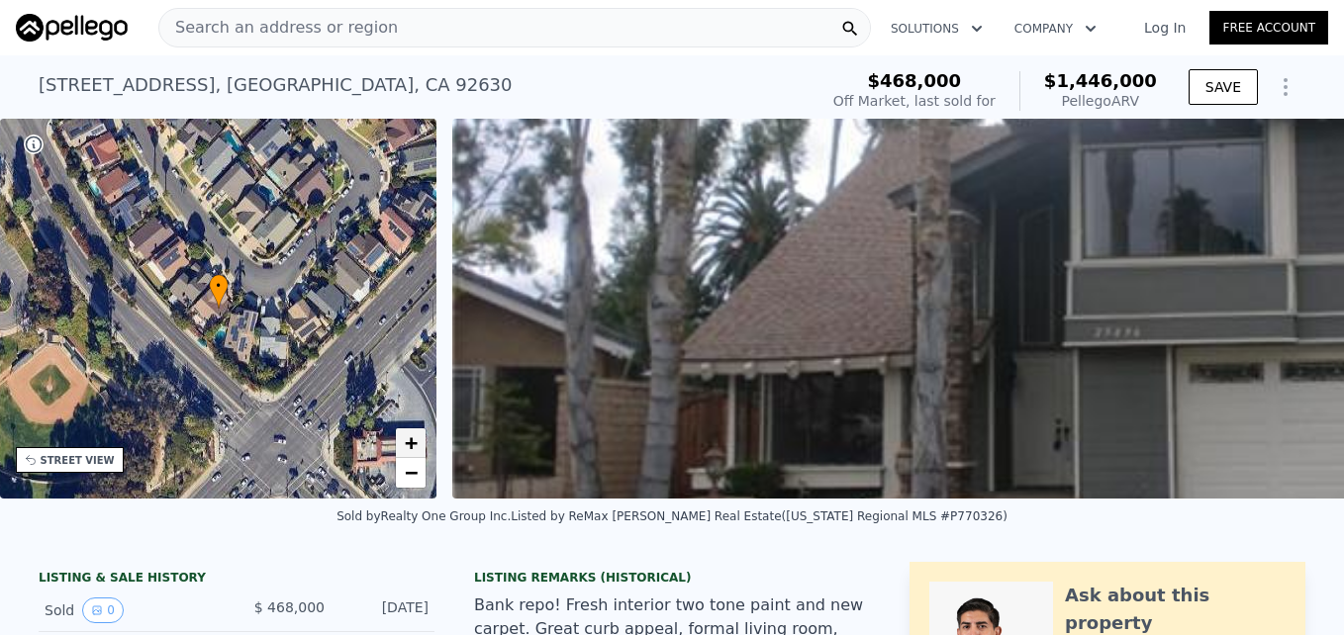
click at [414, 444] on span "+" at bounding box center [411, 443] width 13 height 25
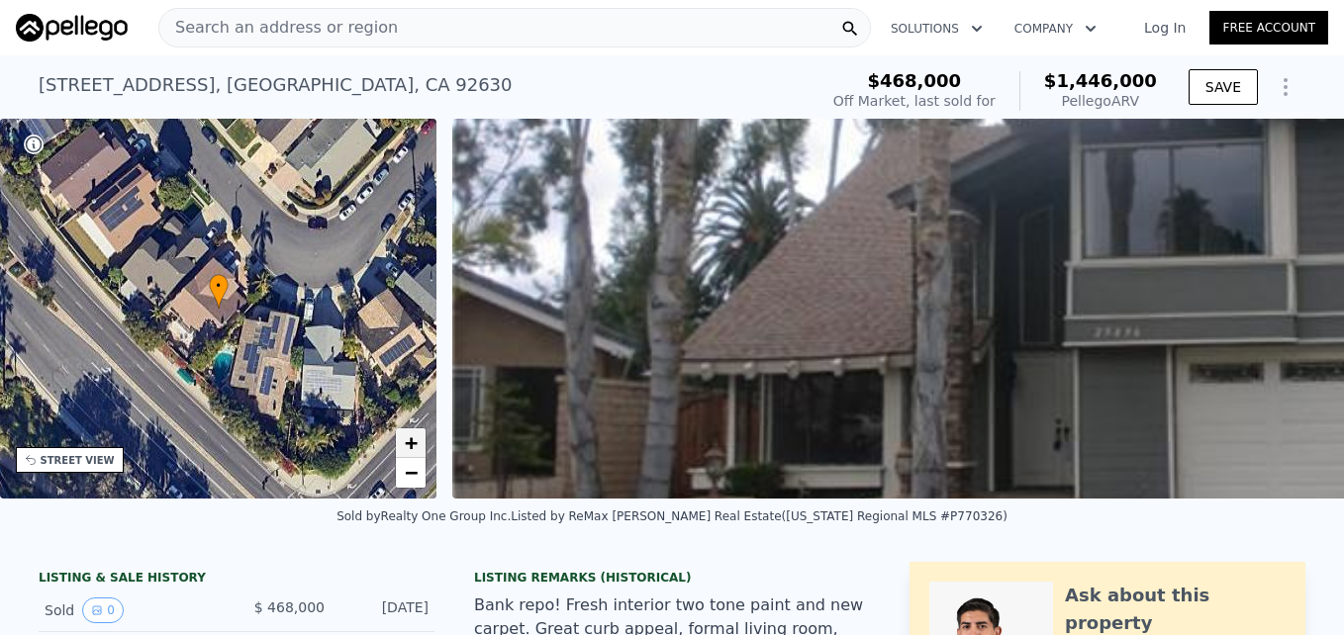
click at [414, 444] on span "+" at bounding box center [411, 443] width 13 height 25
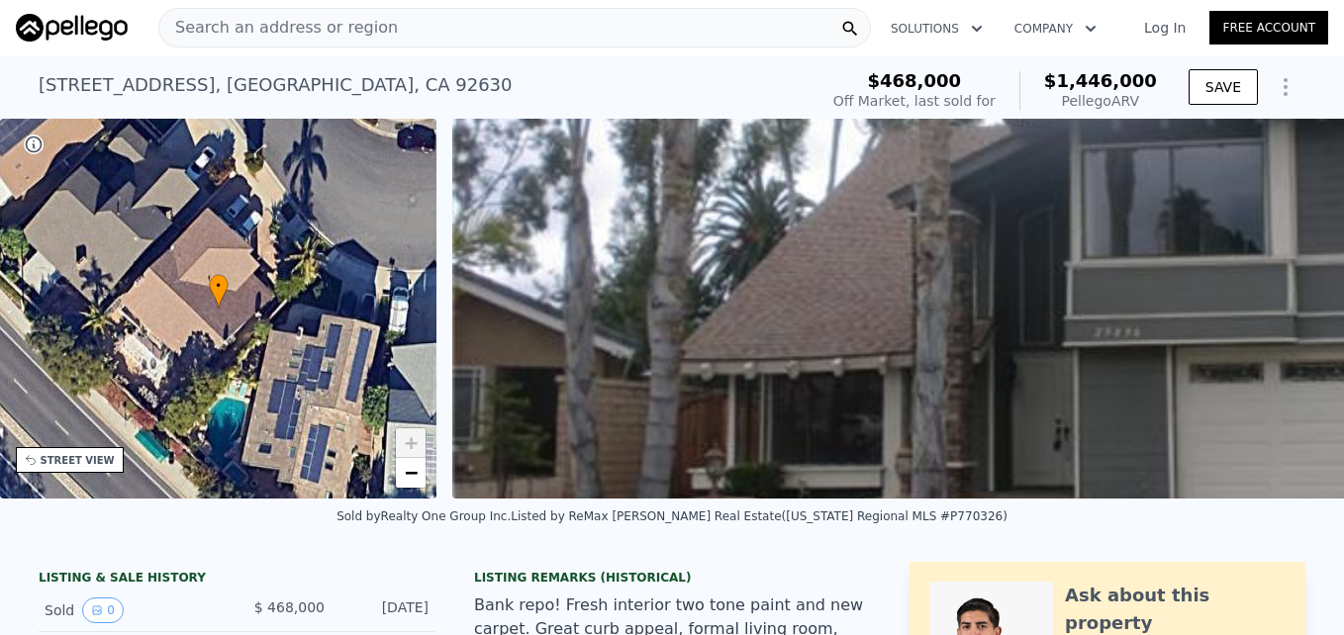
click at [414, 444] on span "+" at bounding box center [411, 443] width 13 height 25
click at [414, 489] on div "• + −" at bounding box center [218, 309] width 437 height 380
click at [412, 478] on span "−" at bounding box center [411, 472] width 13 height 25
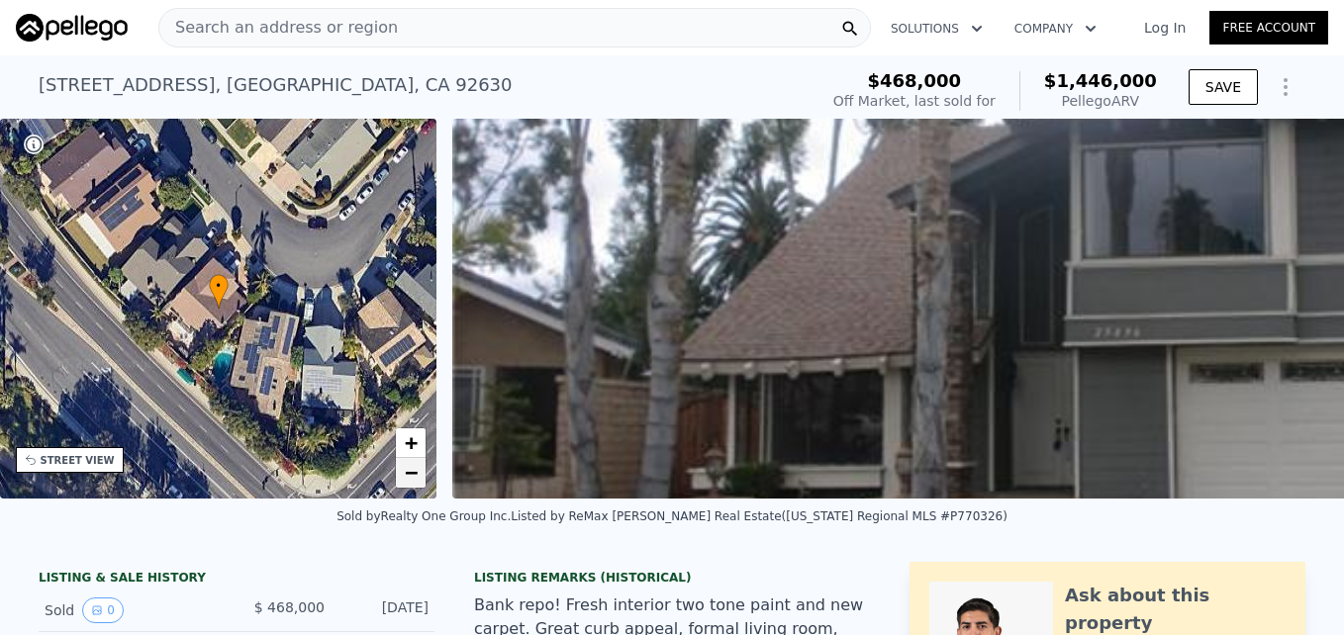
click at [412, 478] on span "−" at bounding box center [411, 472] width 13 height 25
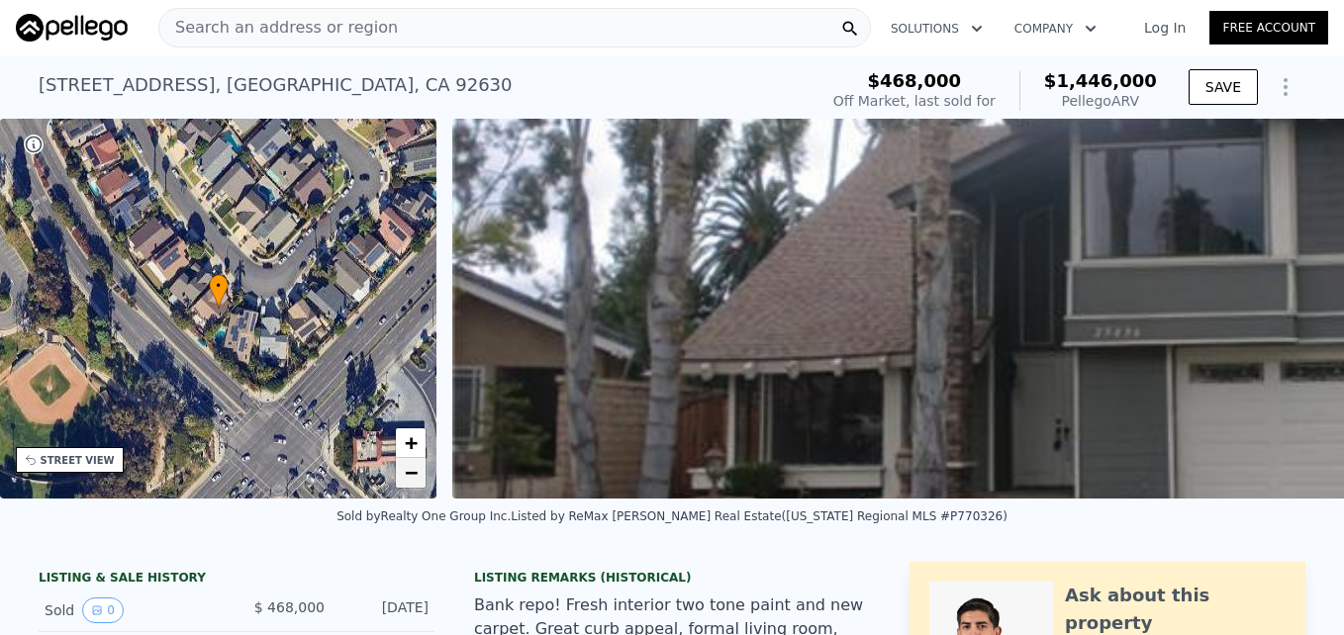
click at [412, 478] on span "−" at bounding box center [411, 472] width 13 height 25
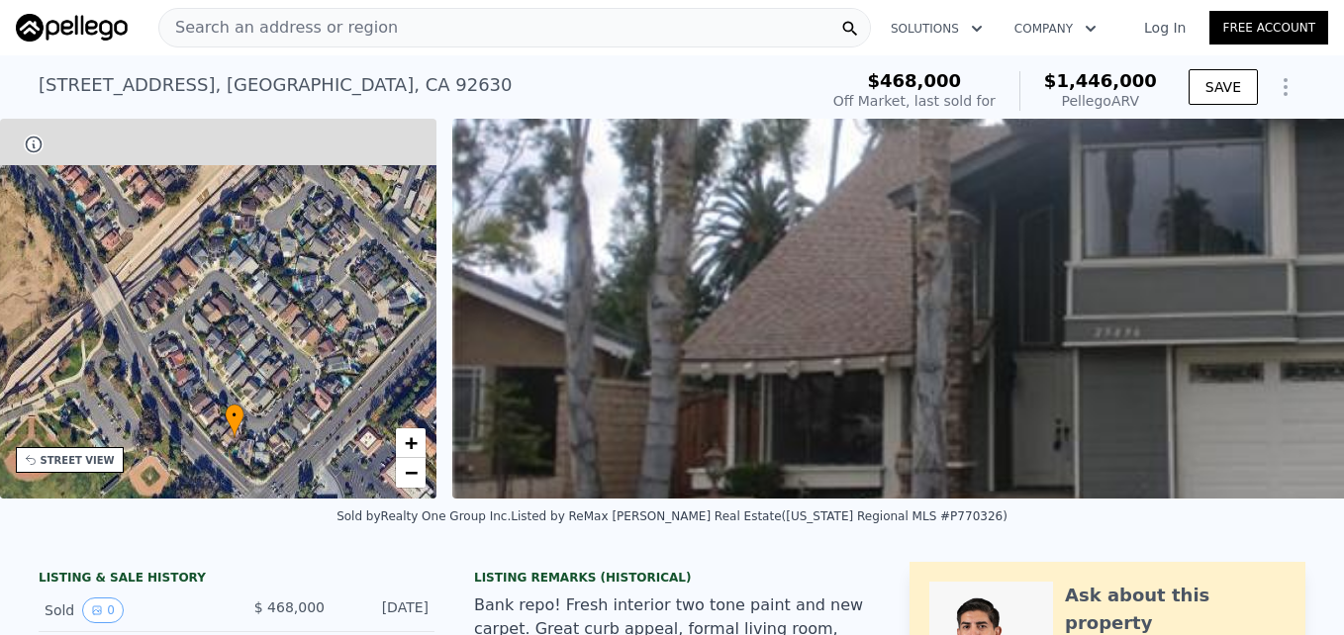
drag, startPoint x: 340, startPoint y: 281, endPoint x: 356, endPoint y: 379, distance: 99.3
click at [356, 379] on div "• + −" at bounding box center [218, 309] width 437 height 380
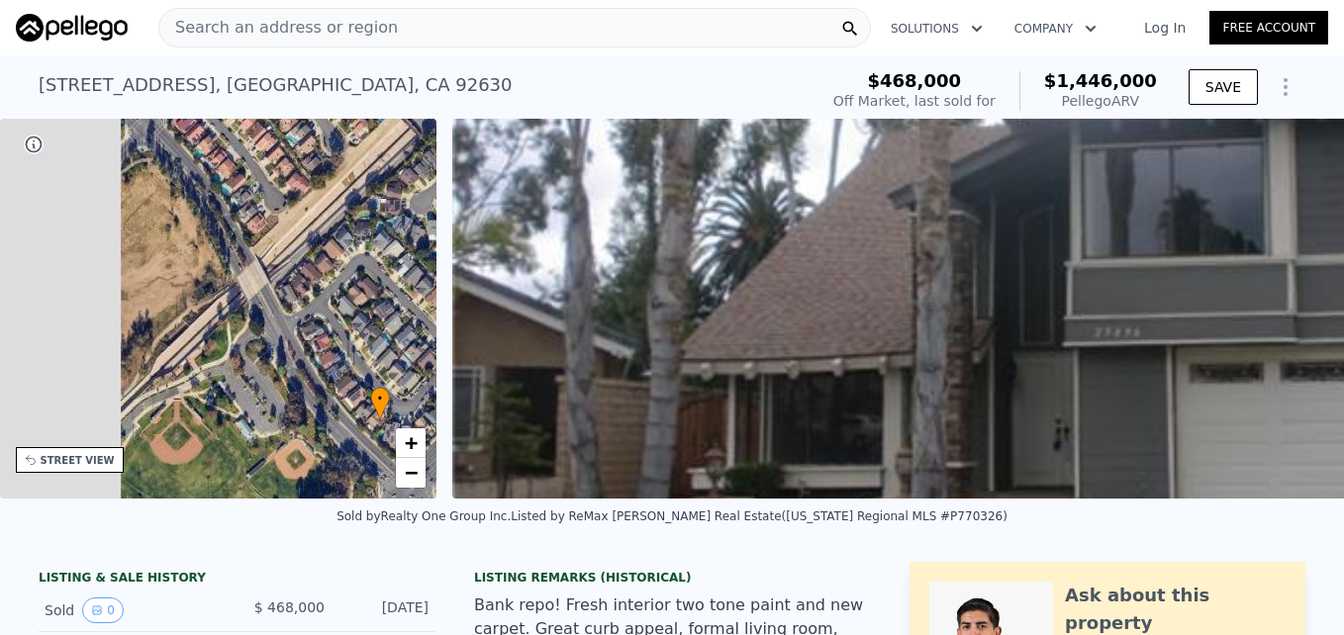
drag, startPoint x: 173, startPoint y: 384, endPoint x: 319, endPoint y: 367, distance: 146.5
click at [319, 367] on div "• + −" at bounding box center [218, 309] width 437 height 380
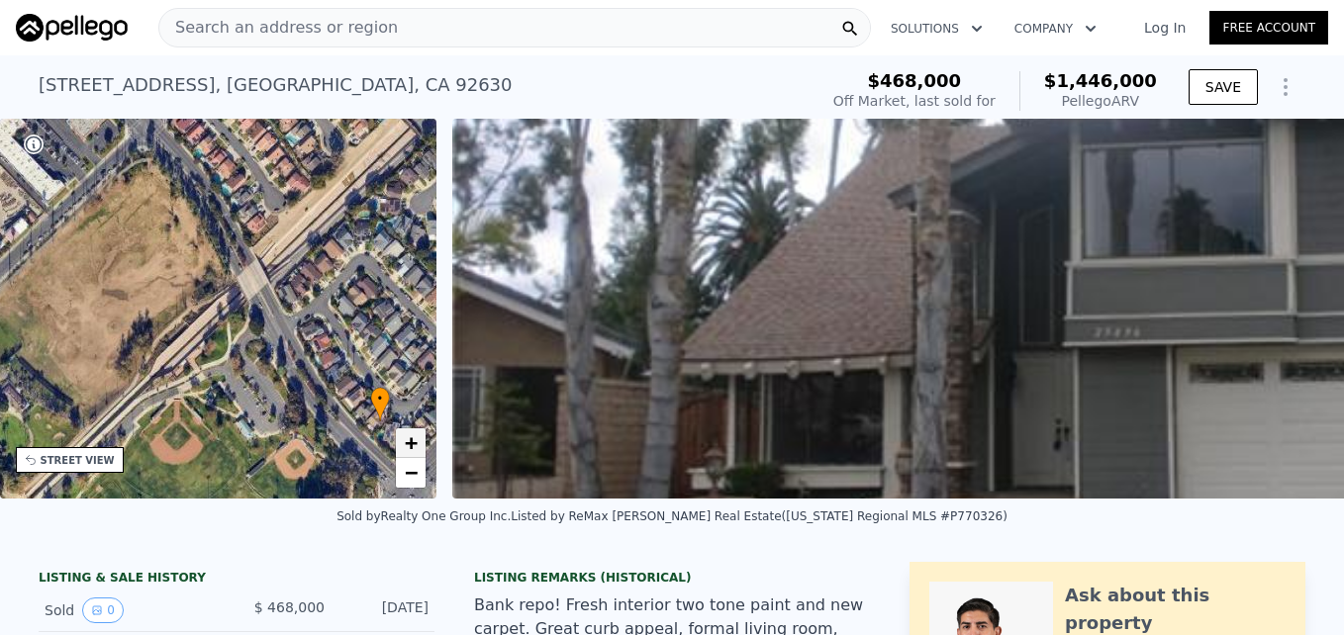
click at [413, 439] on span "+" at bounding box center [411, 443] width 13 height 25
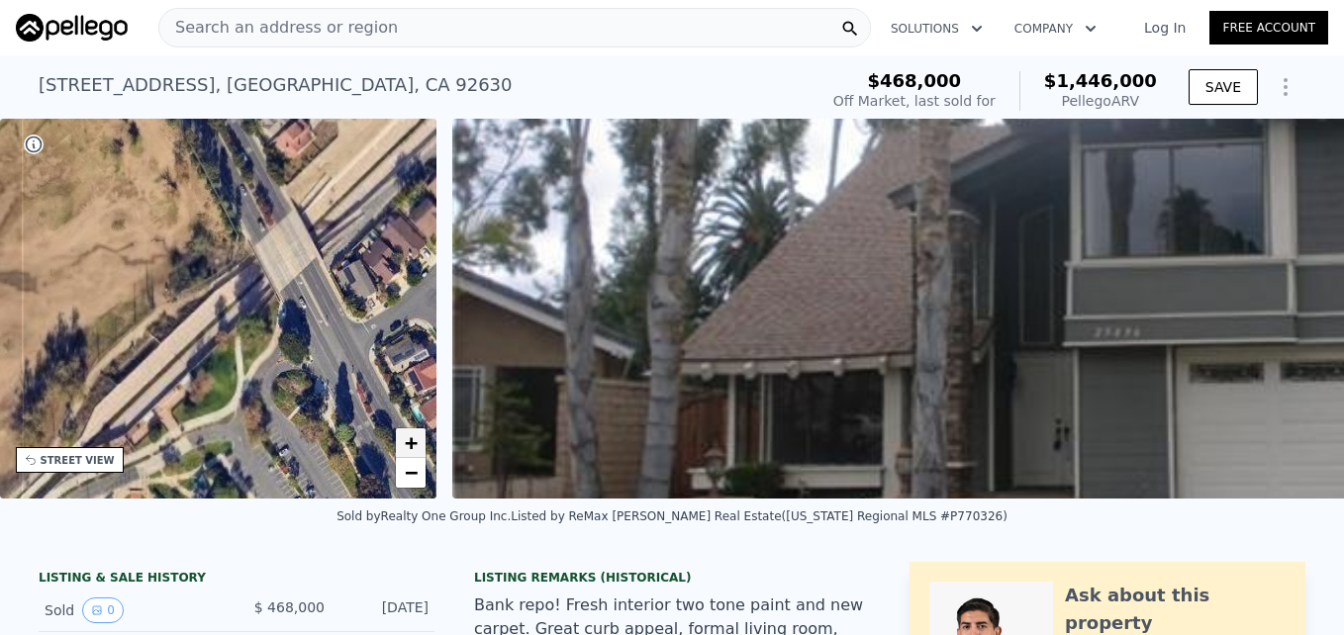
click at [413, 439] on span "+" at bounding box center [411, 443] width 13 height 25
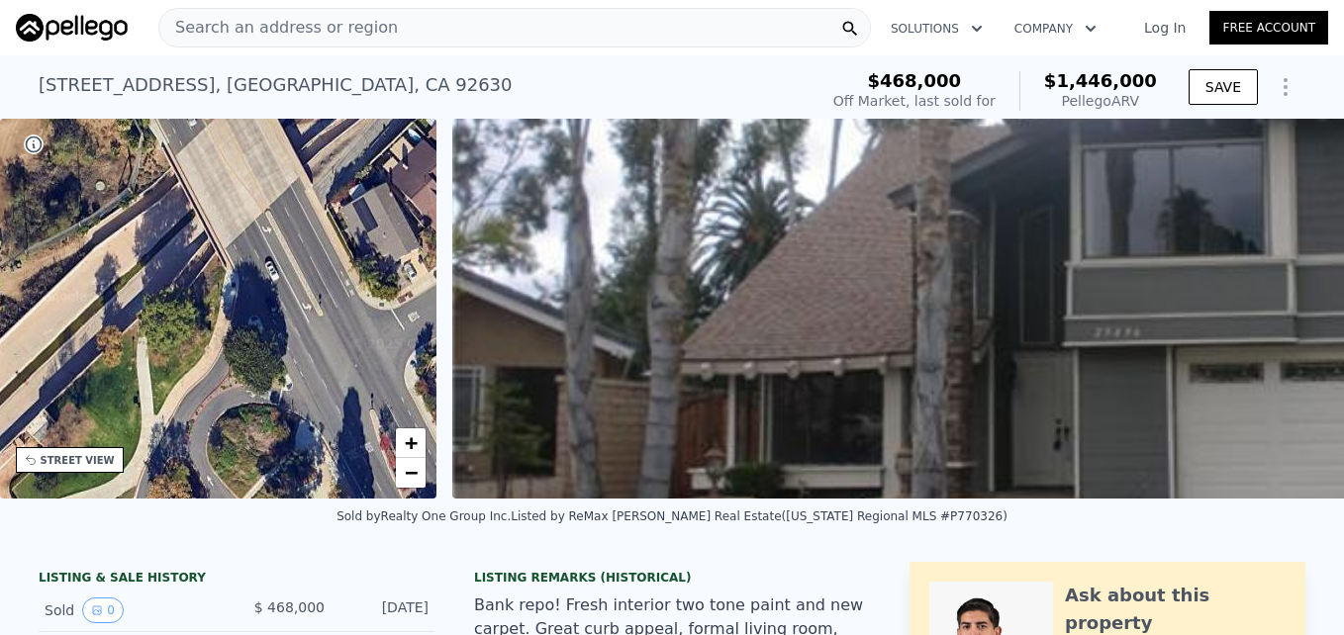
drag, startPoint x: 336, startPoint y: 375, endPoint x: 180, endPoint y: 344, distance: 159.4
click at [180, 344] on div "• + −" at bounding box center [218, 309] width 437 height 380
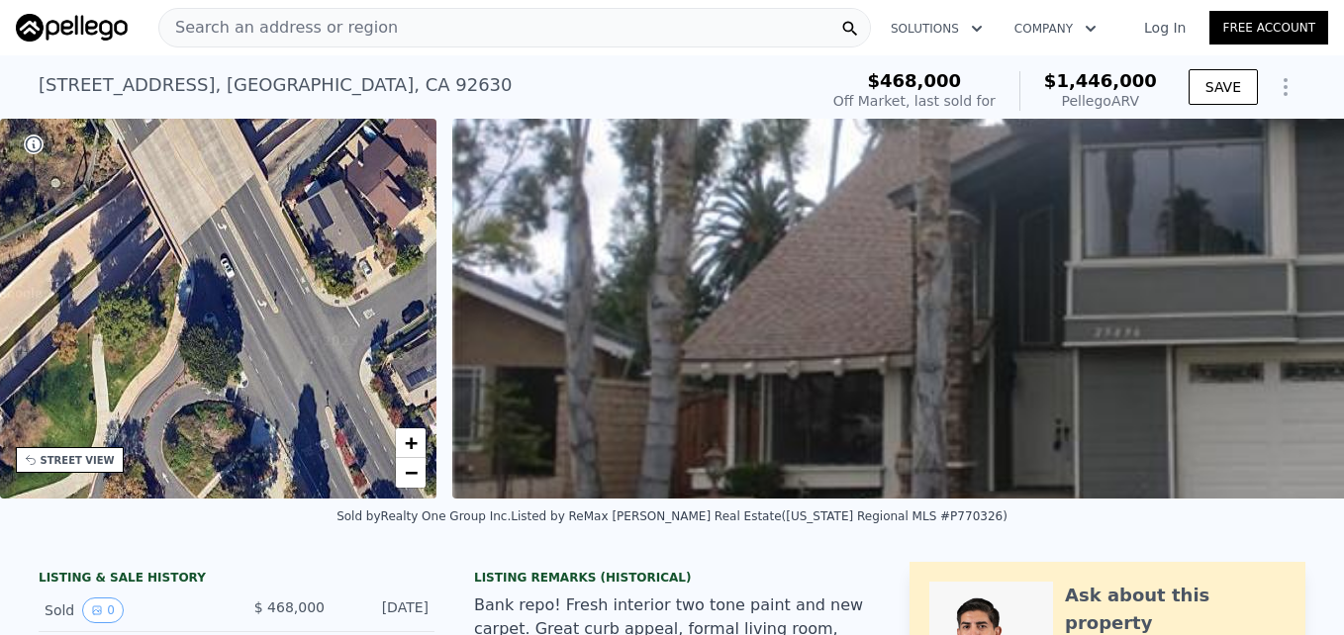
drag, startPoint x: 370, startPoint y: 407, endPoint x: 186, endPoint y: 369, distance: 187.9
click at [186, 369] on div "• + −" at bounding box center [218, 309] width 437 height 380
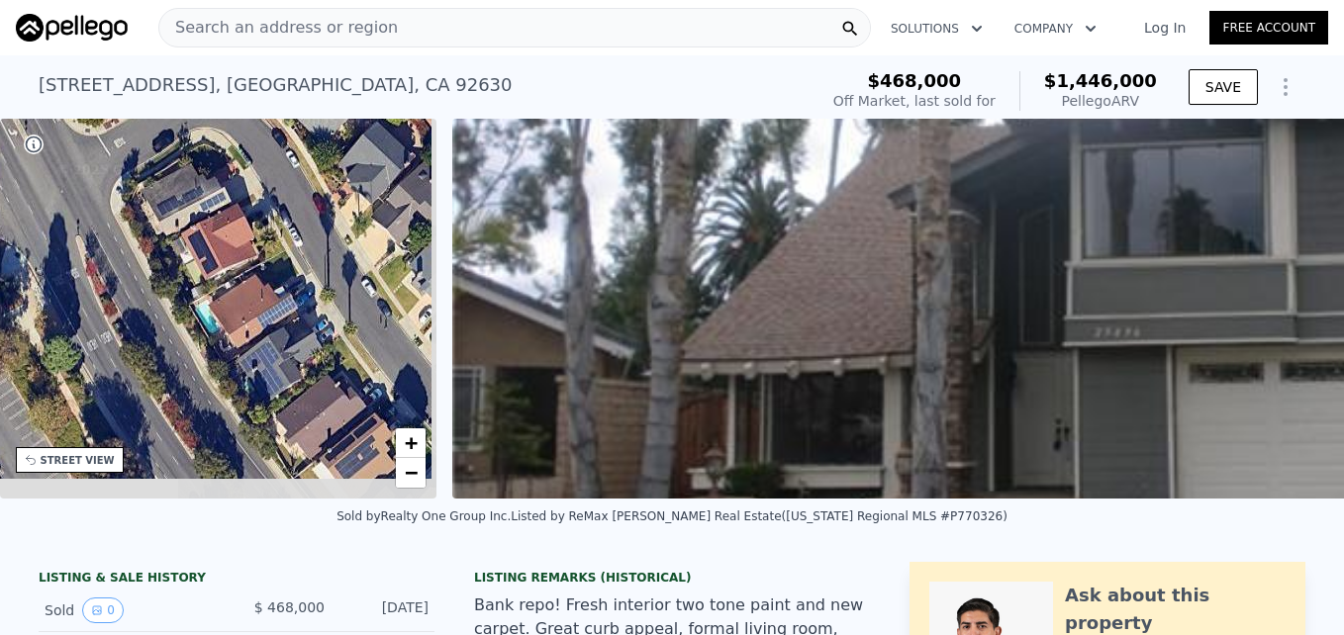
drag, startPoint x: 299, startPoint y: 429, endPoint x: 259, endPoint y: 299, distance: 135.6
click at [259, 299] on div "• + −" at bounding box center [218, 309] width 437 height 380
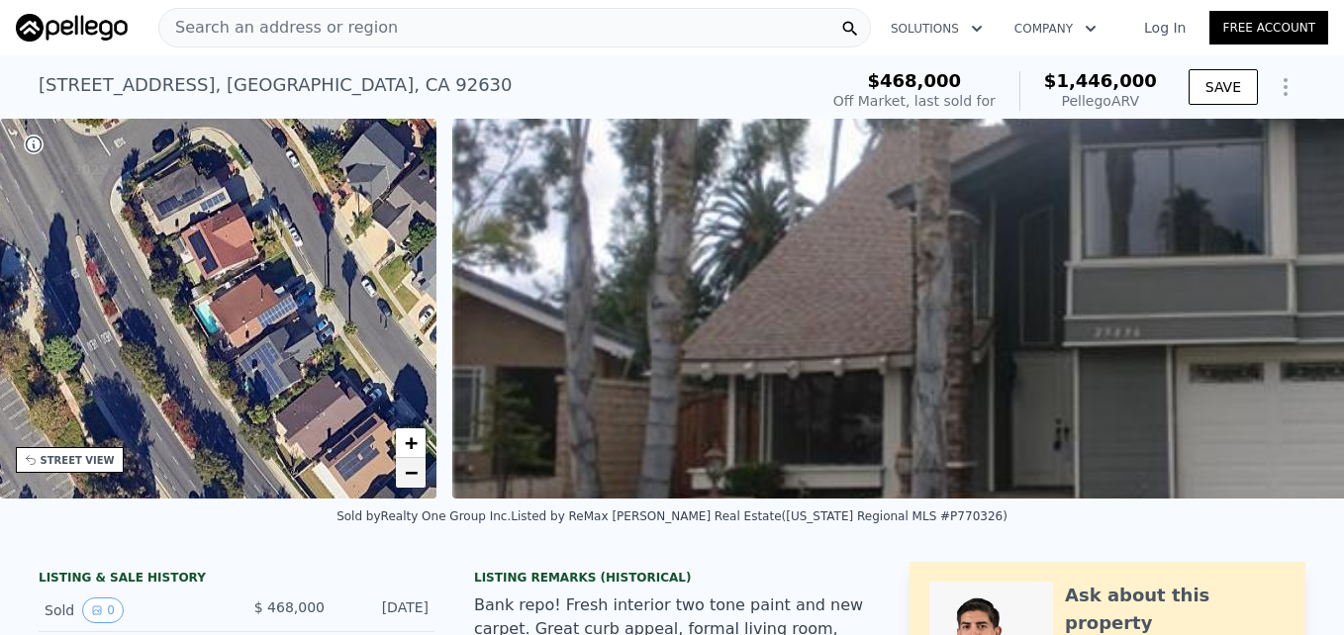
click at [409, 482] on span "−" at bounding box center [411, 472] width 13 height 25
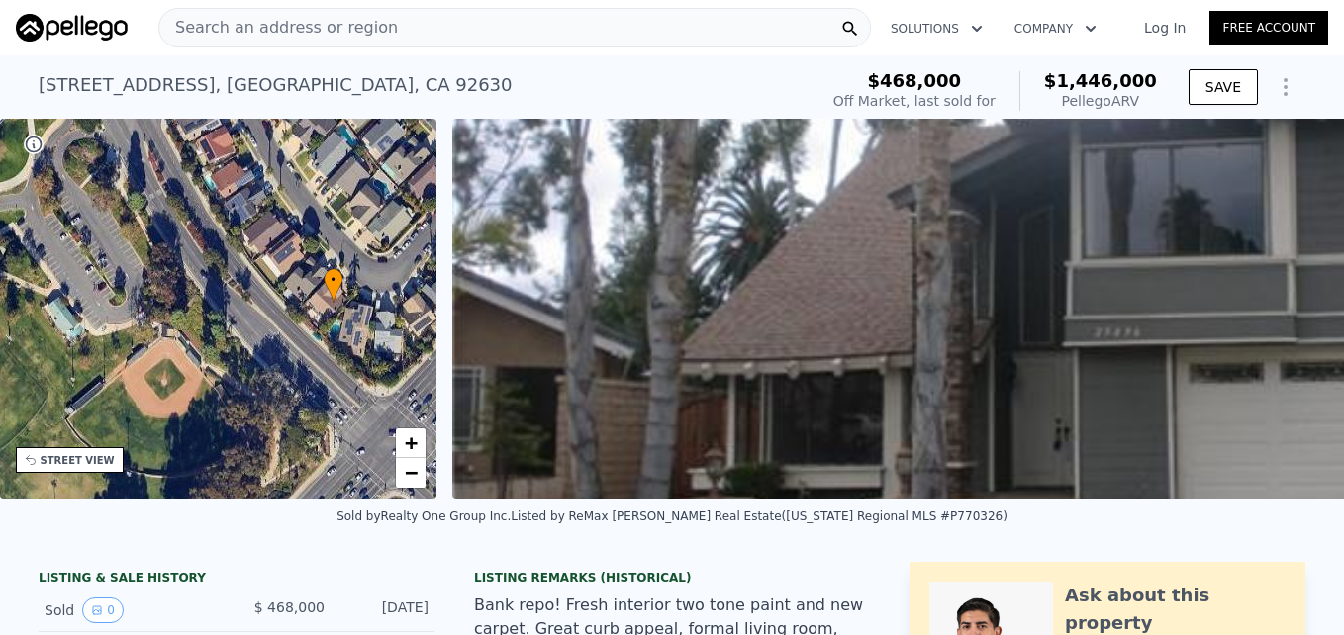
drag, startPoint x: 259, startPoint y: 361, endPoint x: 255, endPoint y: 231, distance: 130.7
click at [255, 231] on div "• + −" at bounding box center [218, 309] width 437 height 380
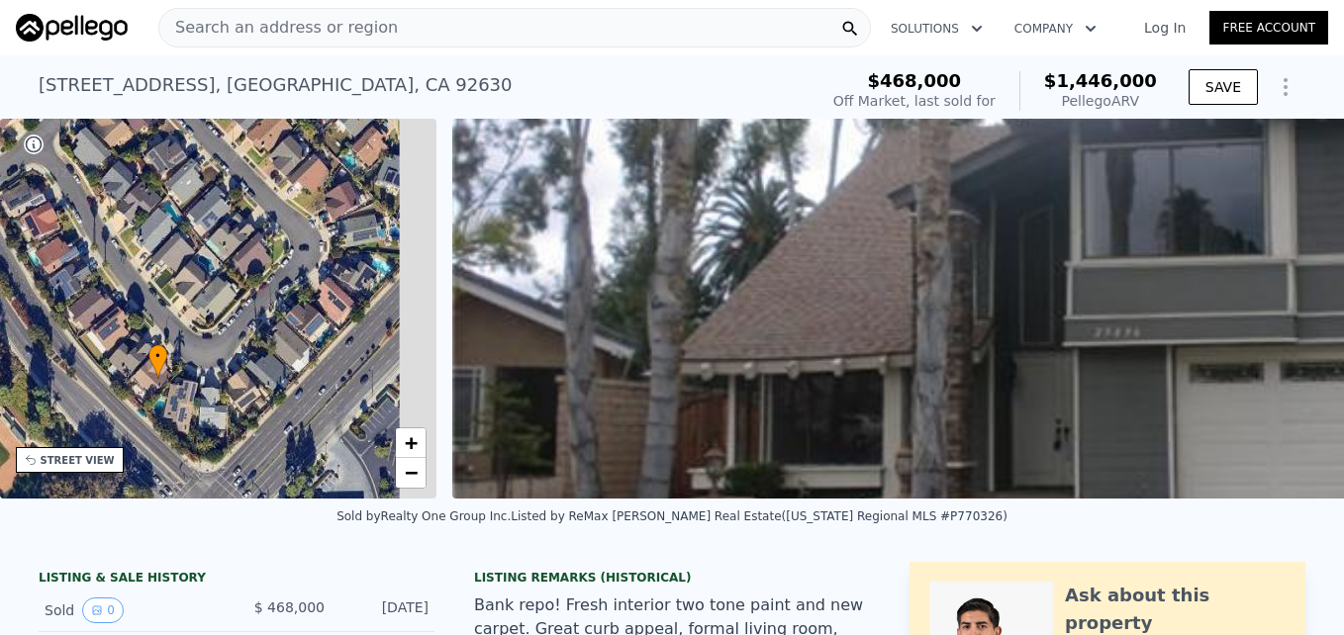
drag, startPoint x: 284, startPoint y: 332, endPoint x: 102, endPoint y: 417, distance: 201.0
click at [102, 417] on div "• + −" at bounding box center [218, 309] width 437 height 380
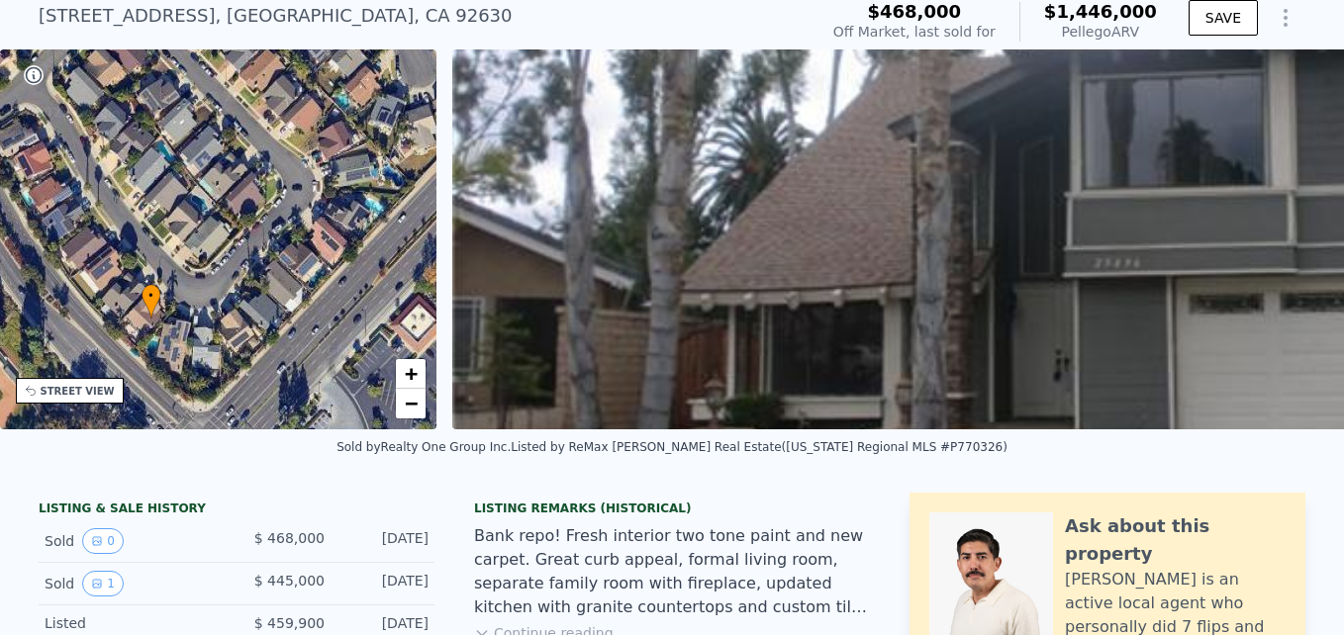
scroll to position [7, 0]
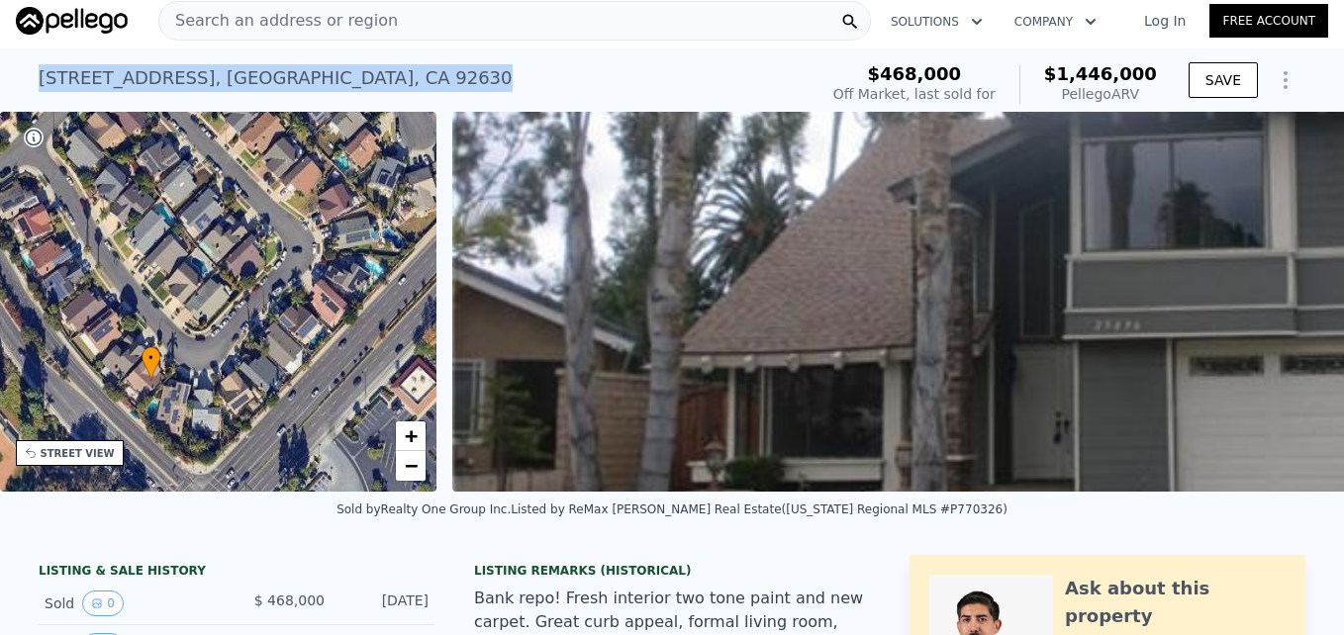
drag, startPoint x: 35, startPoint y: 73, endPoint x: 404, endPoint y: 51, distance: 369.8
click at [404, 51] on div "[STREET_ADDRESS] Sold [DATE] for $468k (~ARV $1.446m ) $468,000 Off Market, las…" at bounding box center [672, 79] width 1267 height 63
drag, startPoint x: 404, startPoint y: 51, endPoint x: 369, endPoint y: 78, distance: 43.7
copy div "[STREET_ADDRESS]"
click at [467, 78] on div "[STREET_ADDRESS] Sold [DATE] for $468k (~ARV $1.446m )" at bounding box center [424, 83] width 771 height 55
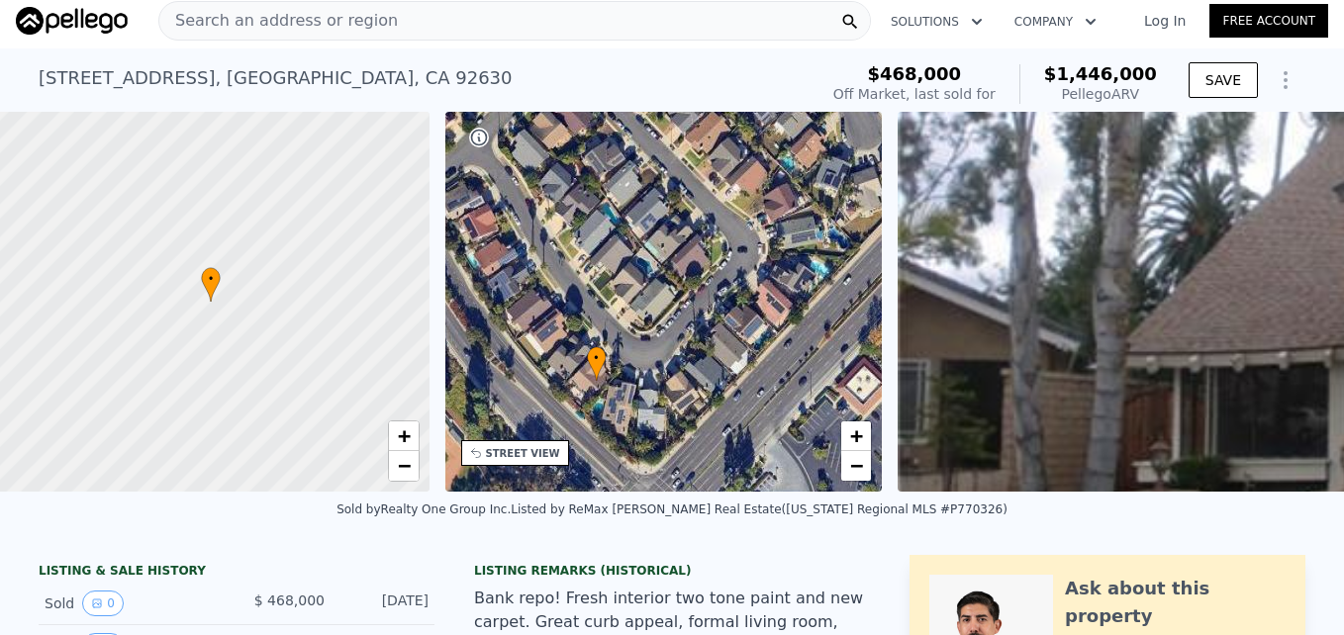
scroll to position [0, 8]
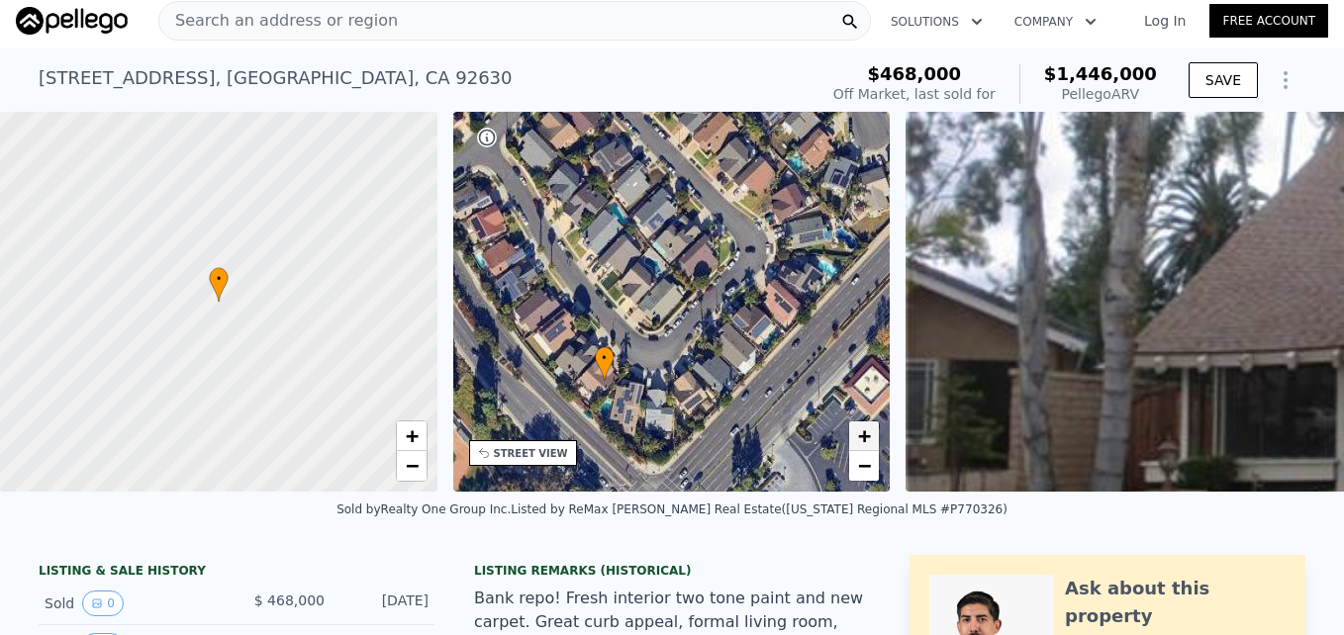
click at [868, 435] on span "+" at bounding box center [864, 436] width 13 height 25
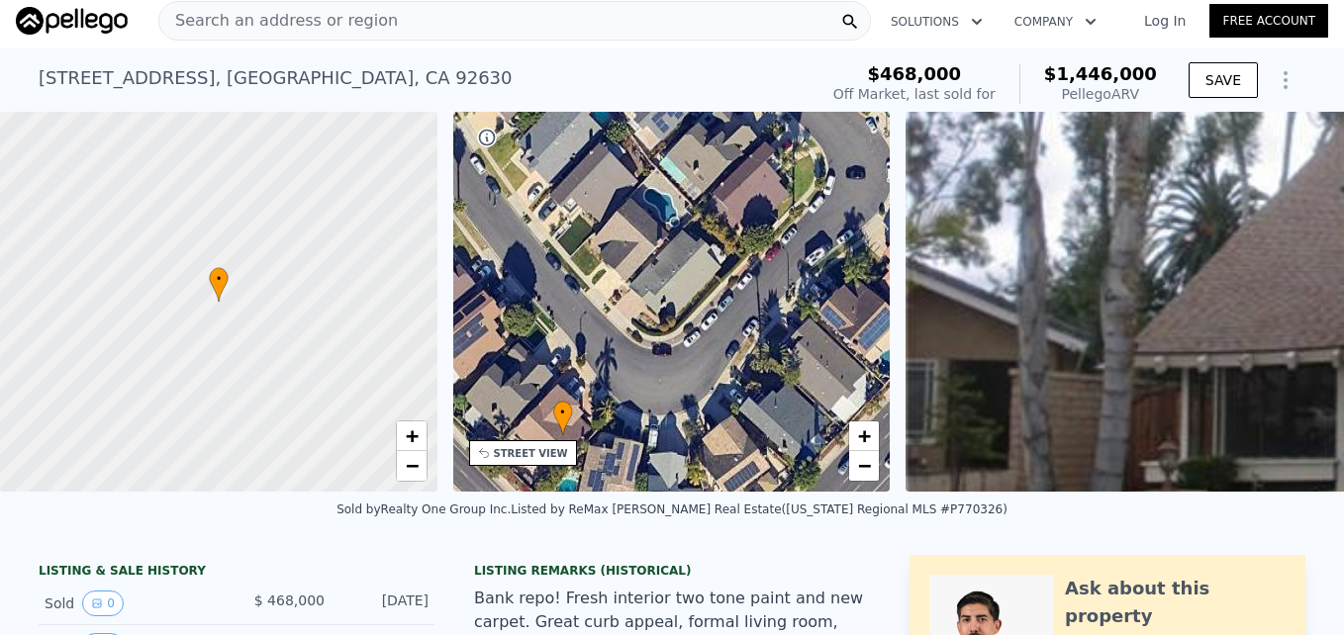
drag, startPoint x: 616, startPoint y: 409, endPoint x: 755, endPoint y: 257, distance: 205.9
click at [755, 257] on div "• + −" at bounding box center [671, 302] width 437 height 380
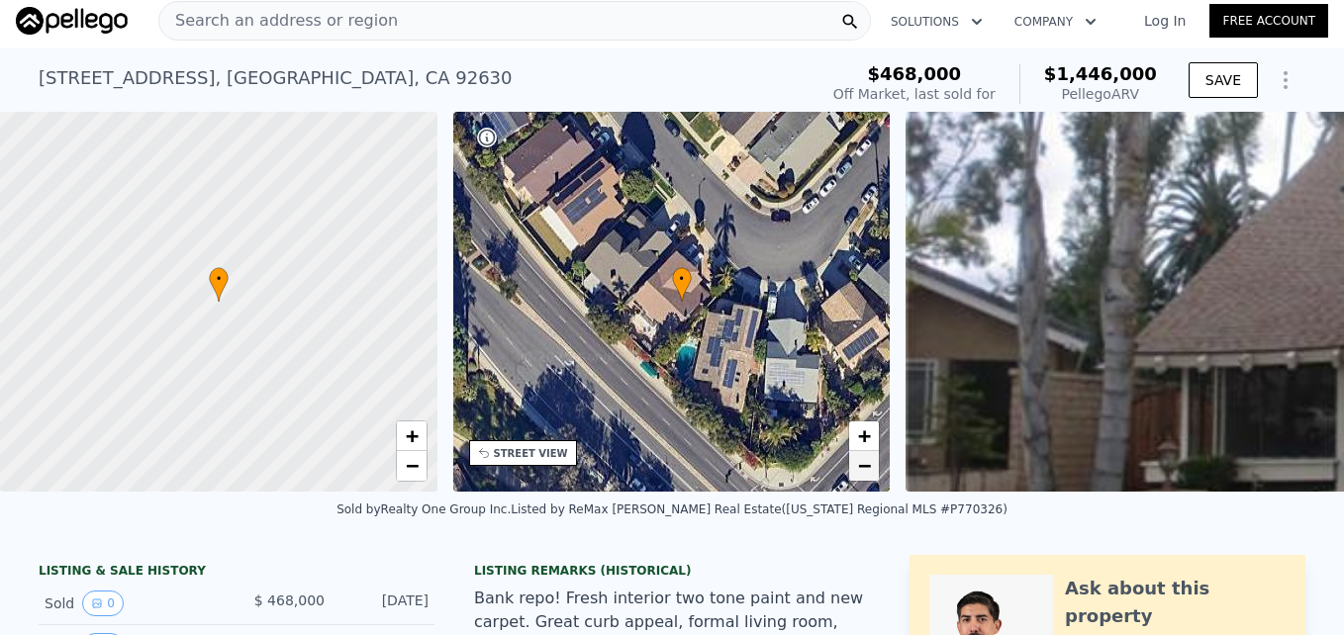
click at [869, 474] on span "−" at bounding box center [864, 465] width 13 height 25
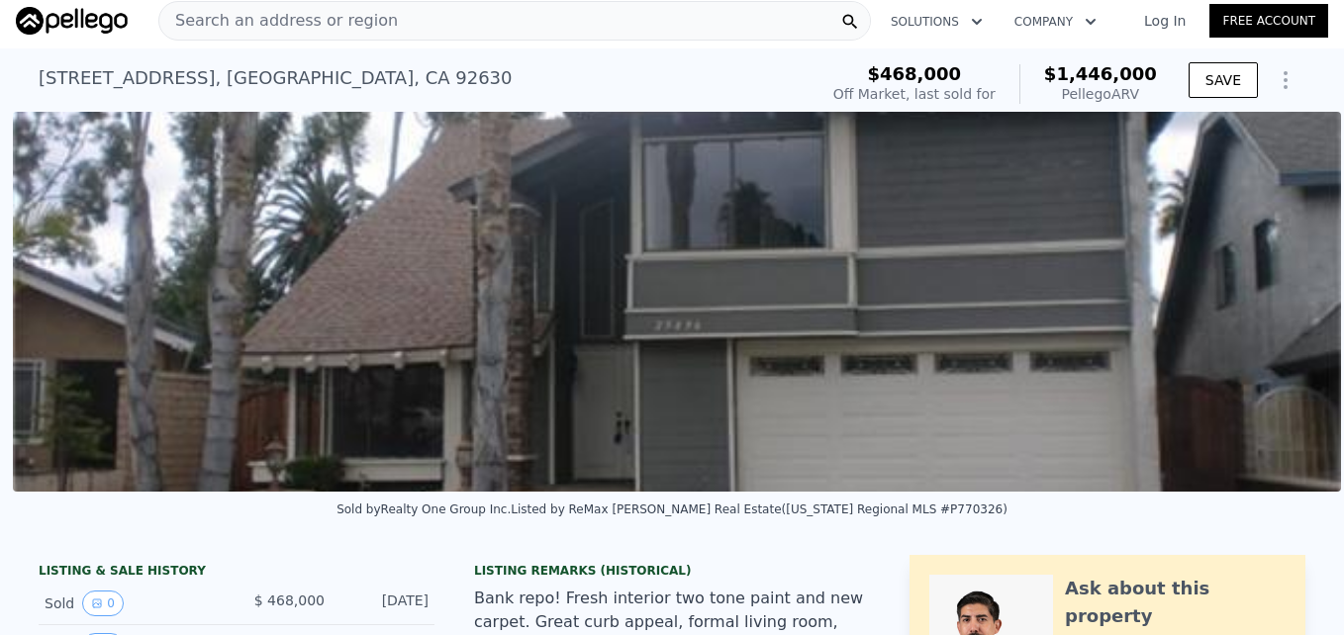
scroll to position [0, 906]
